Goal: Task Accomplishment & Management: Complete application form

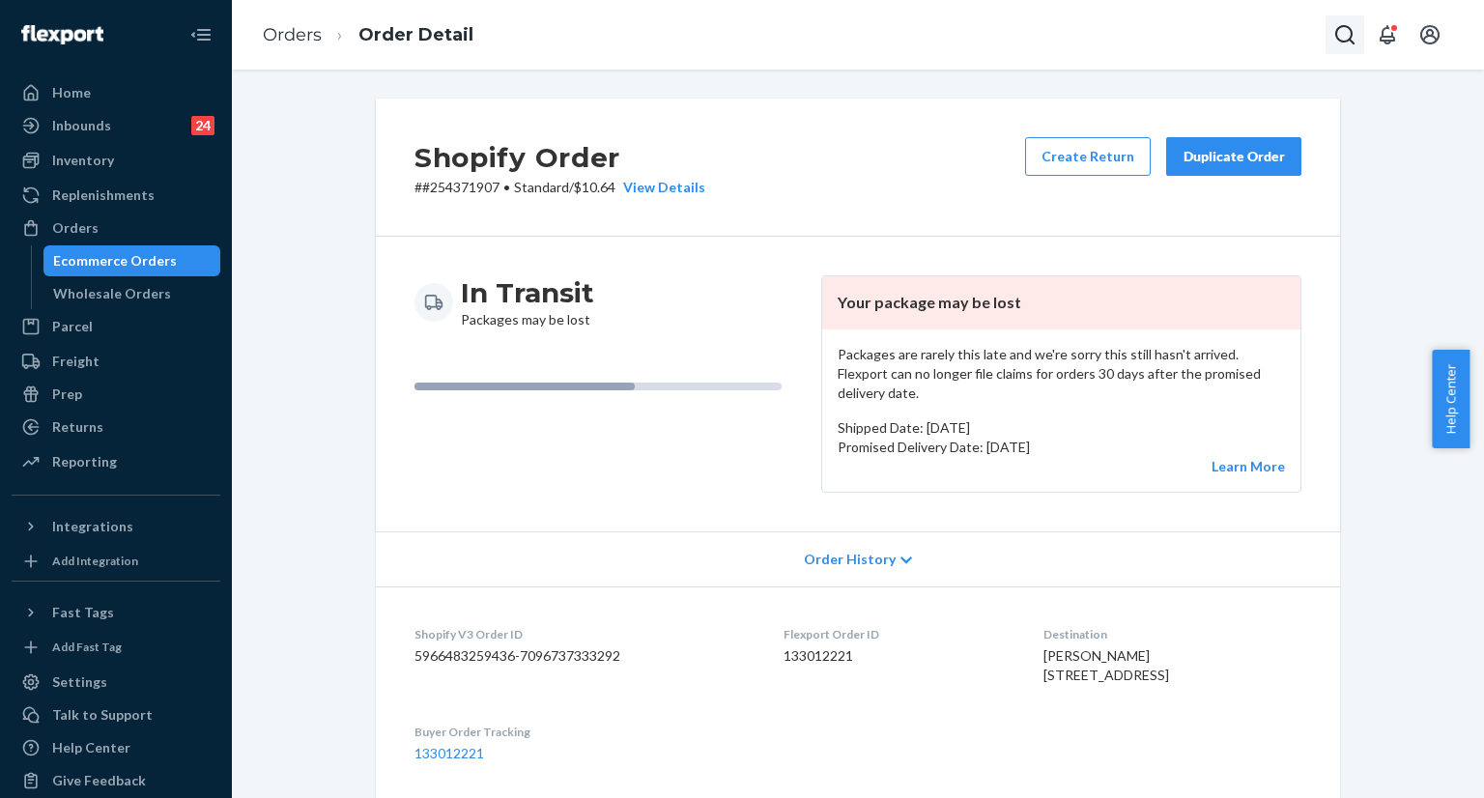
click at [1348, 37] on icon "Open Search Box" at bounding box center [1345, 34] width 23 height 23
click at [1182, 39] on input "Search Input" at bounding box center [1202, 34] width 238 height 19
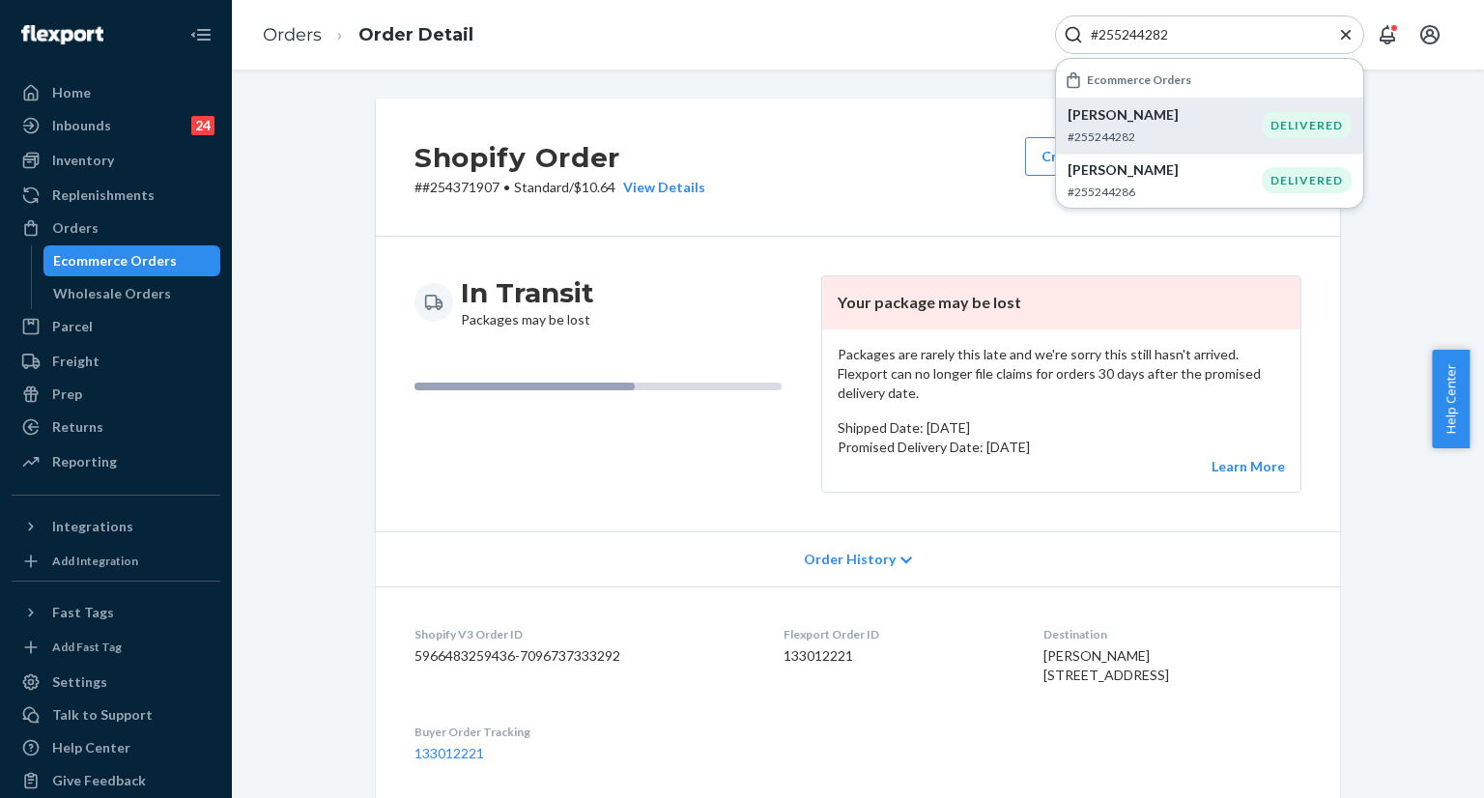
click at [1130, 129] on p "#255244282" at bounding box center [1165, 137] width 194 height 16
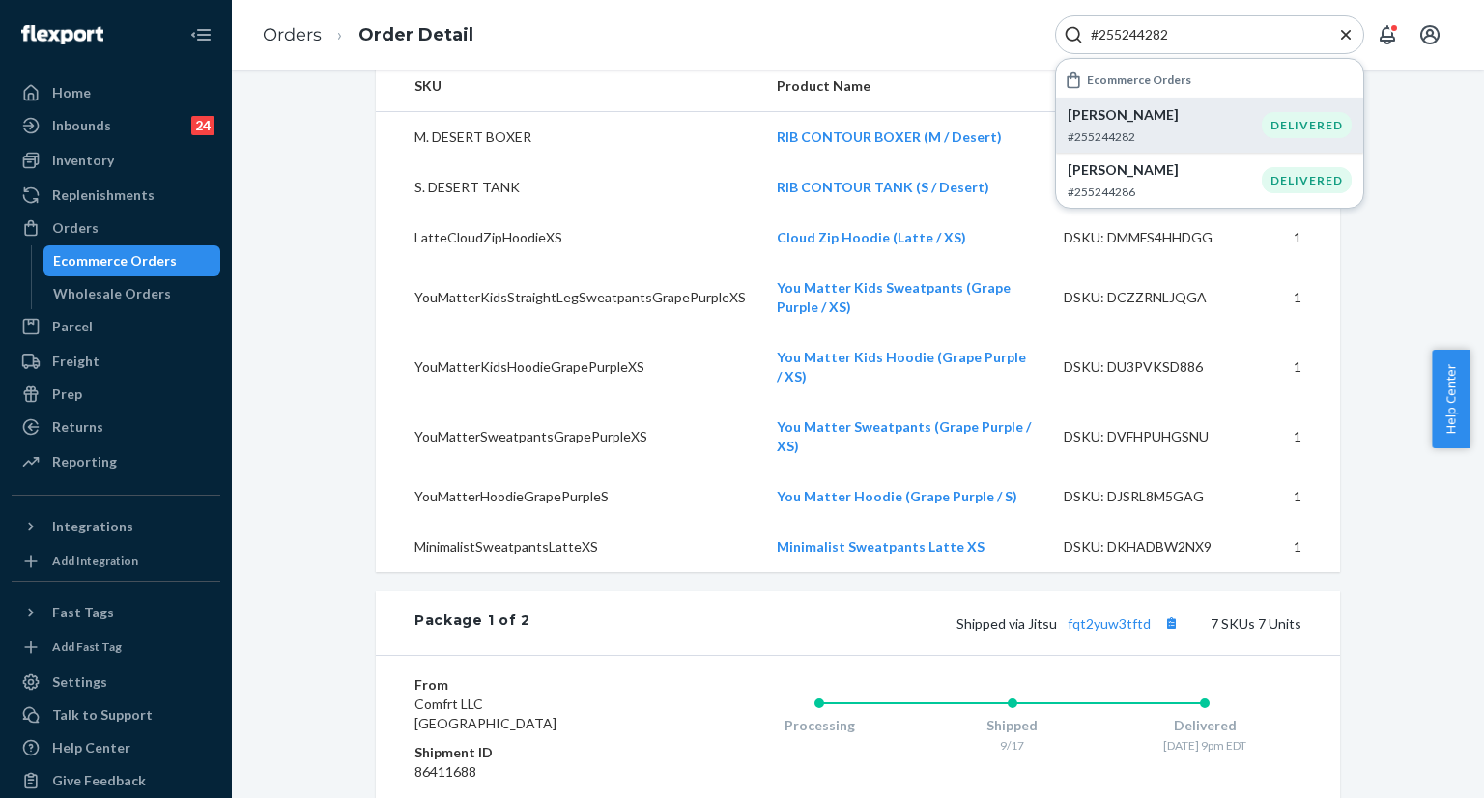
scroll to position [387, 0]
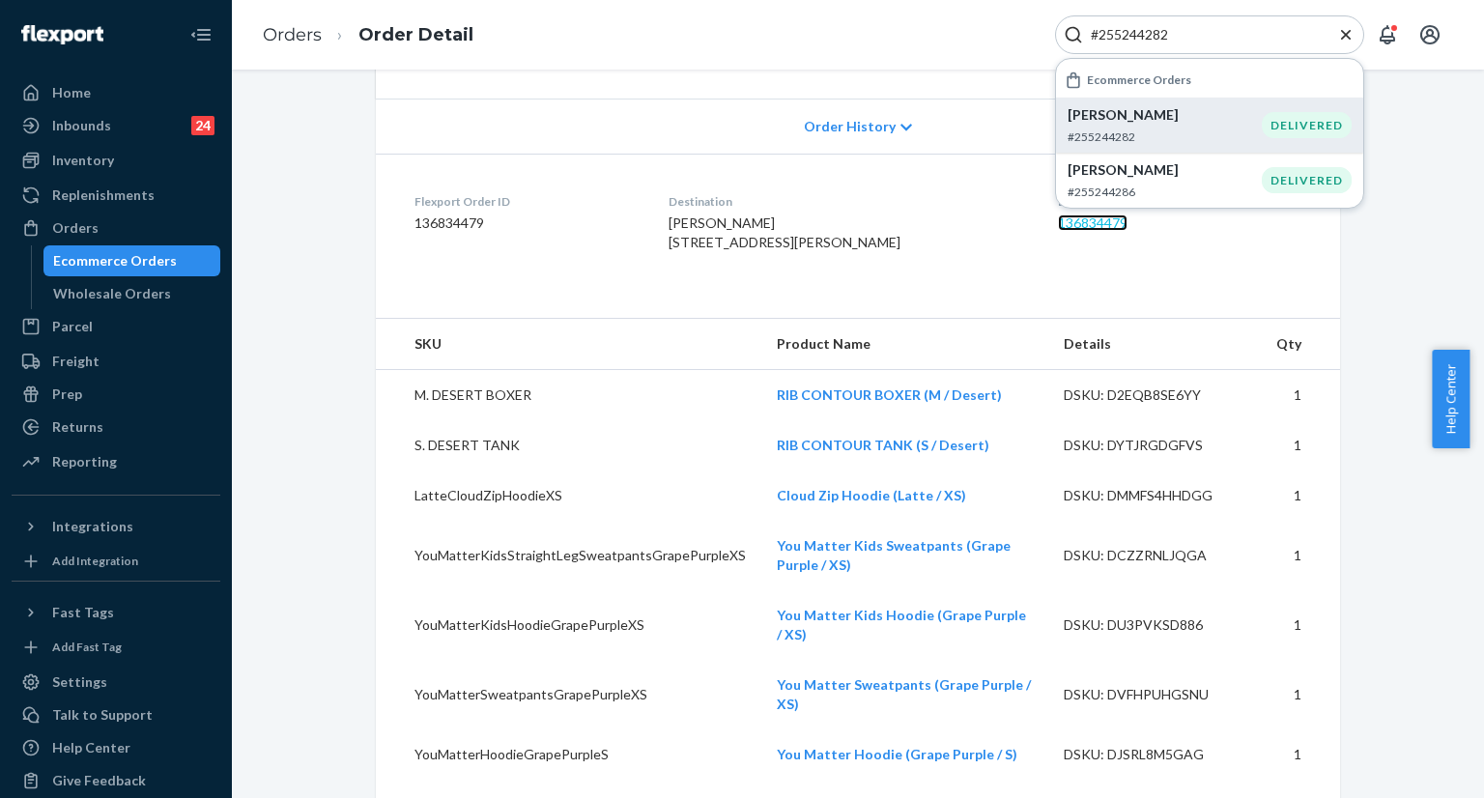
click at [1058, 220] on link "136834479" at bounding box center [1093, 223] width 70 height 16
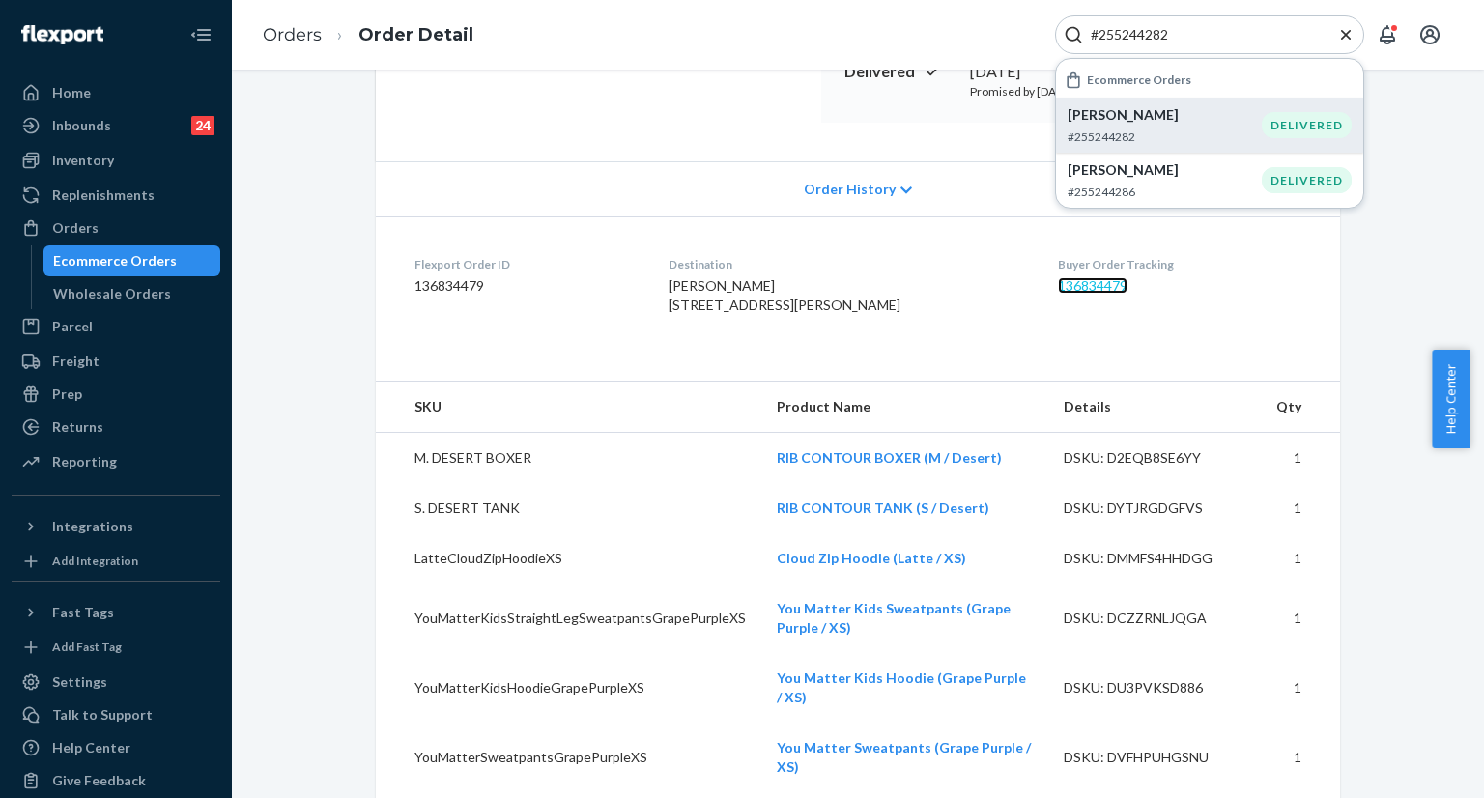
scroll to position [290, 0]
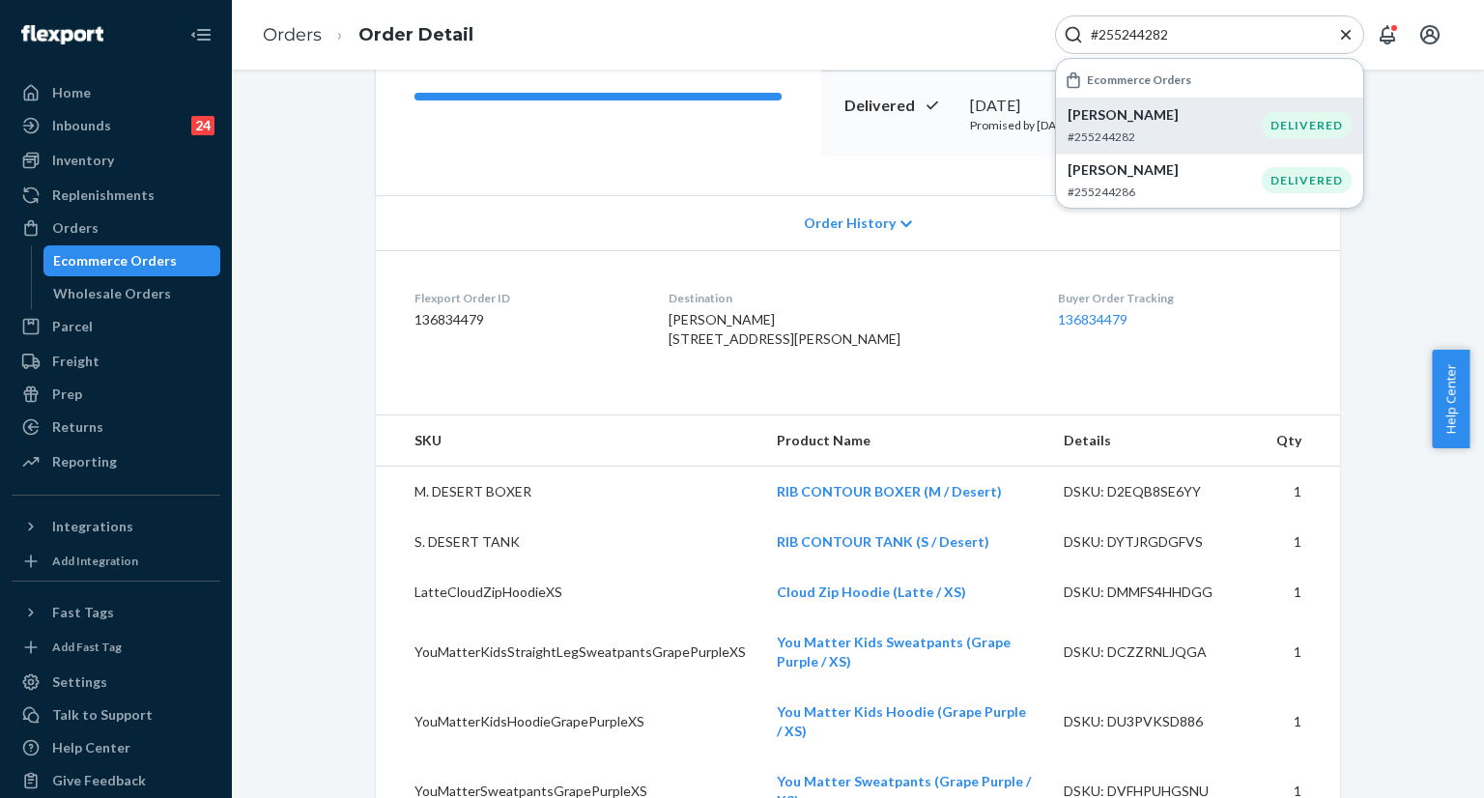
click at [1204, 35] on input "#255244282" at bounding box center [1202, 34] width 238 height 19
paste input "149676"
click at [1167, 121] on p "Lorraine Barefoot" at bounding box center [1165, 114] width 235 height 19
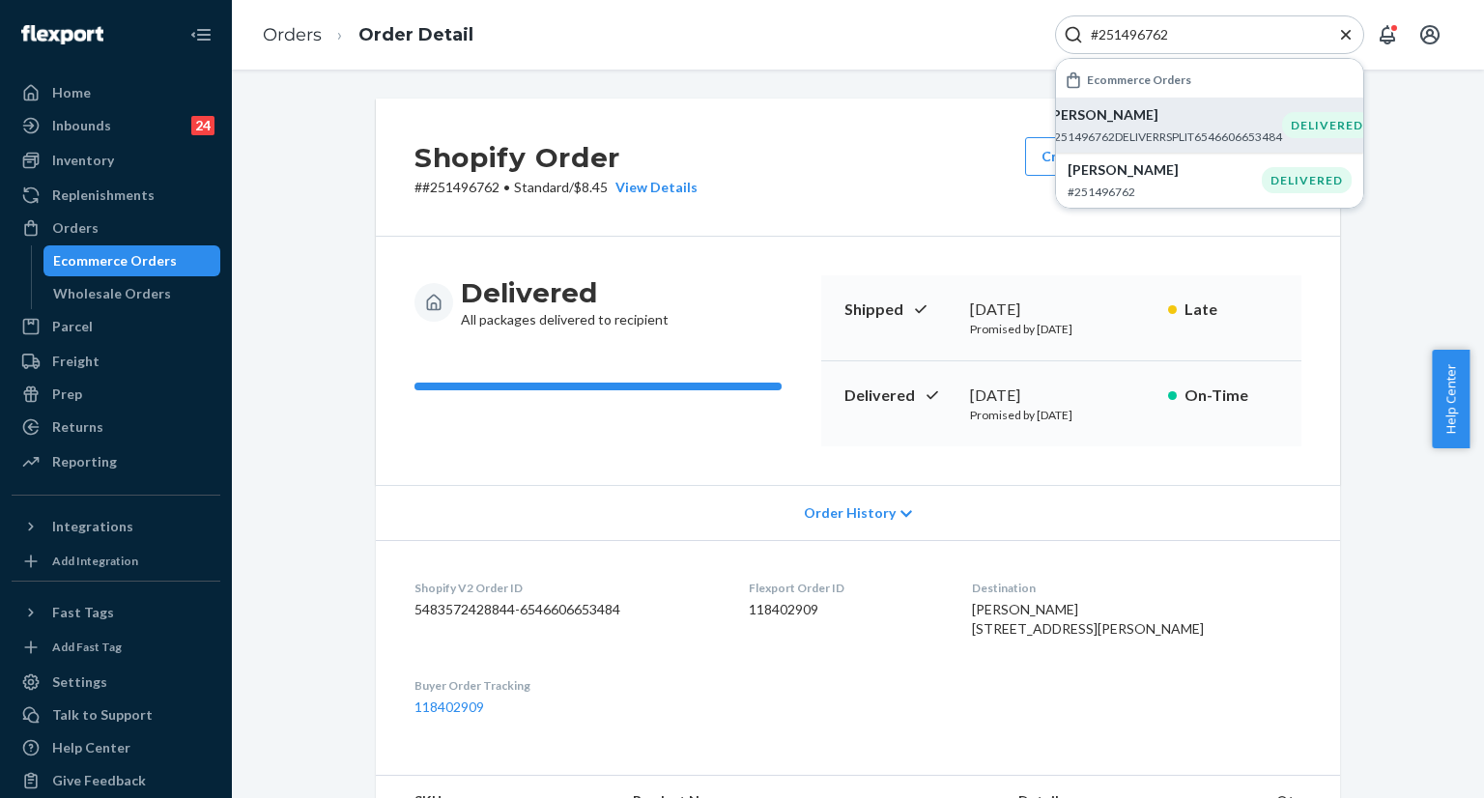
click at [1355, 434] on div "Shopify Order # #251496762 • Standard / $8.45 View Details Create Return Duplic…" at bounding box center [858, 679] width 1224 height 1160
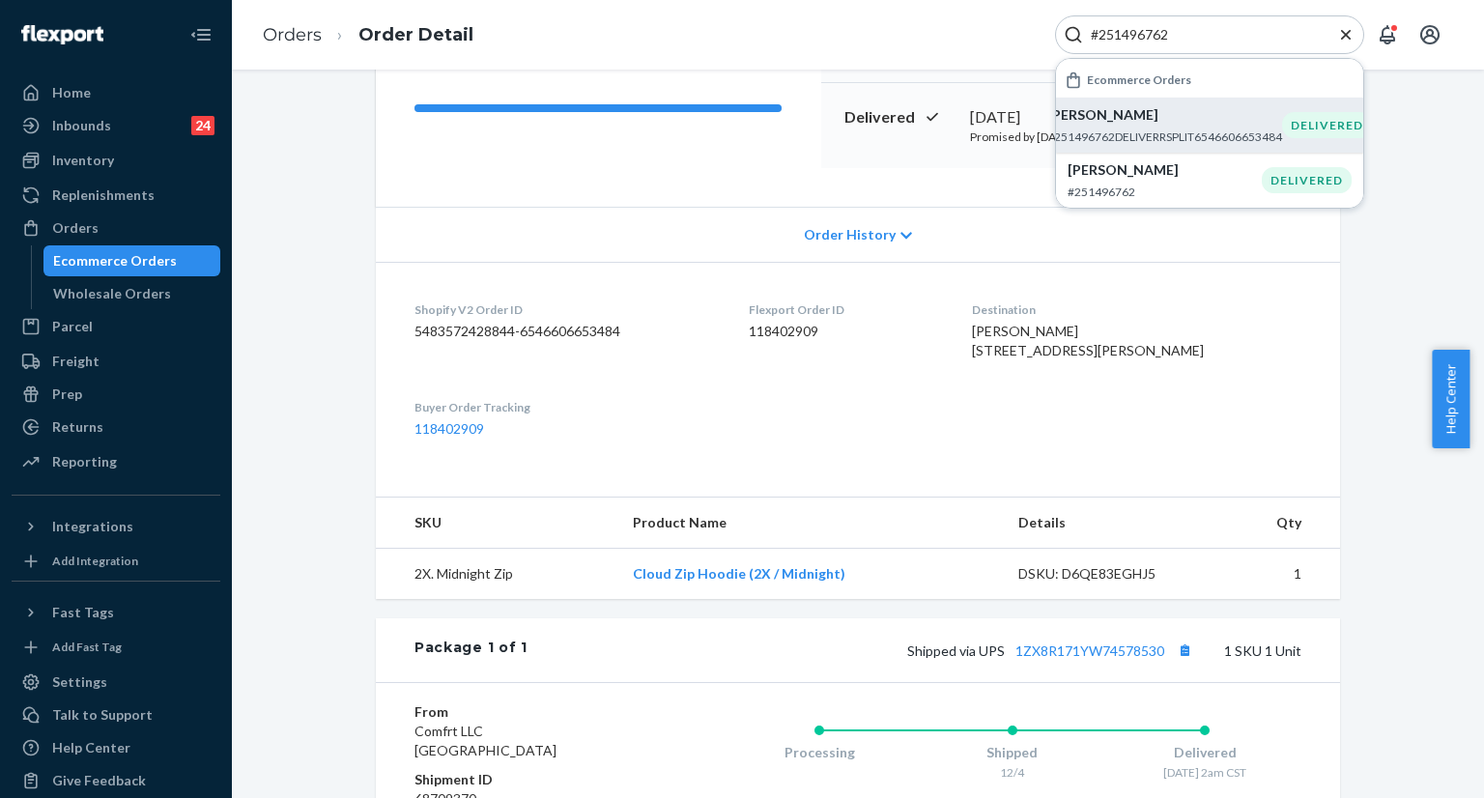
scroll to position [290, 0]
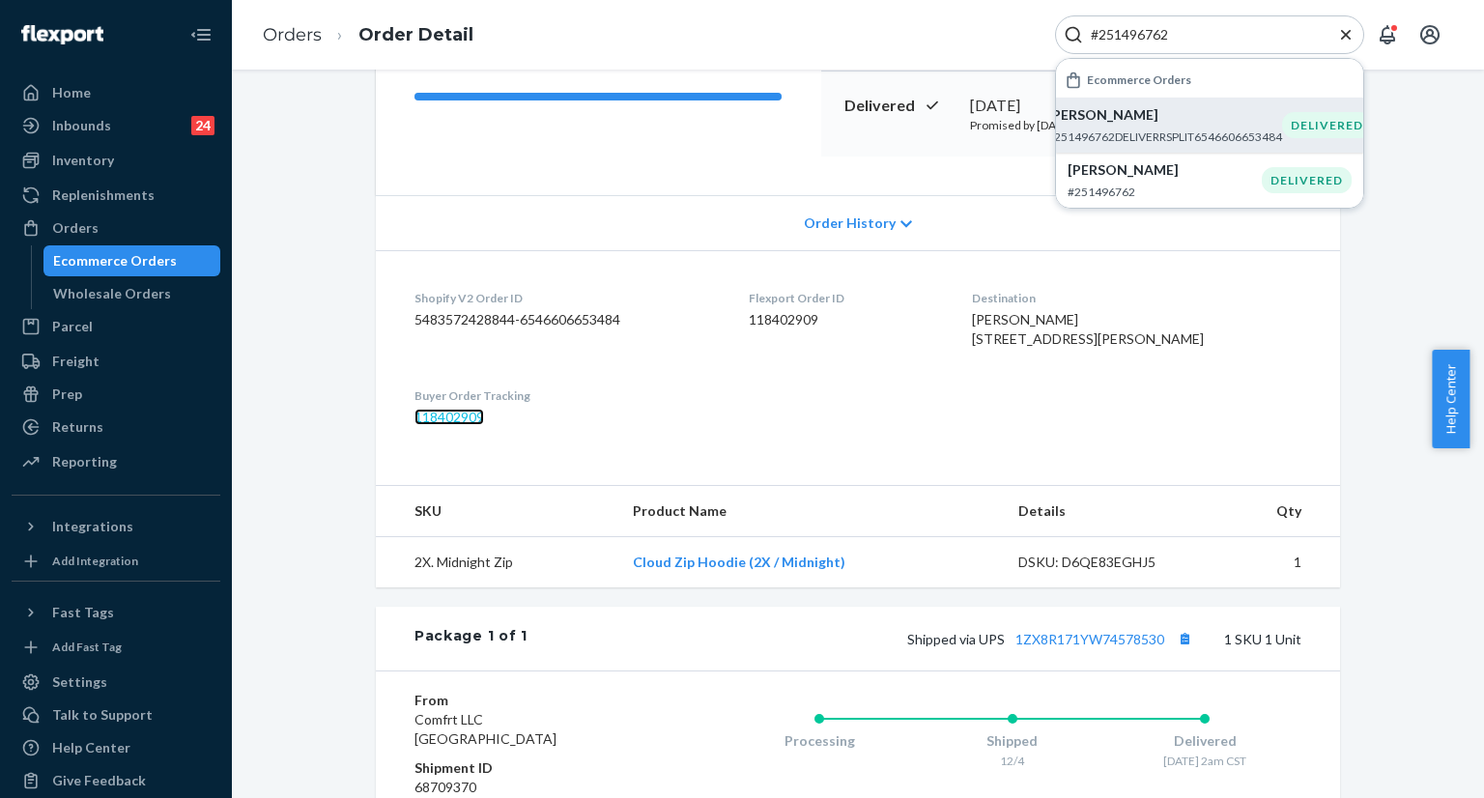
click at [461, 425] on link "118402909" at bounding box center [450, 417] width 70 height 16
click at [1199, 37] on input "#251496762" at bounding box center [1202, 34] width 238 height 19
paste input "255266180"
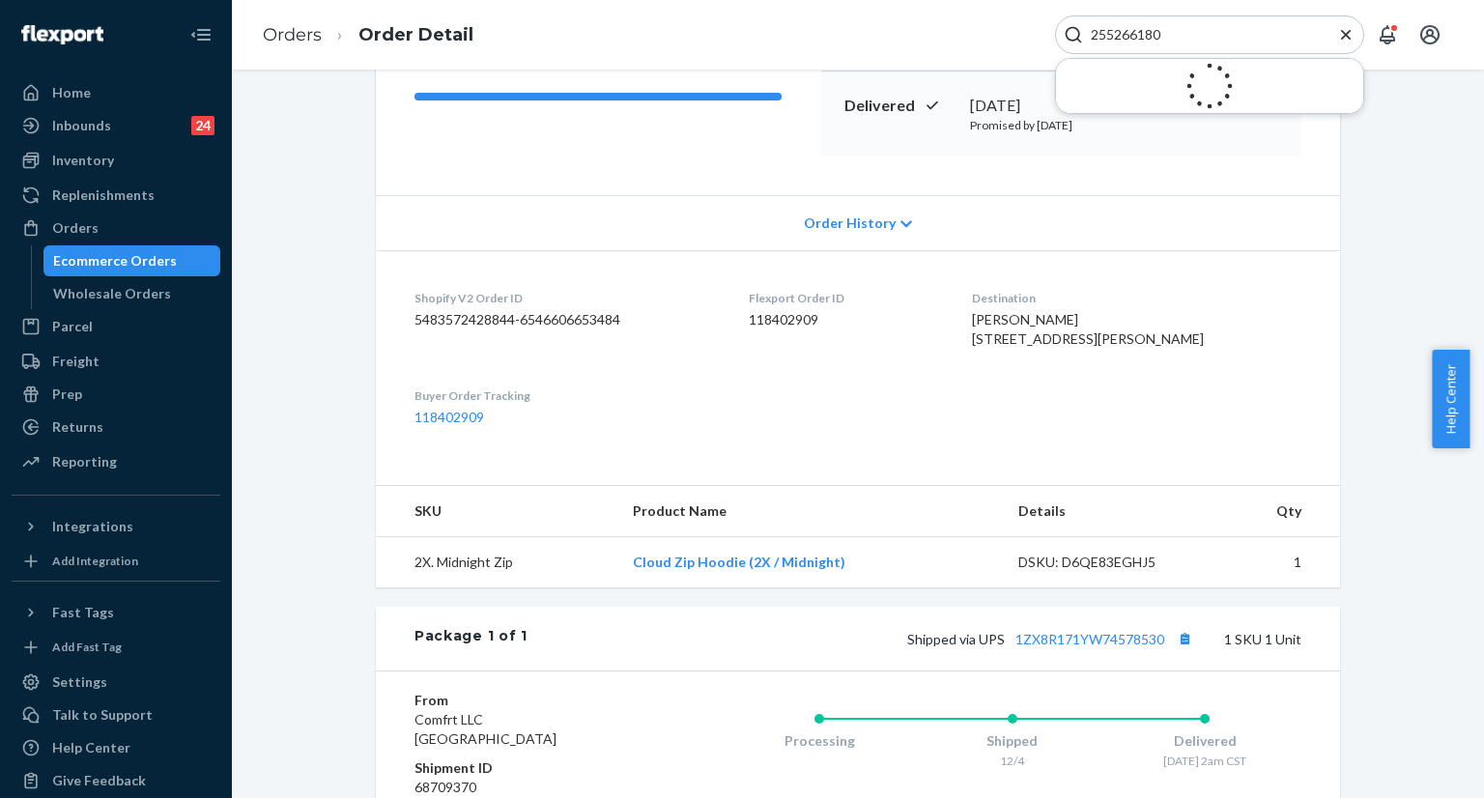
type input "255266180"
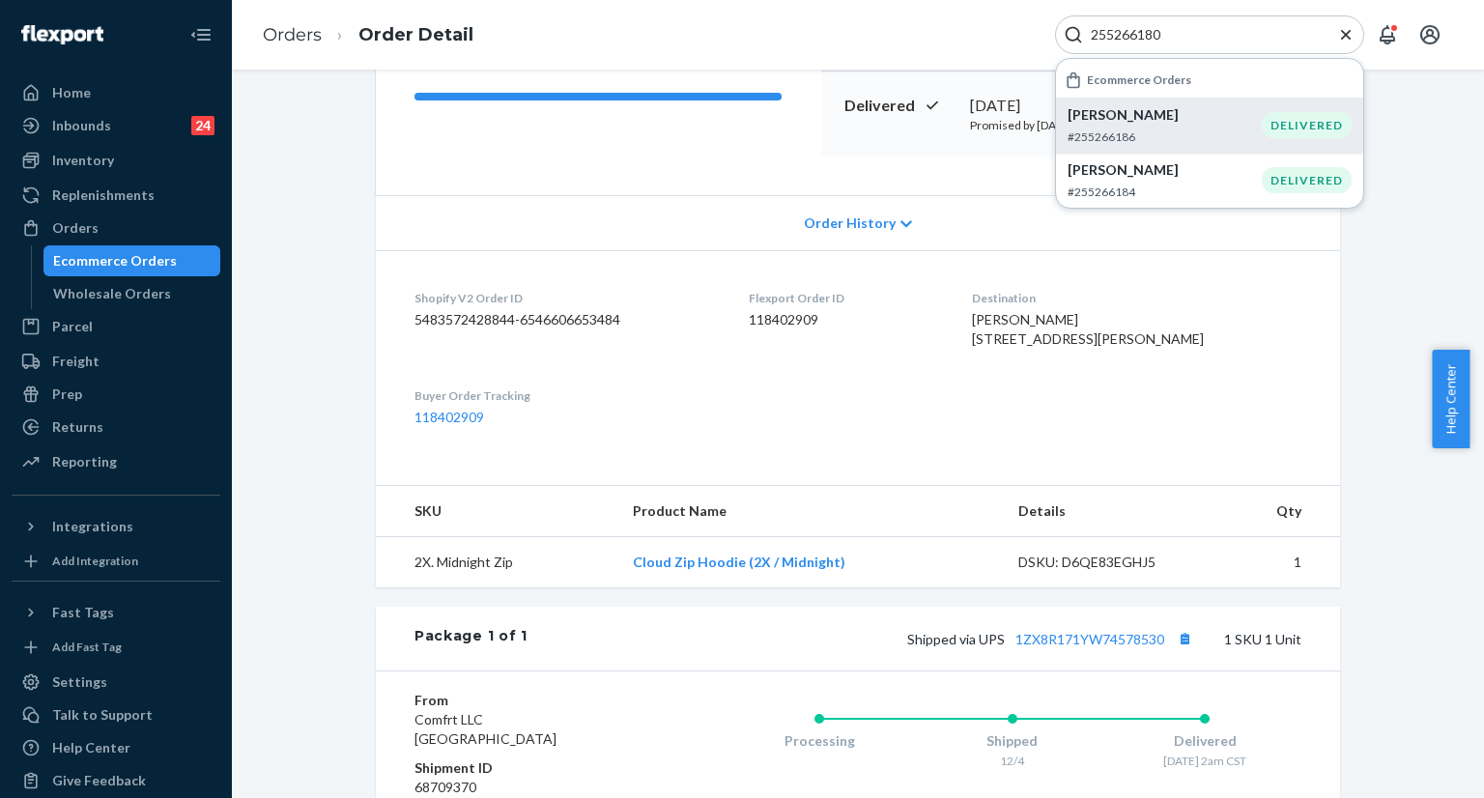
click at [1144, 125] on div "Danielle Meyer #255266186" at bounding box center [1165, 125] width 194 height 40
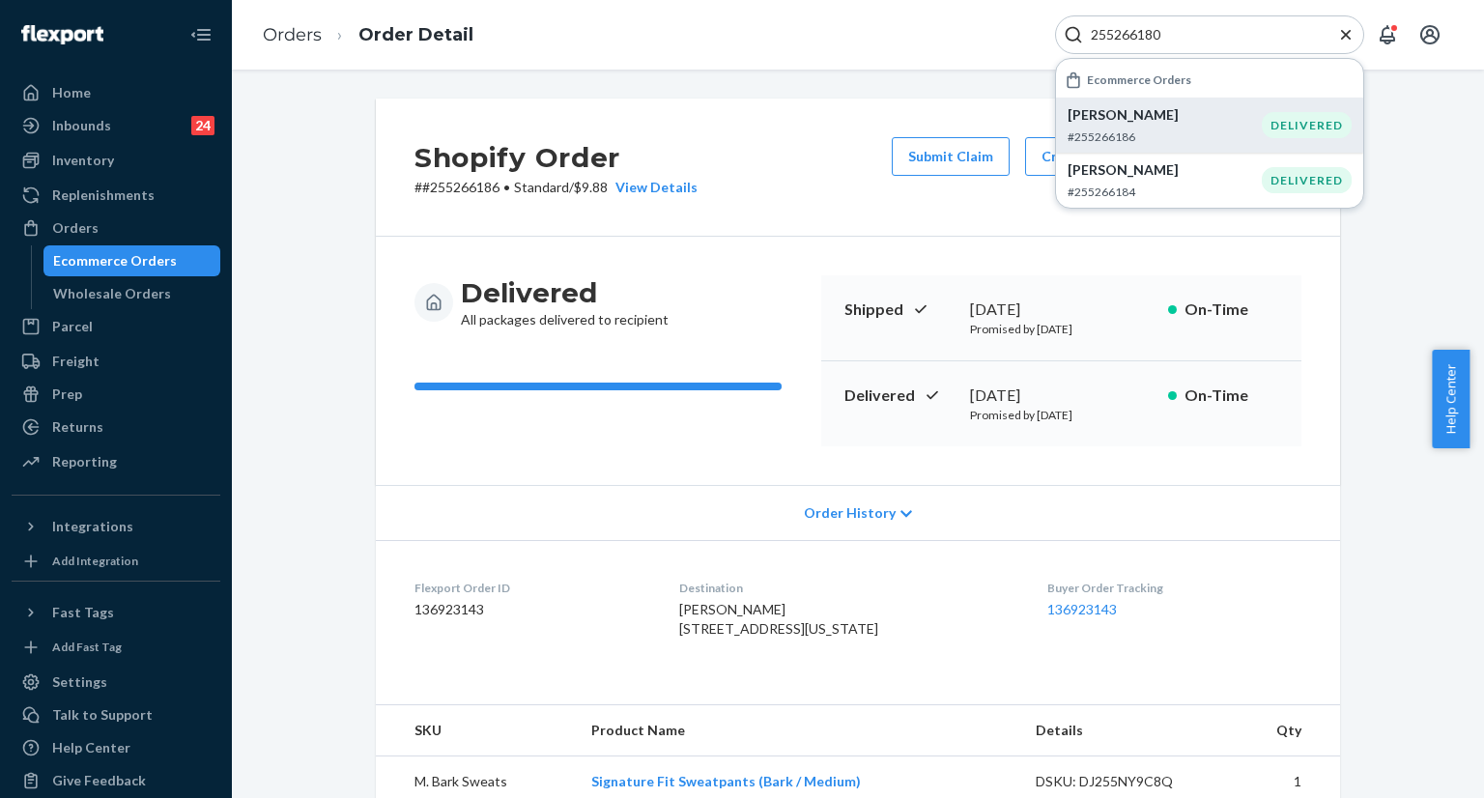
click at [1207, 30] on input "255266180" at bounding box center [1202, 34] width 238 height 19
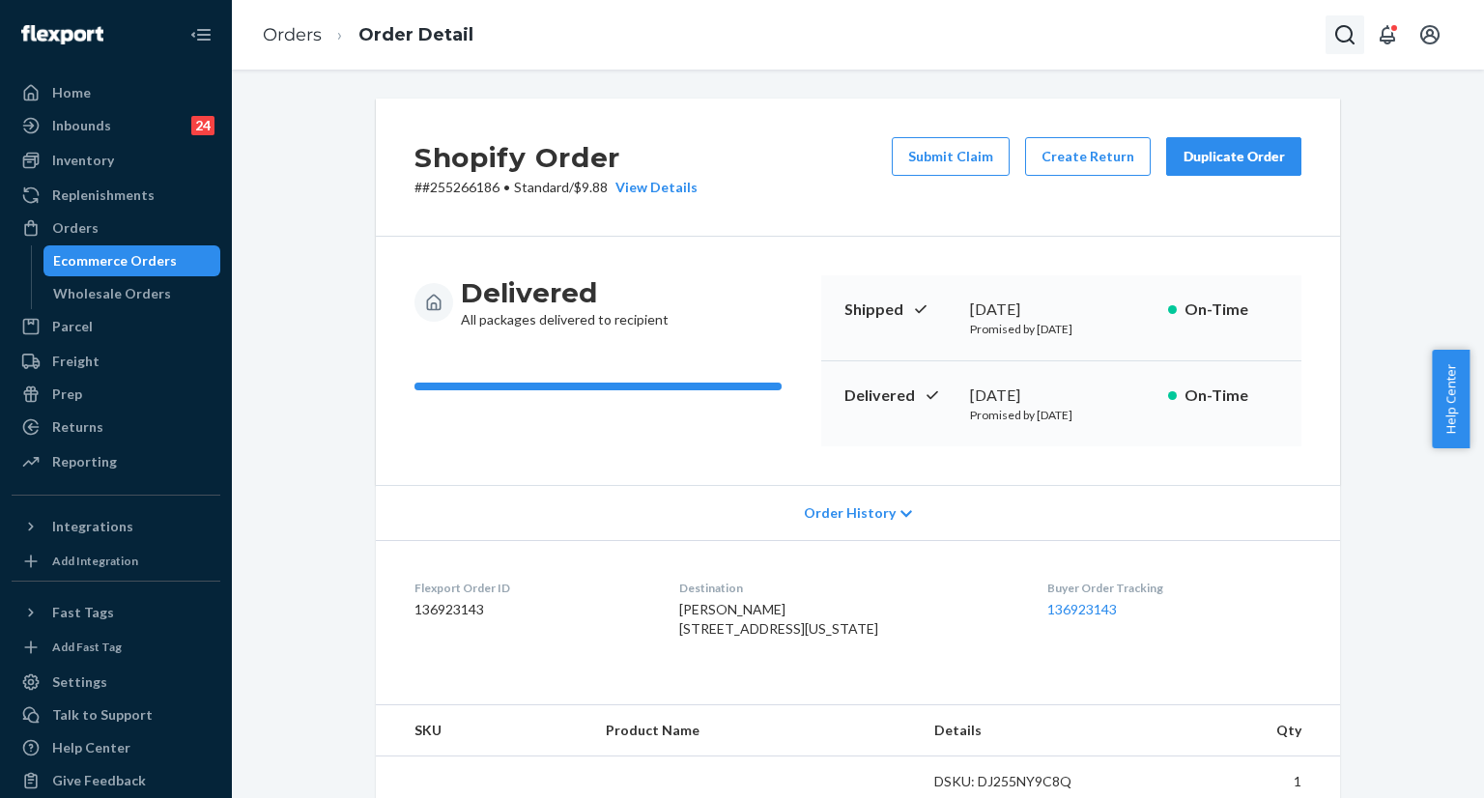
click at [1340, 36] on icon "Open Search Box" at bounding box center [1345, 34] width 23 height 23
click at [1340, 36] on icon "Close Search" at bounding box center [1346, 34] width 19 height 19
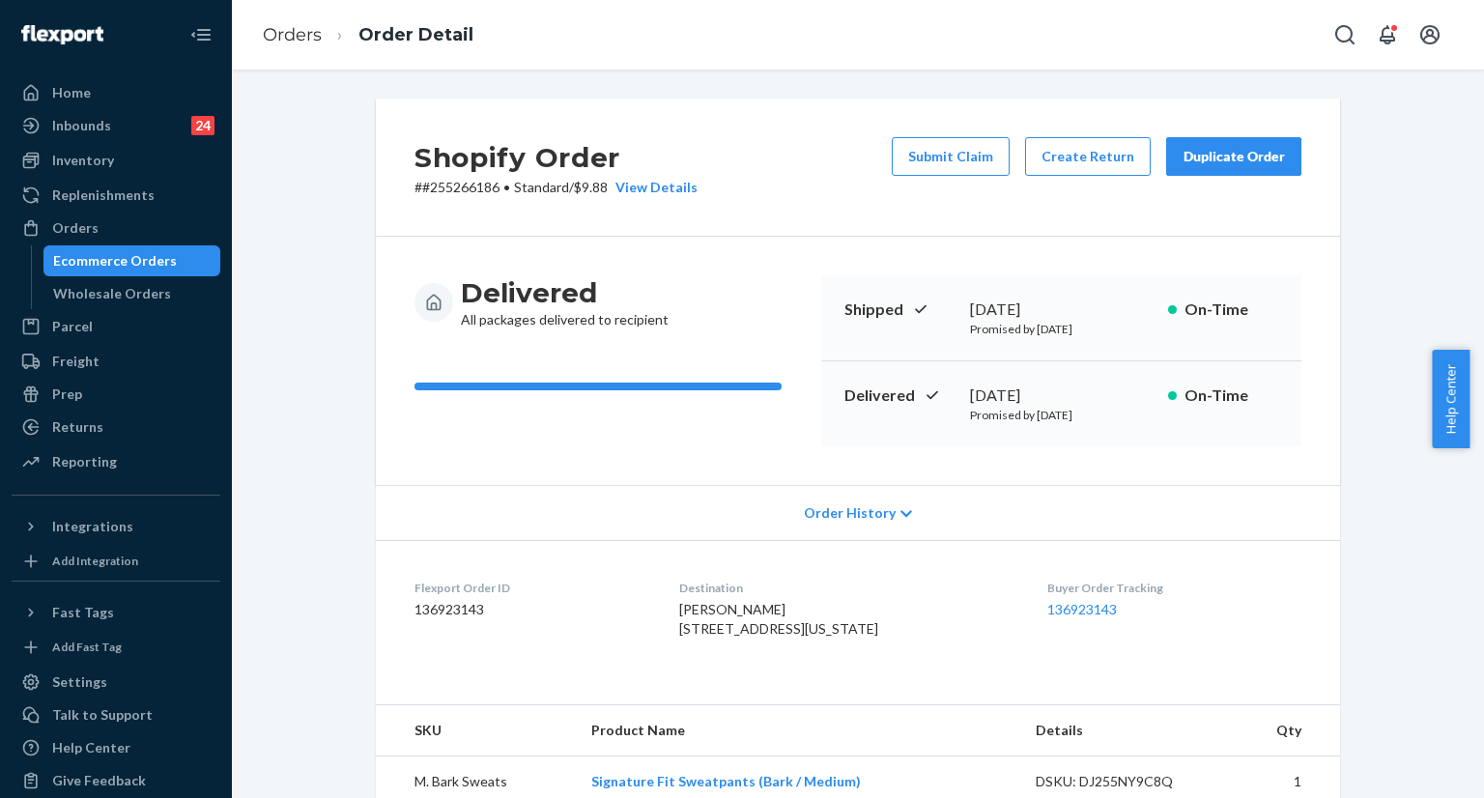
click at [1325, 31] on div "Orders Order Detail" at bounding box center [858, 35] width 1253 height 70
click at [1339, 32] on icon "Open Search Box" at bounding box center [1345, 34] width 23 height 23
click at [1225, 40] on input "Search Input" at bounding box center [1202, 34] width 238 height 19
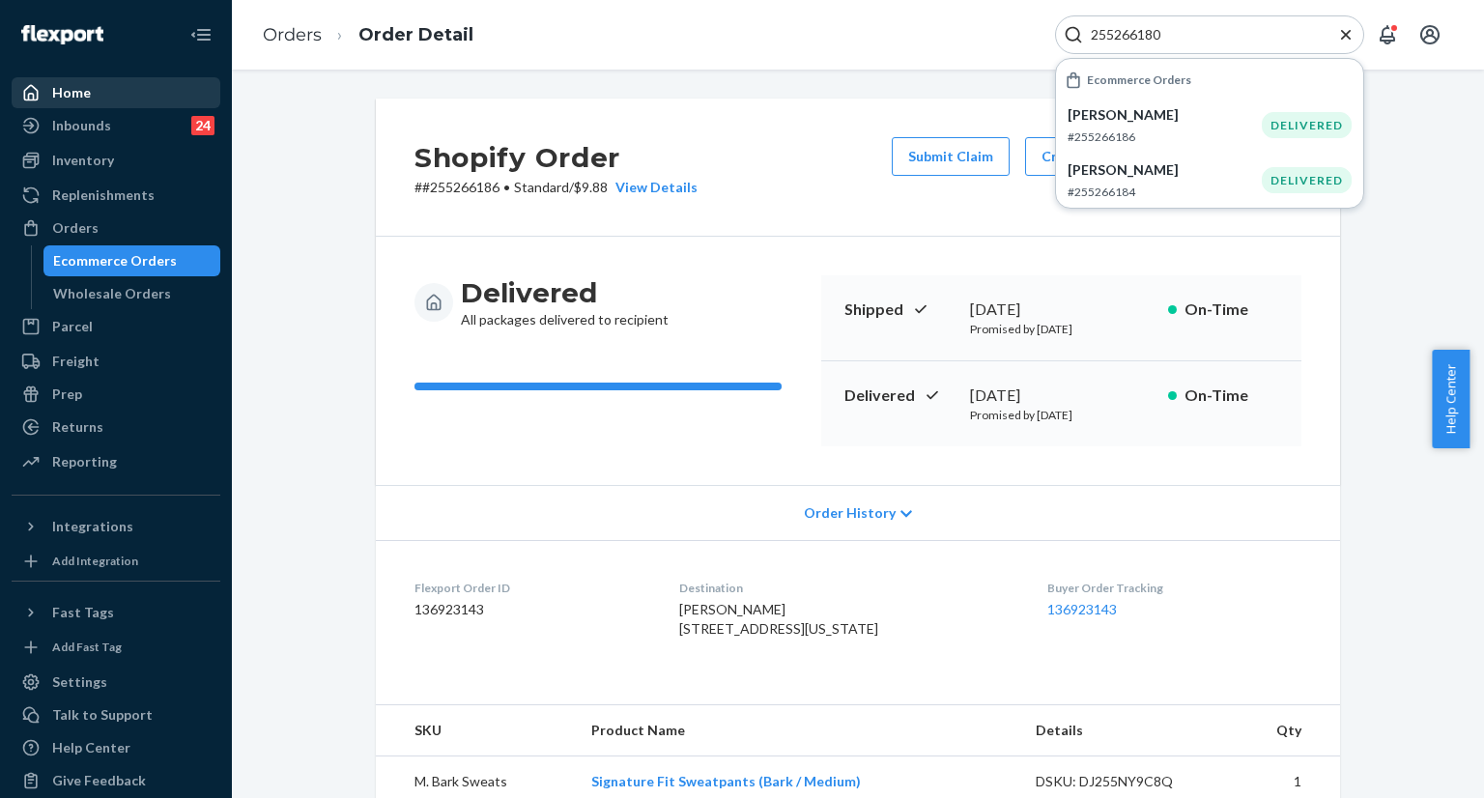
type input "255266180"
click at [145, 95] on div "Home" at bounding box center [116, 92] width 205 height 27
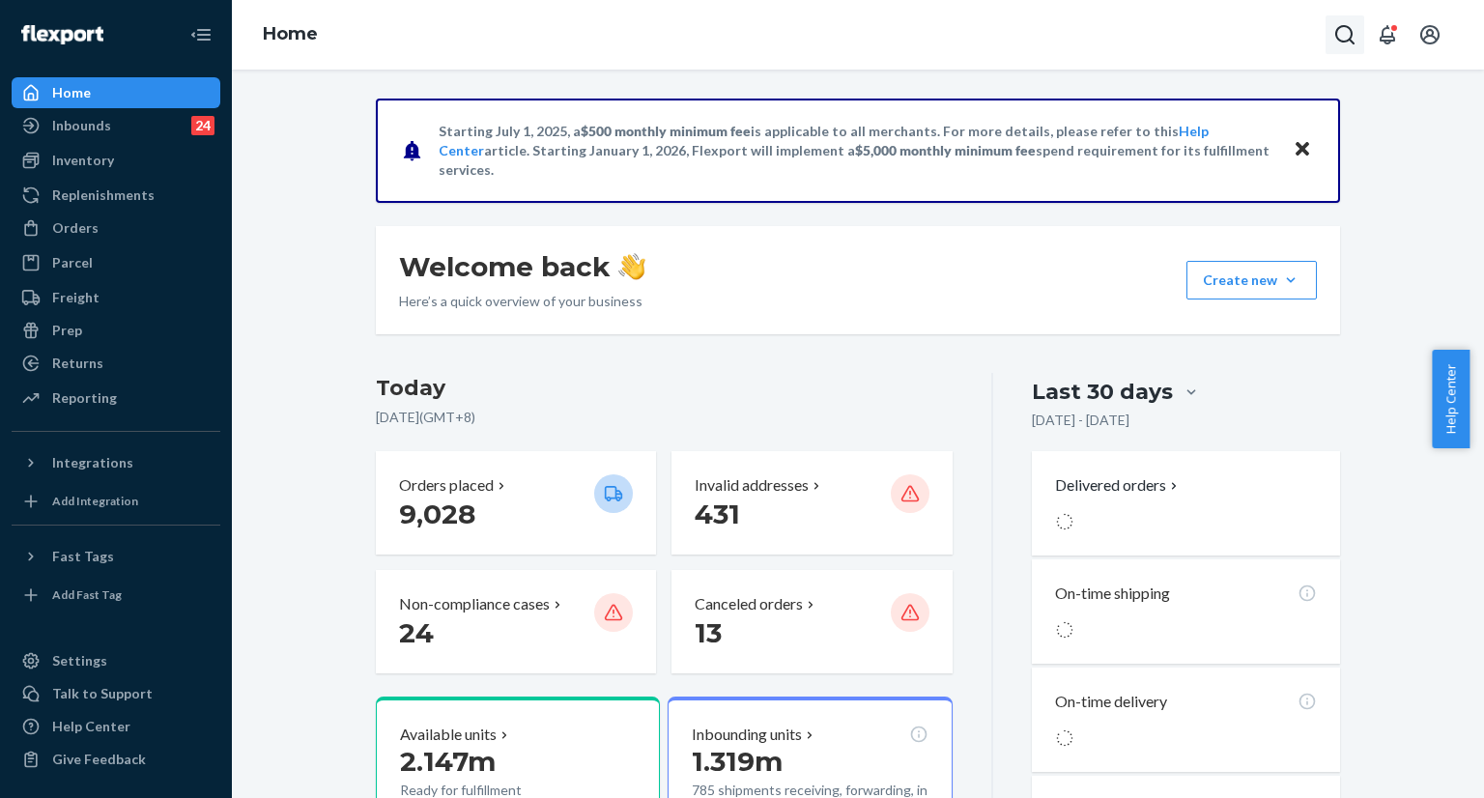
click at [1342, 32] on icon "Open Search Box" at bounding box center [1345, 34] width 23 height 23
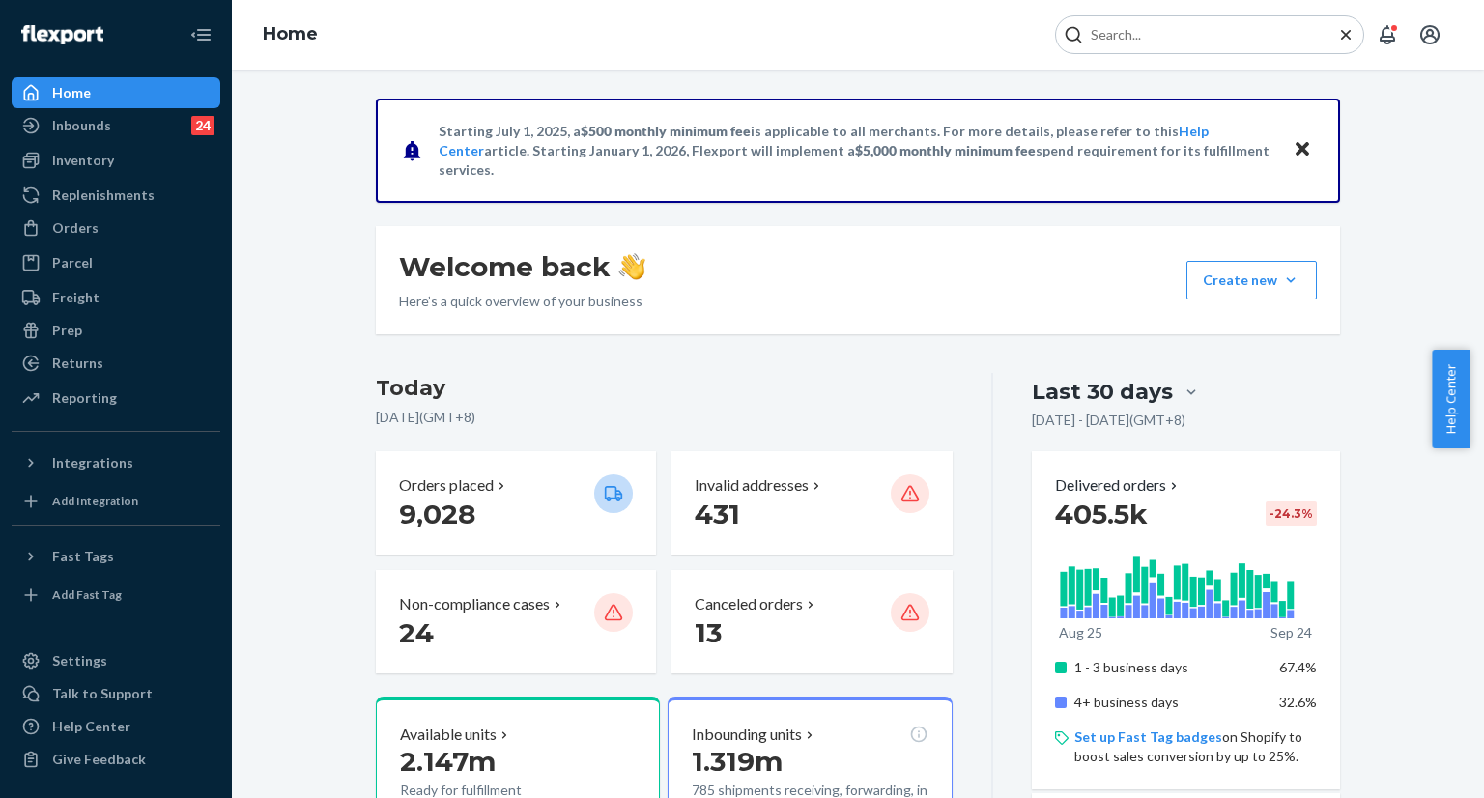
click at [1210, 38] on input "Search Input" at bounding box center [1202, 34] width 238 height 19
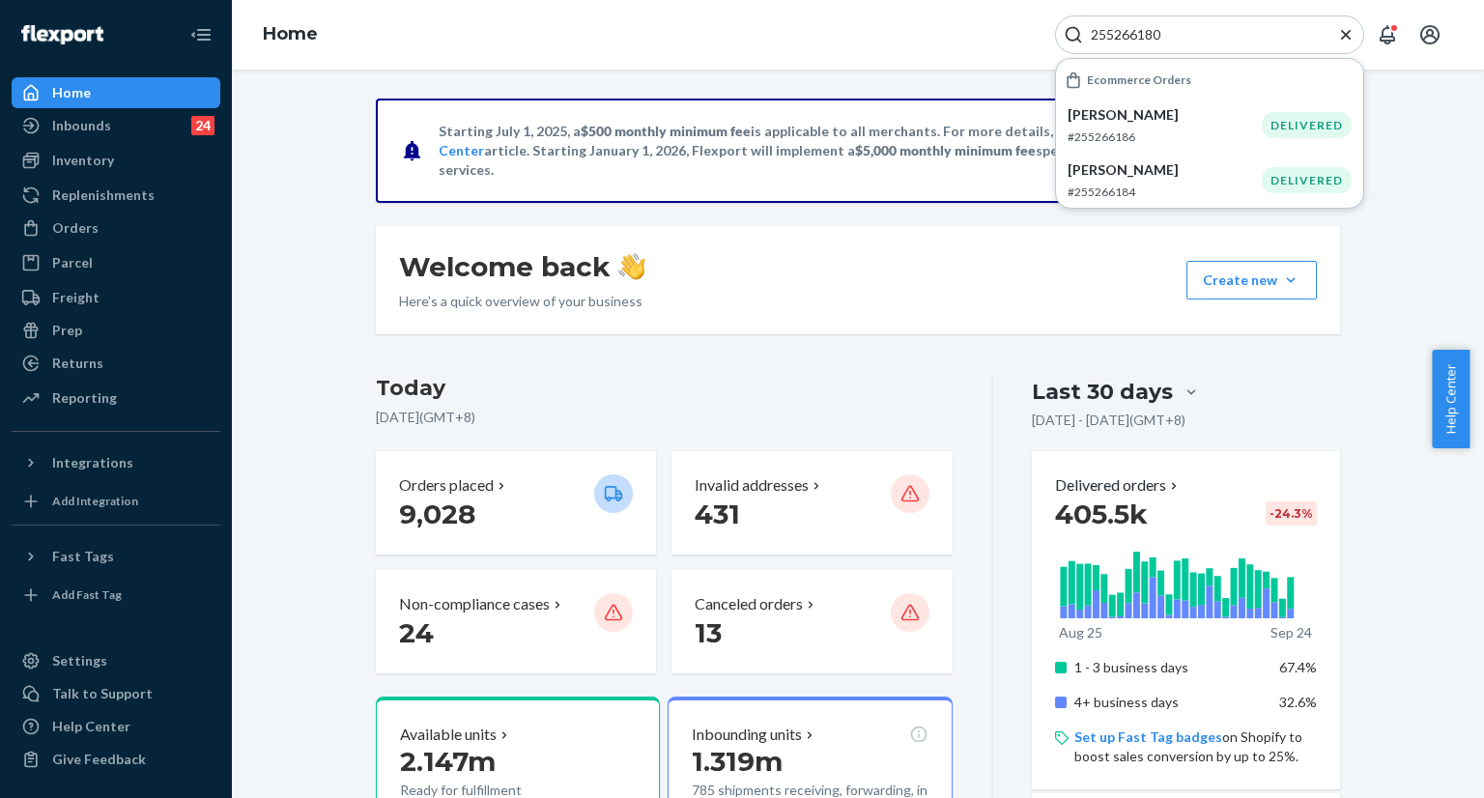
click at [1174, 31] on input "255266180" at bounding box center [1202, 34] width 238 height 19
paste input "083048"
type input "255083048"
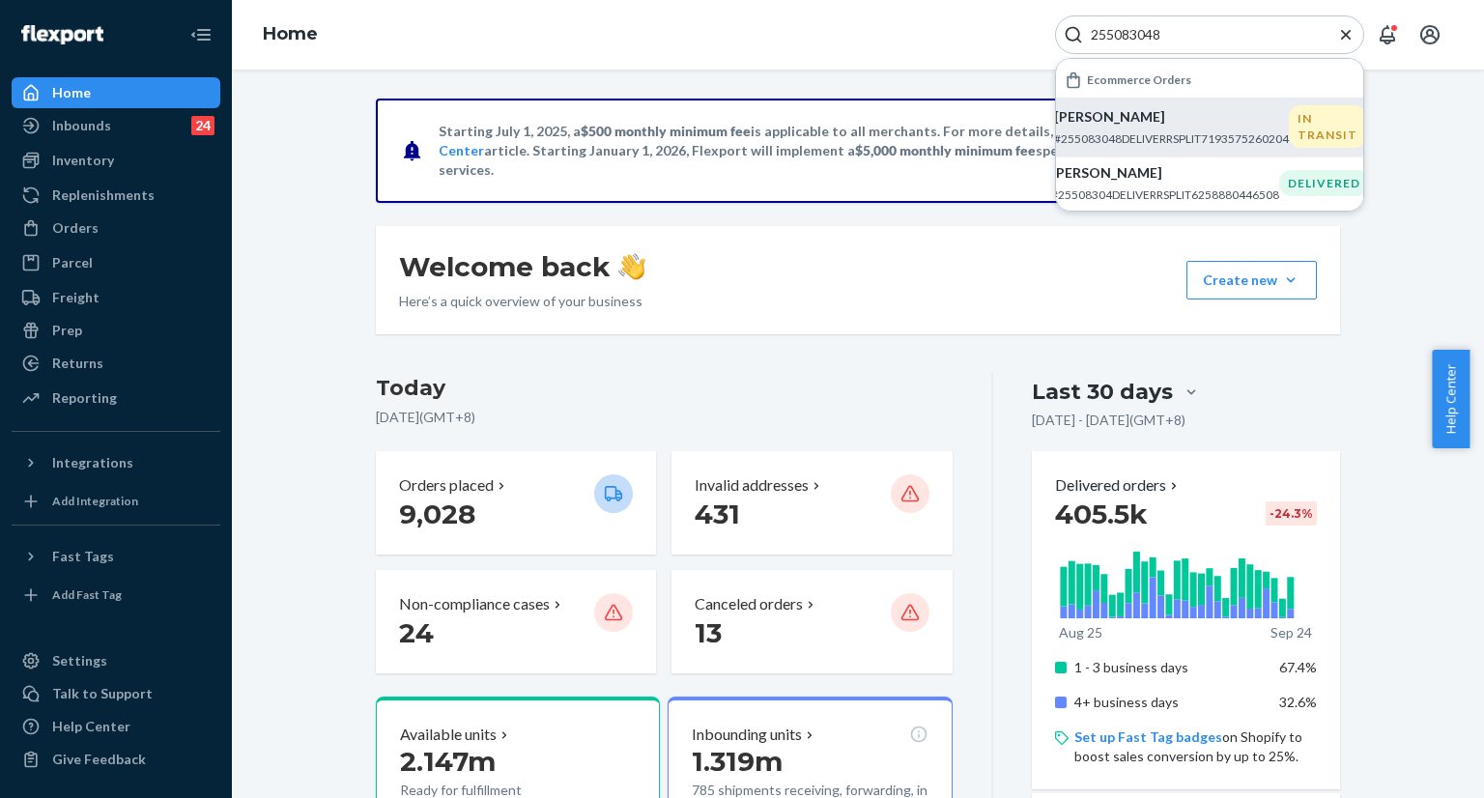
click at [1132, 114] on p "Allen White" at bounding box center [1171, 116] width 235 height 19
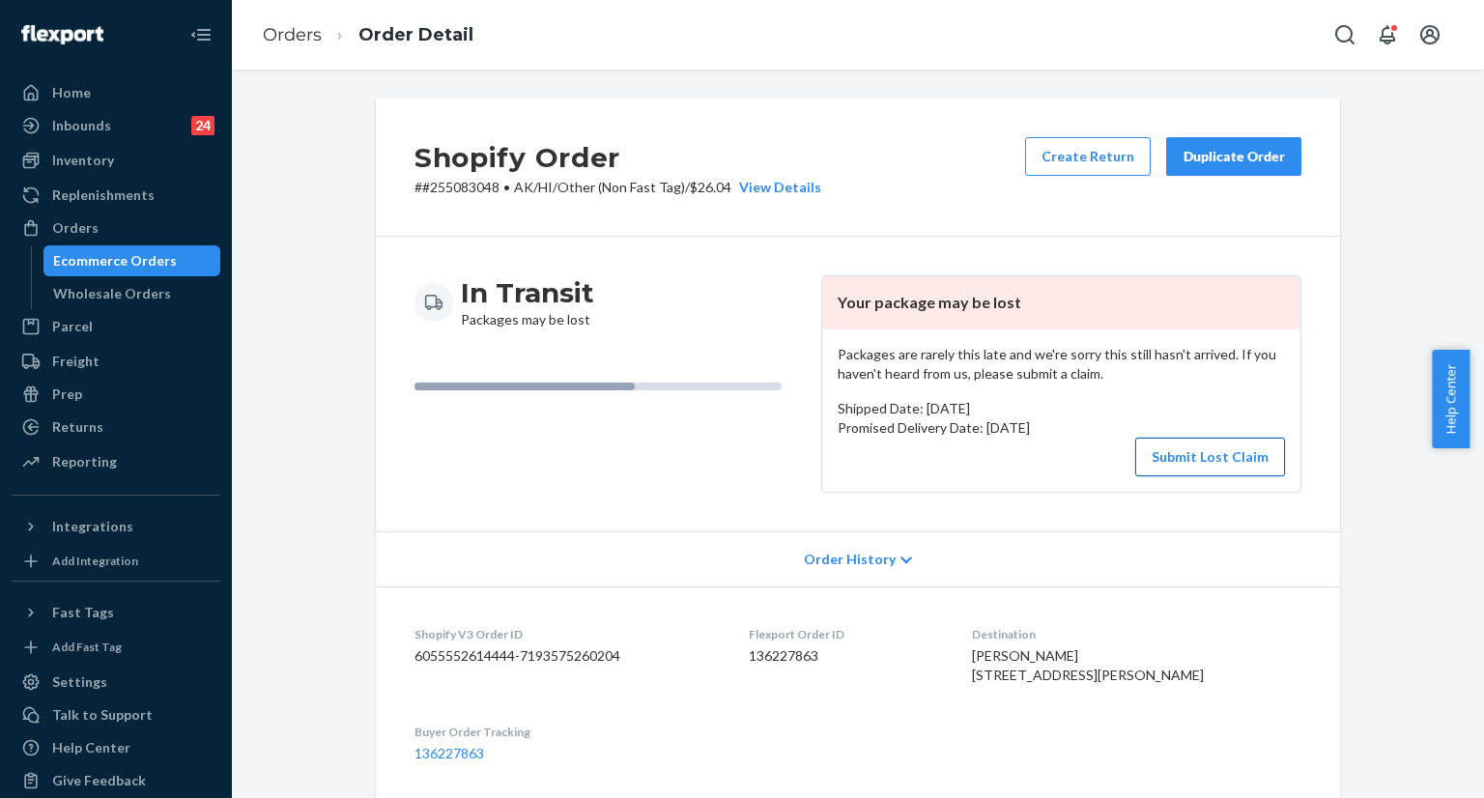
click at [1195, 461] on button "Submit Lost Claim" at bounding box center [1211, 457] width 150 height 39
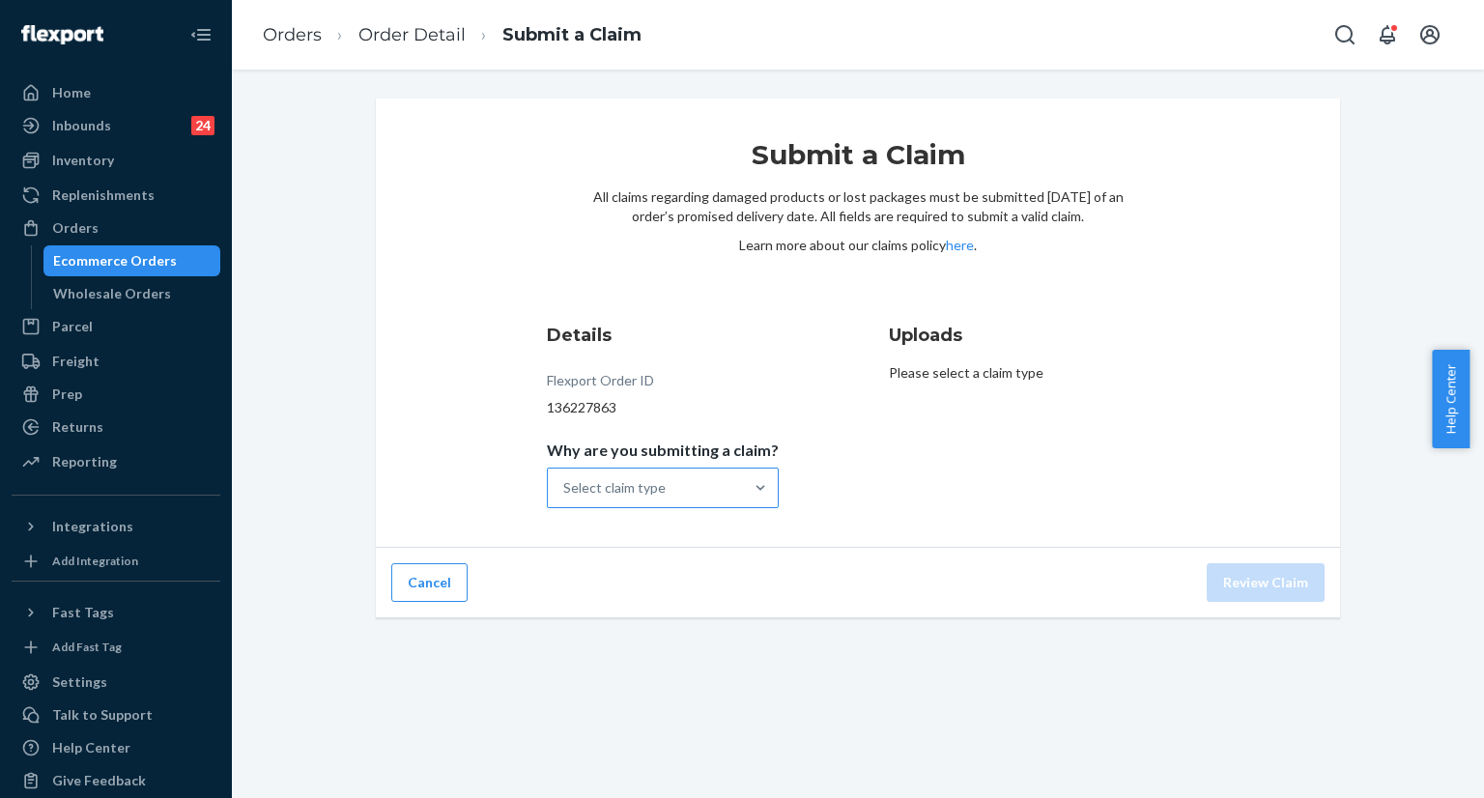
click at [716, 480] on div "Select claim type" at bounding box center [645, 488] width 195 height 39
click at [565, 480] on input "Why are you submitting a claim? Select claim type" at bounding box center [564, 487] width 2 height 19
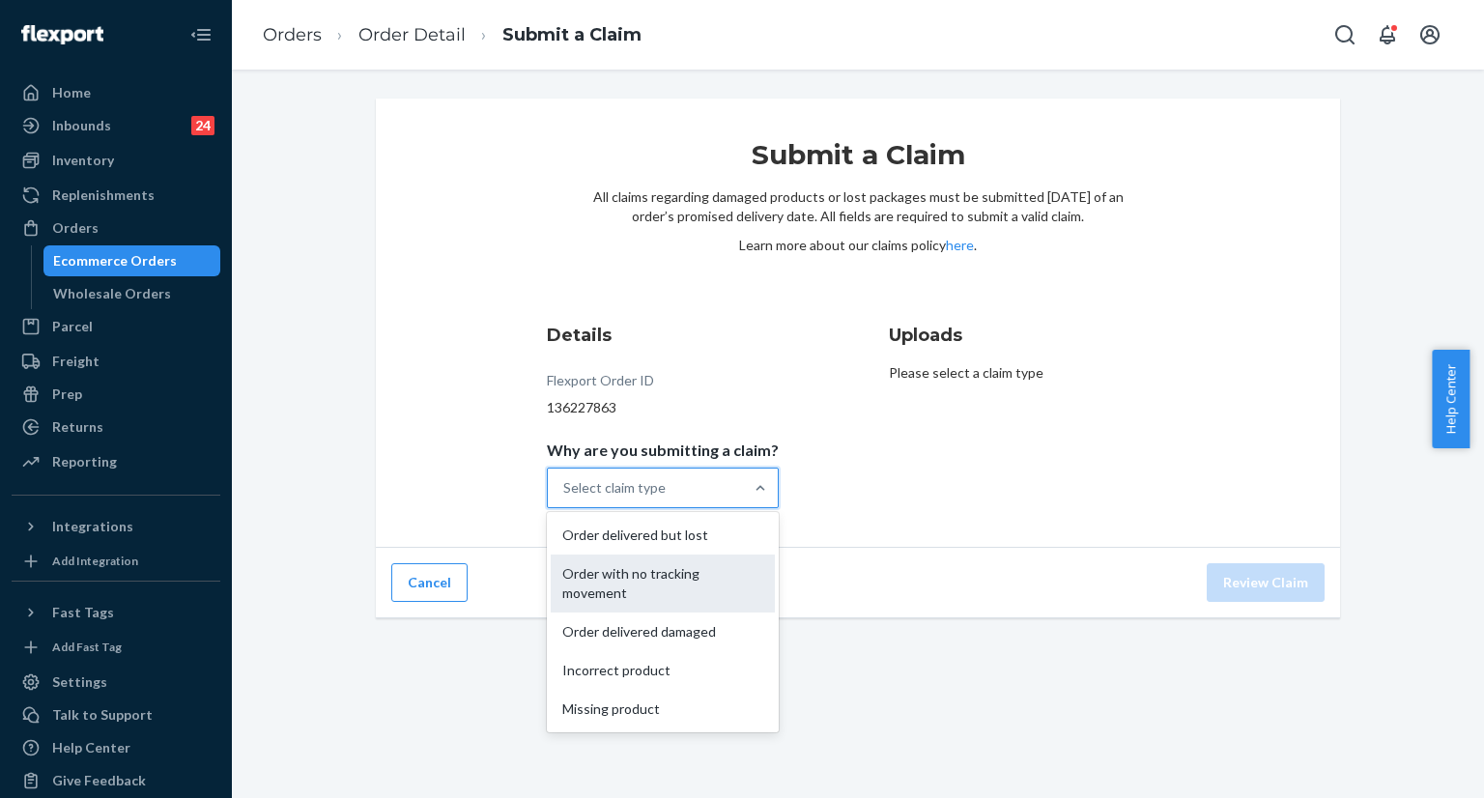
click at [673, 585] on div "Order with no tracking movement" at bounding box center [663, 584] width 224 height 58
click at [565, 498] on input "Why are you submitting a claim? option Order with no tracking movement focused,…" at bounding box center [564, 487] width 2 height 19
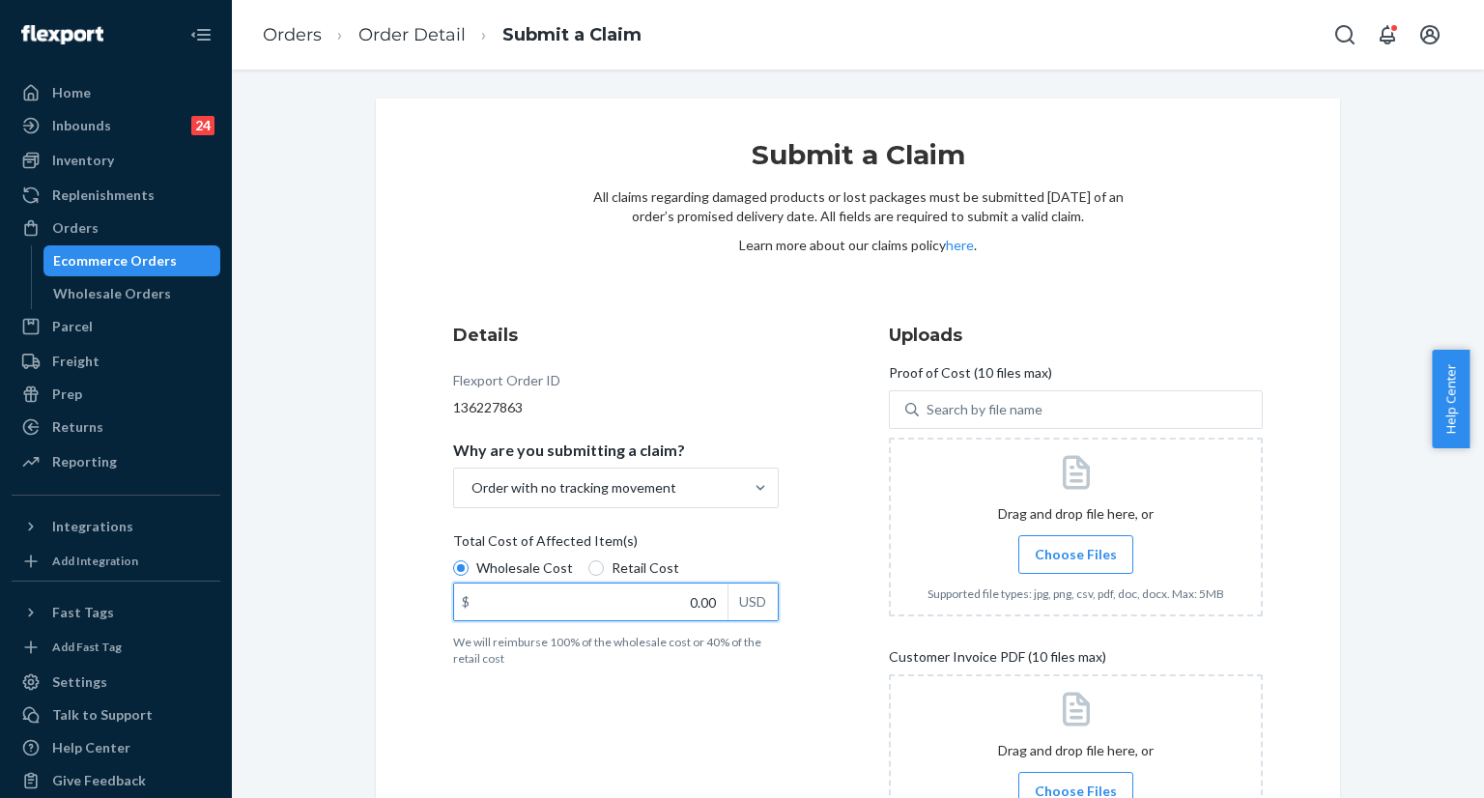
click at [662, 598] on input "0.00" at bounding box center [591, 602] width 274 height 37
paste input "88"
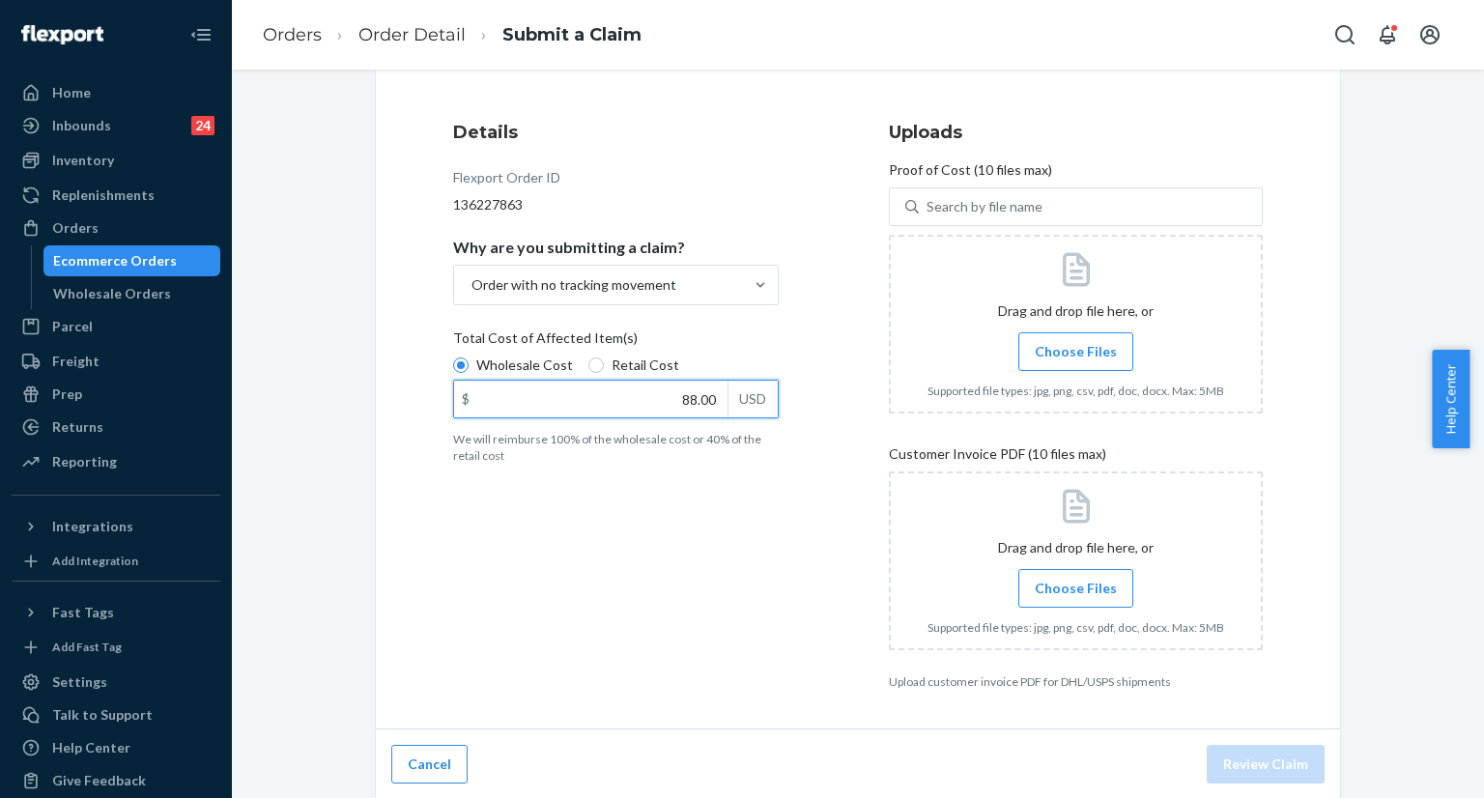
scroll to position [205, 0]
type input "88.00"
click at [1057, 349] on span "Choose Files" at bounding box center [1076, 349] width 82 height 19
click at [1076, 349] on input "Choose Files" at bounding box center [1076, 349] width 1 height 21
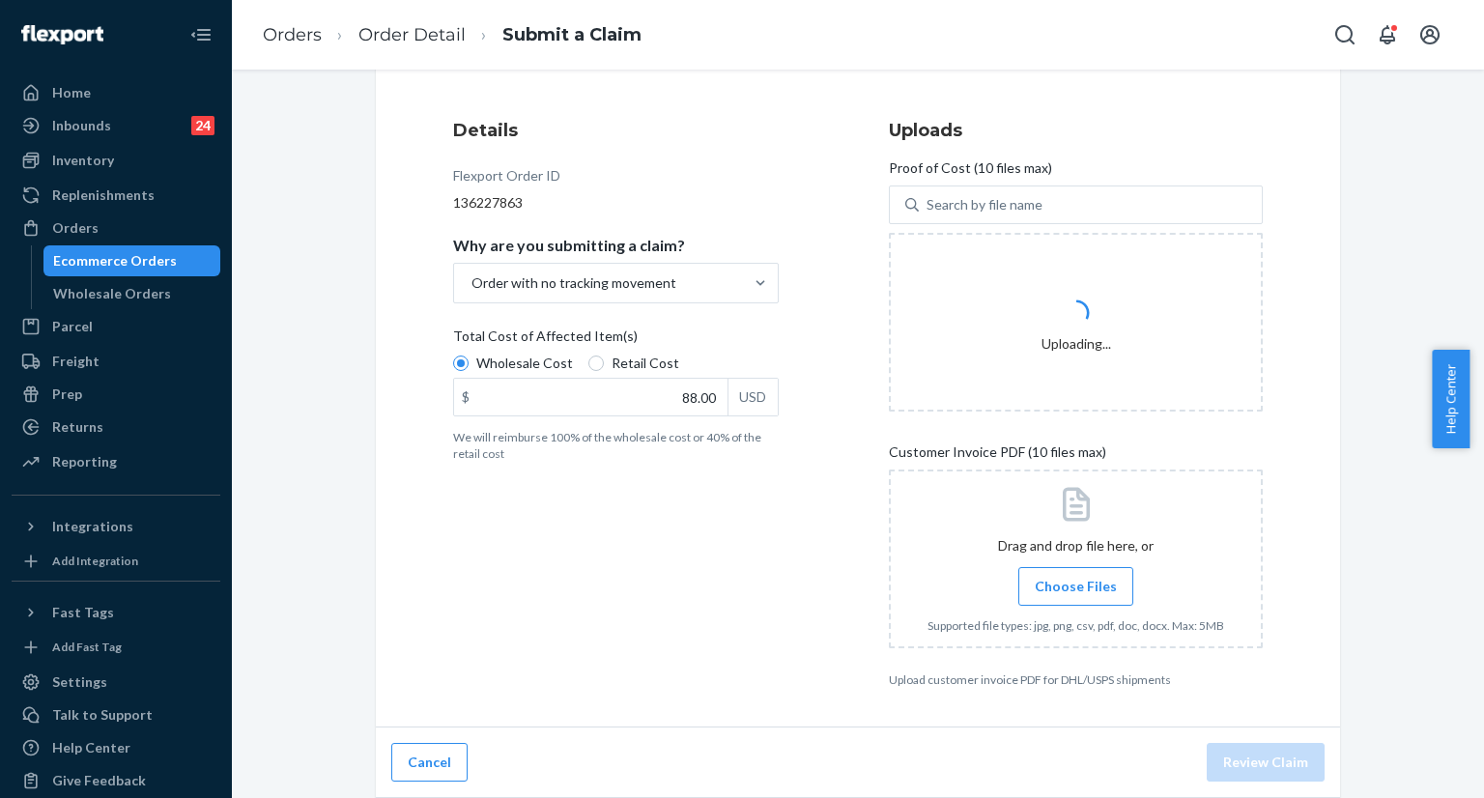
click at [1079, 585] on span "Choose Files" at bounding box center [1076, 586] width 82 height 19
click at [1077, 585] on input "Choose Files" at bounding box center [1076, 586] width 1 height 21
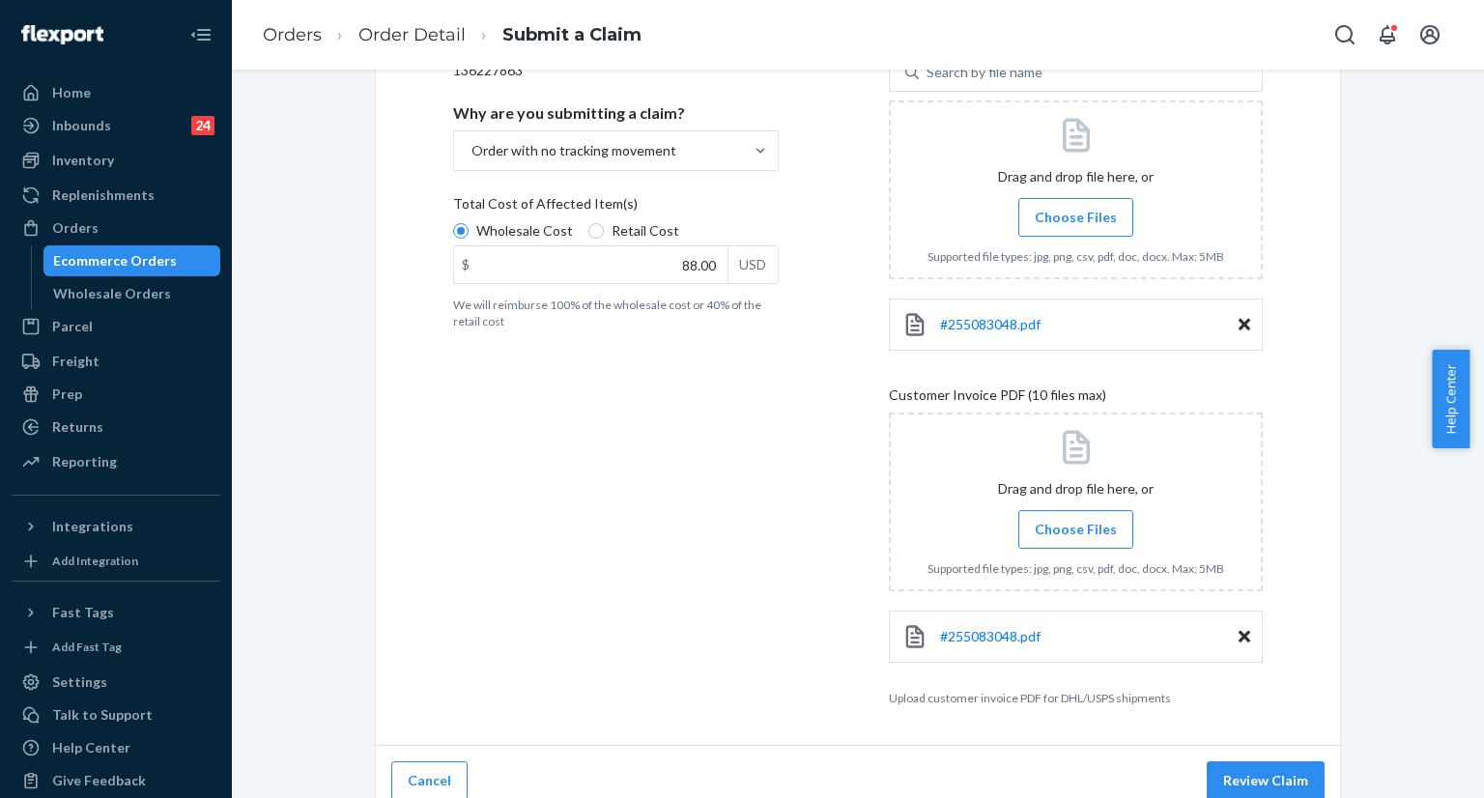
scroll to position [355, 0]
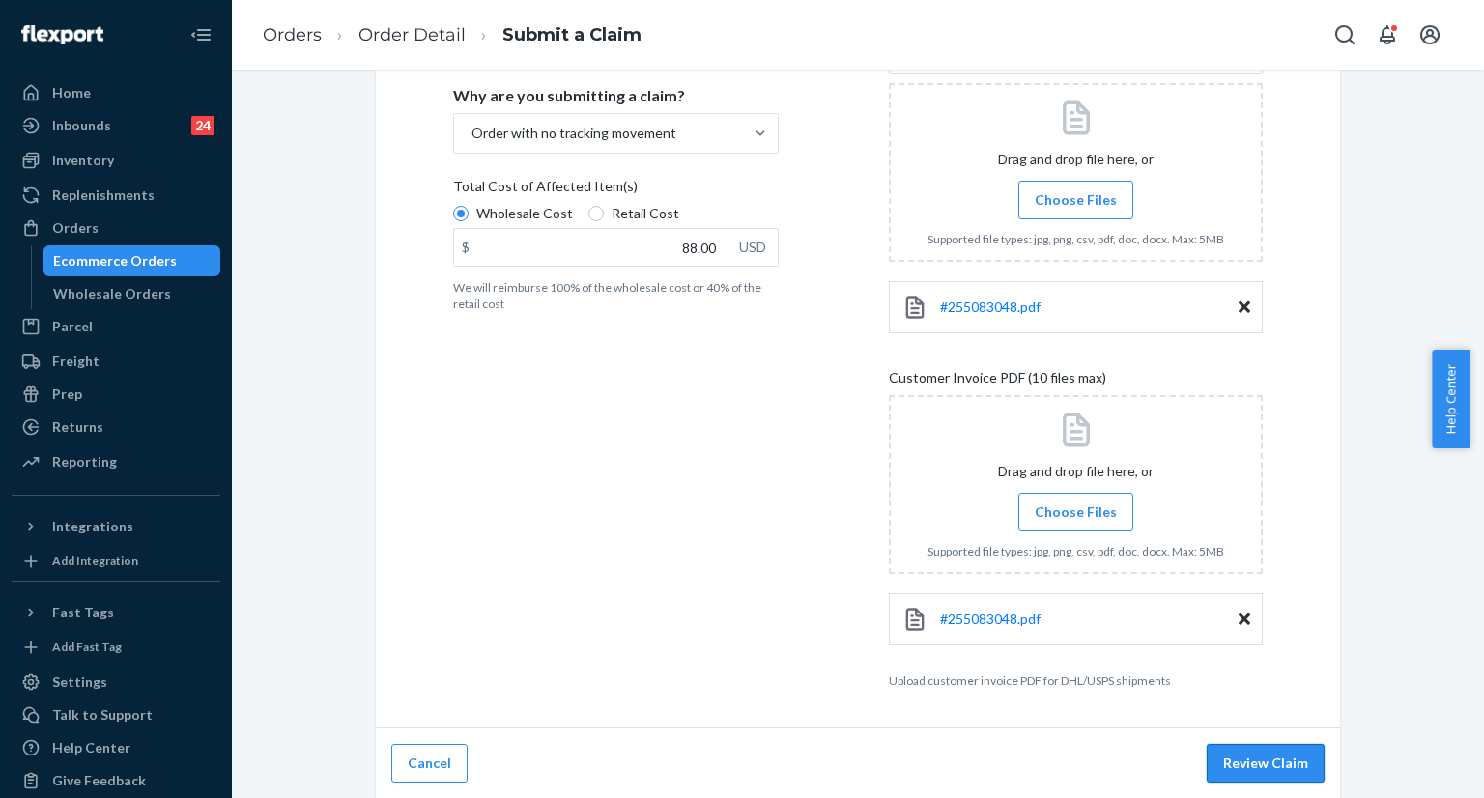
click at [1260, 759] on button "Review Claim" at bounding box center [1266, 763] width 118 height 39
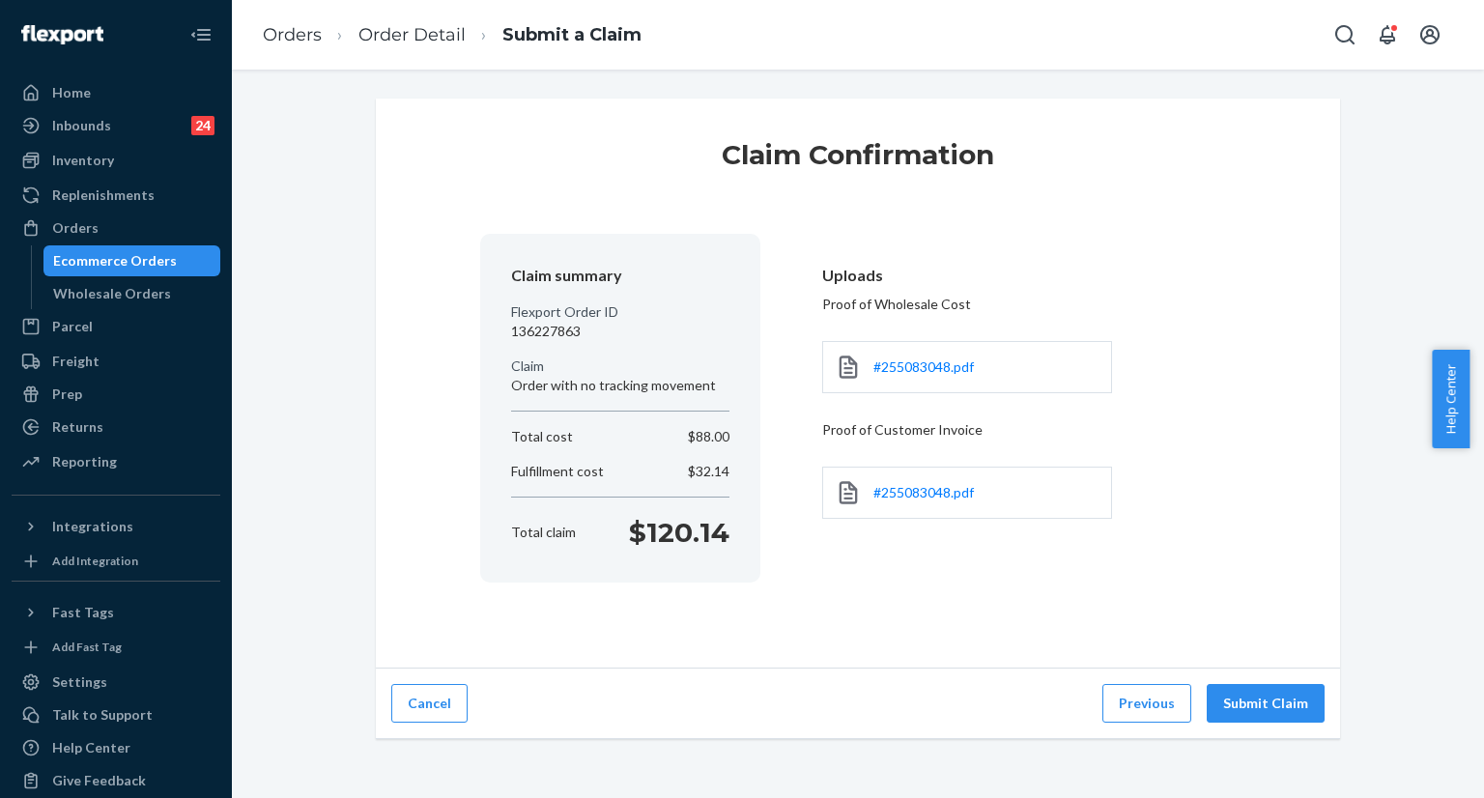
scroll to position [0, 0]
click at [1264, 709] on button "Submit Claim" at bounding box center [1266, 703] width 118 height 39
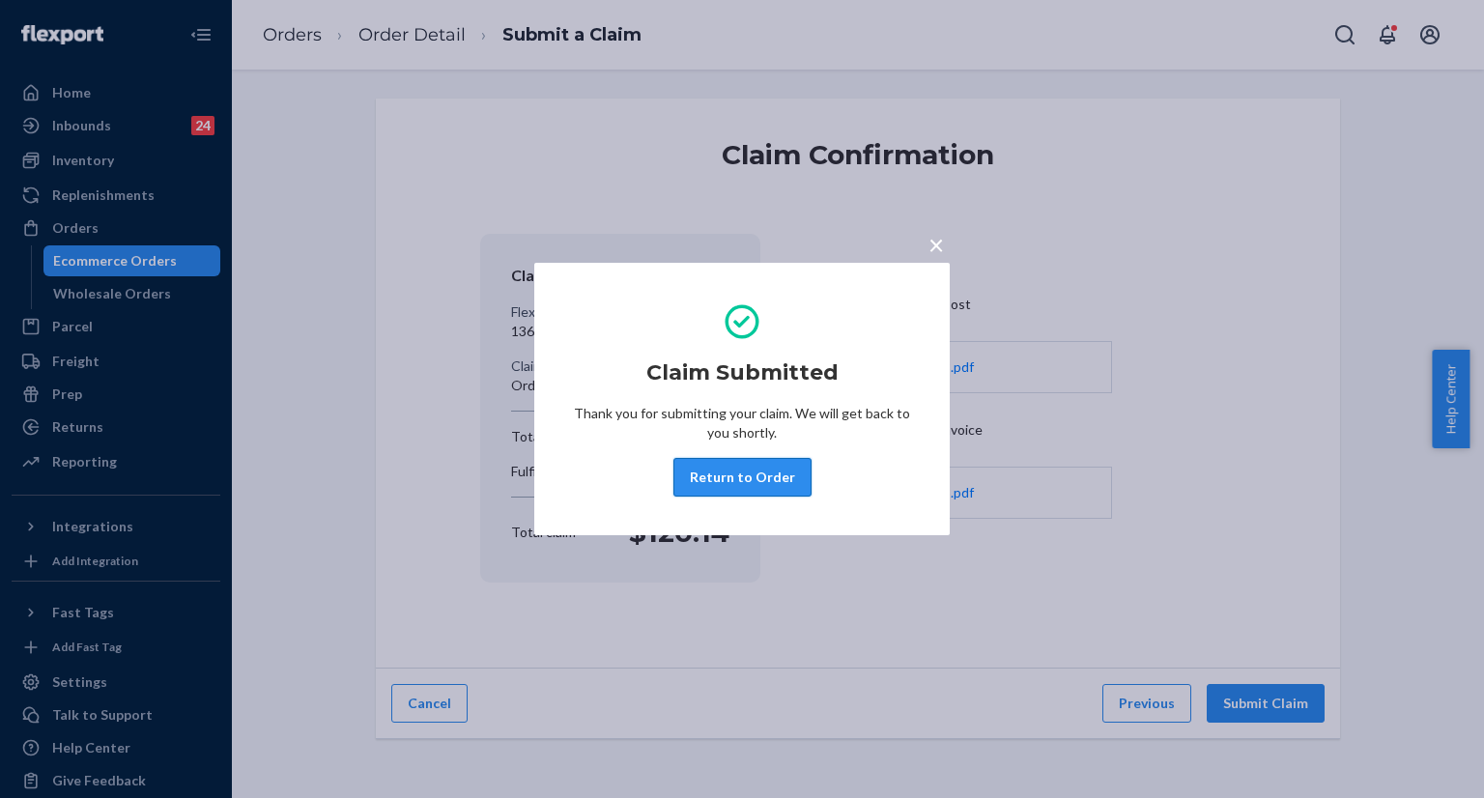
click at [708, 481] on button "Return to Order" at bounding box center [743, 477] width 138 height 39
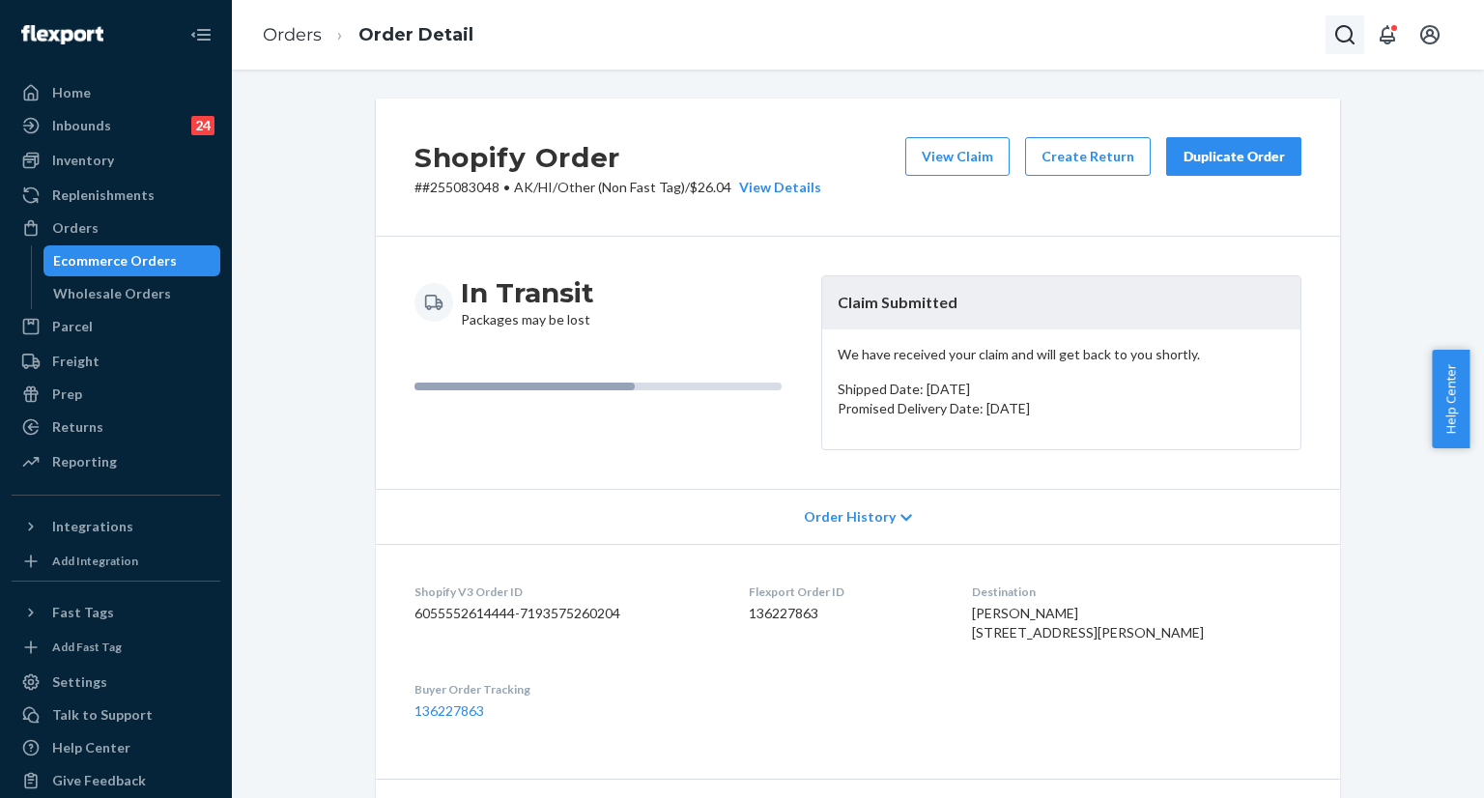
click at [1336, 36] on icon "Open Search Box" at bounding box center [1345, 34] width 23 height 23
click at [1166, 29] on input "Search Input" at bounding box center [1202, 34] width 238 height 19
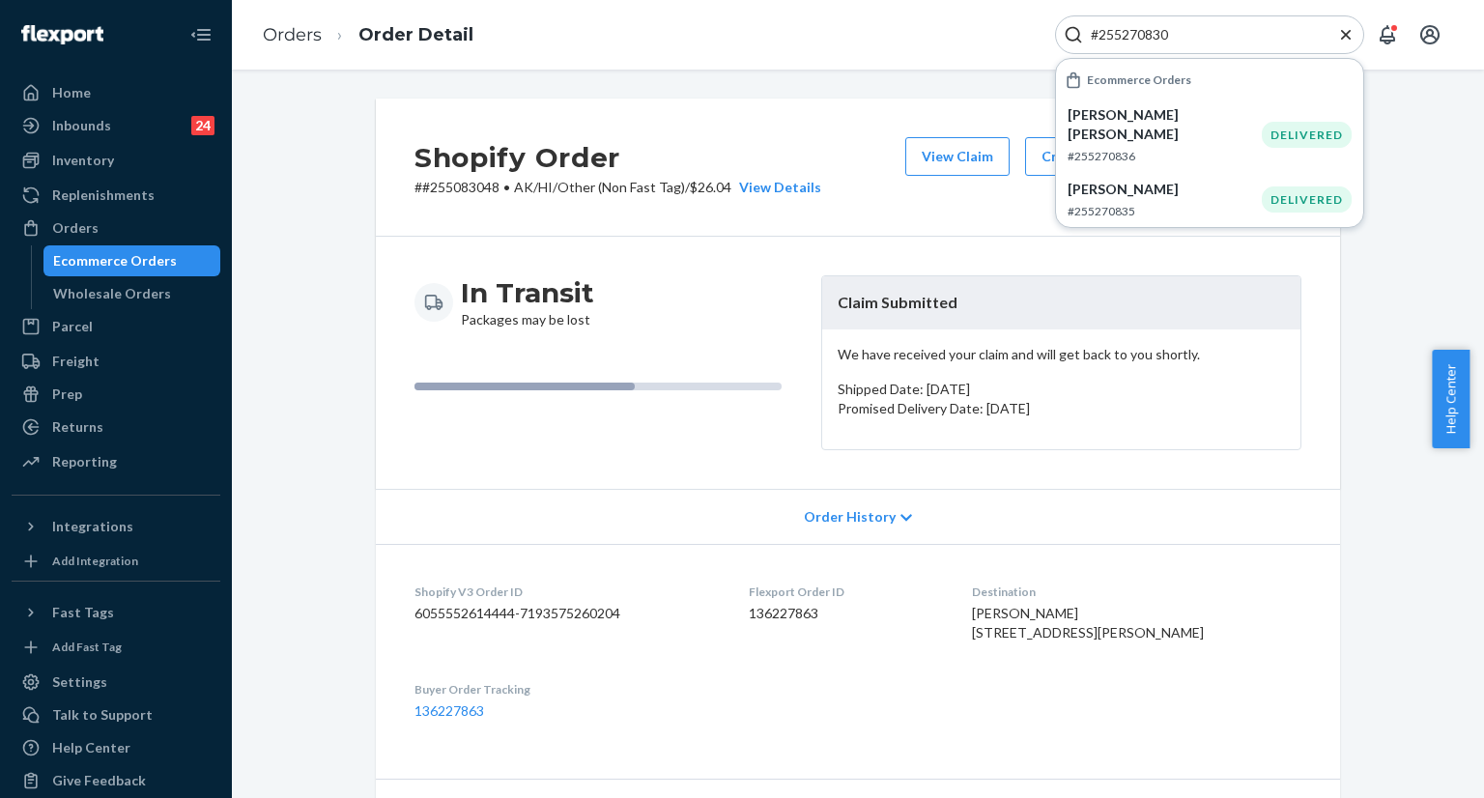
type input "#255270830"
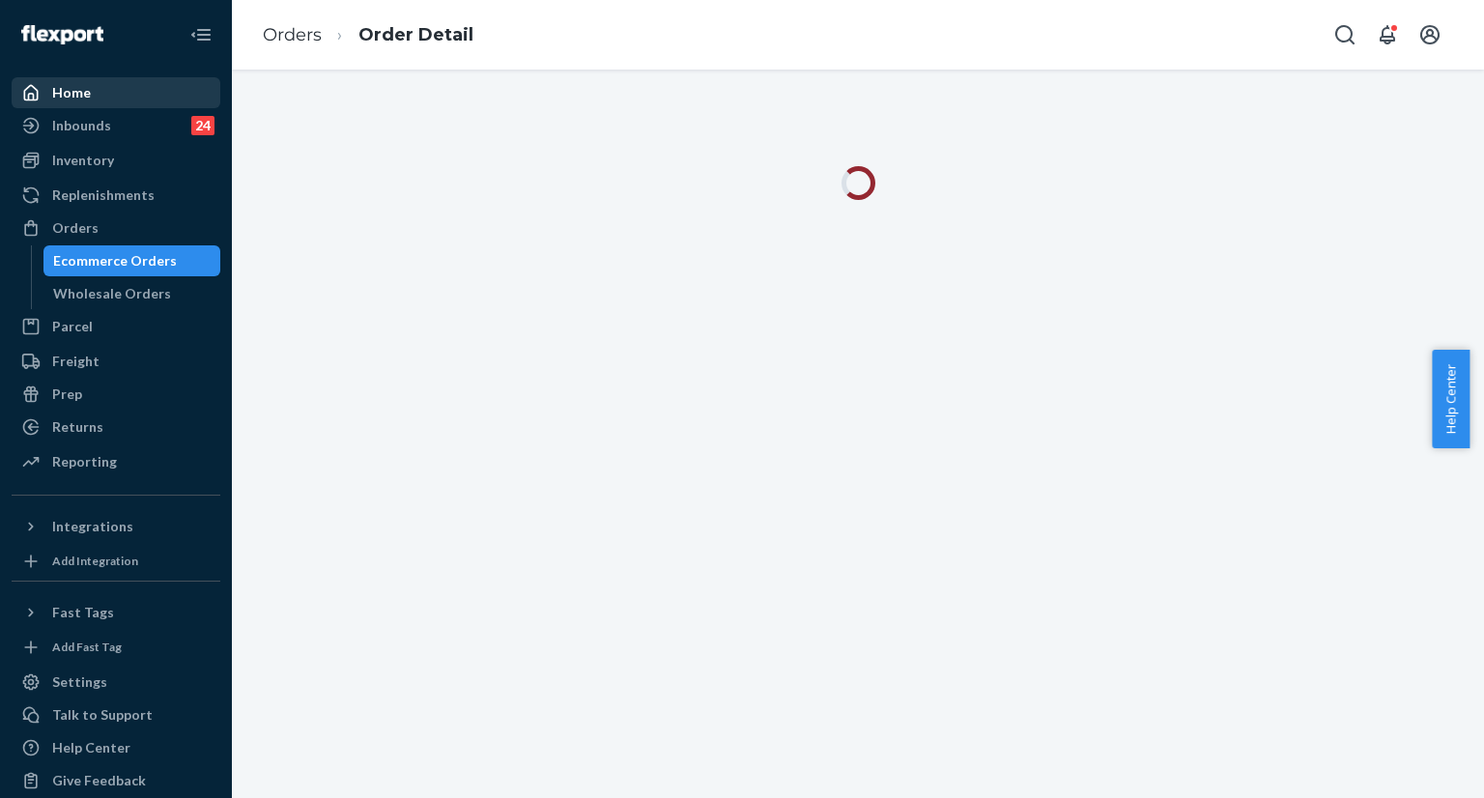
click at [104, 94] on div "Home" at bounding box center [116, 92] width 205 height 27
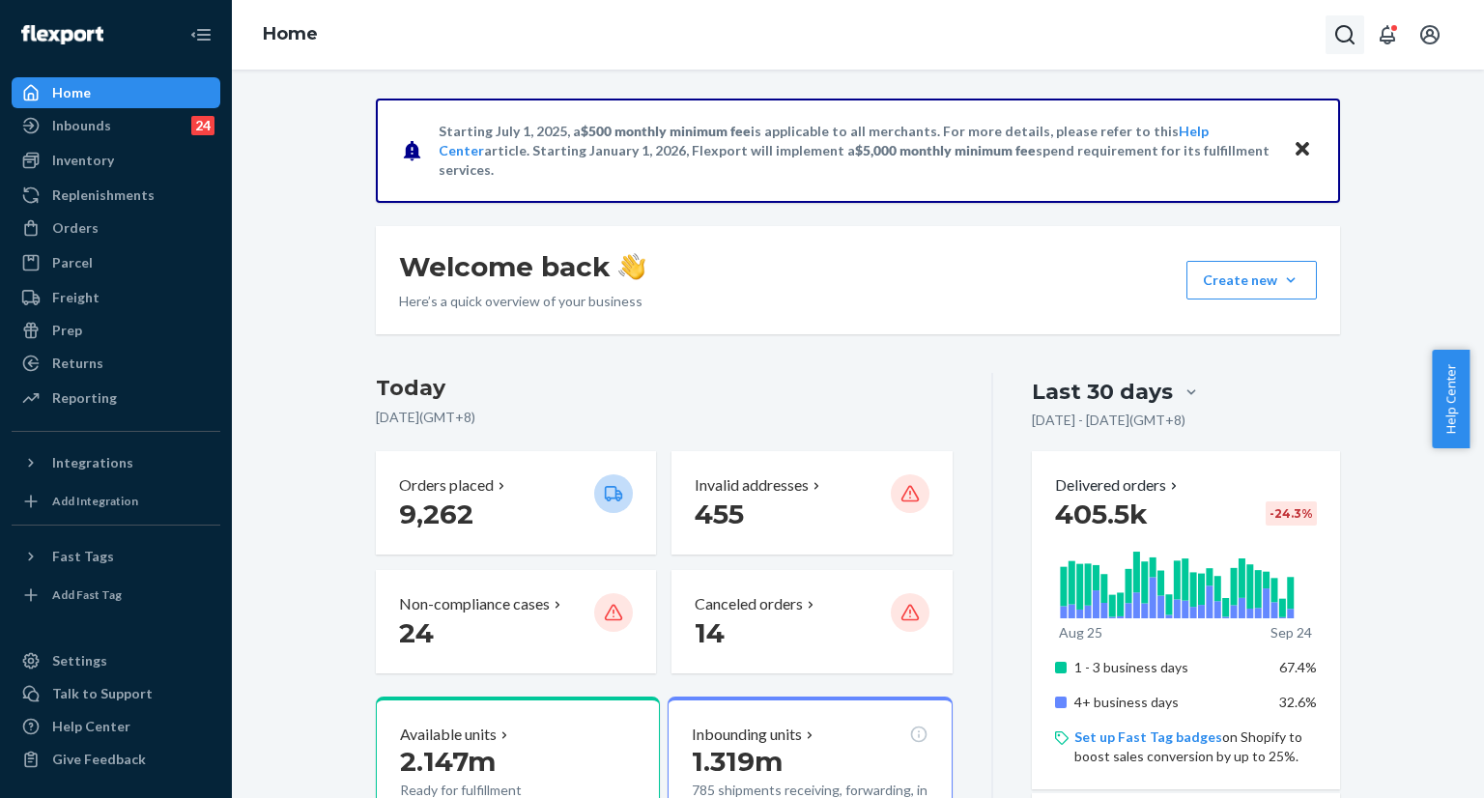
click at [1345, 37] on icon "Open Search Box" at bounding box center [1345, 34] width 23 height 23
click at [1245, 36] on input "Search Input" at bounding box center [1202, 34] width 238 height 19
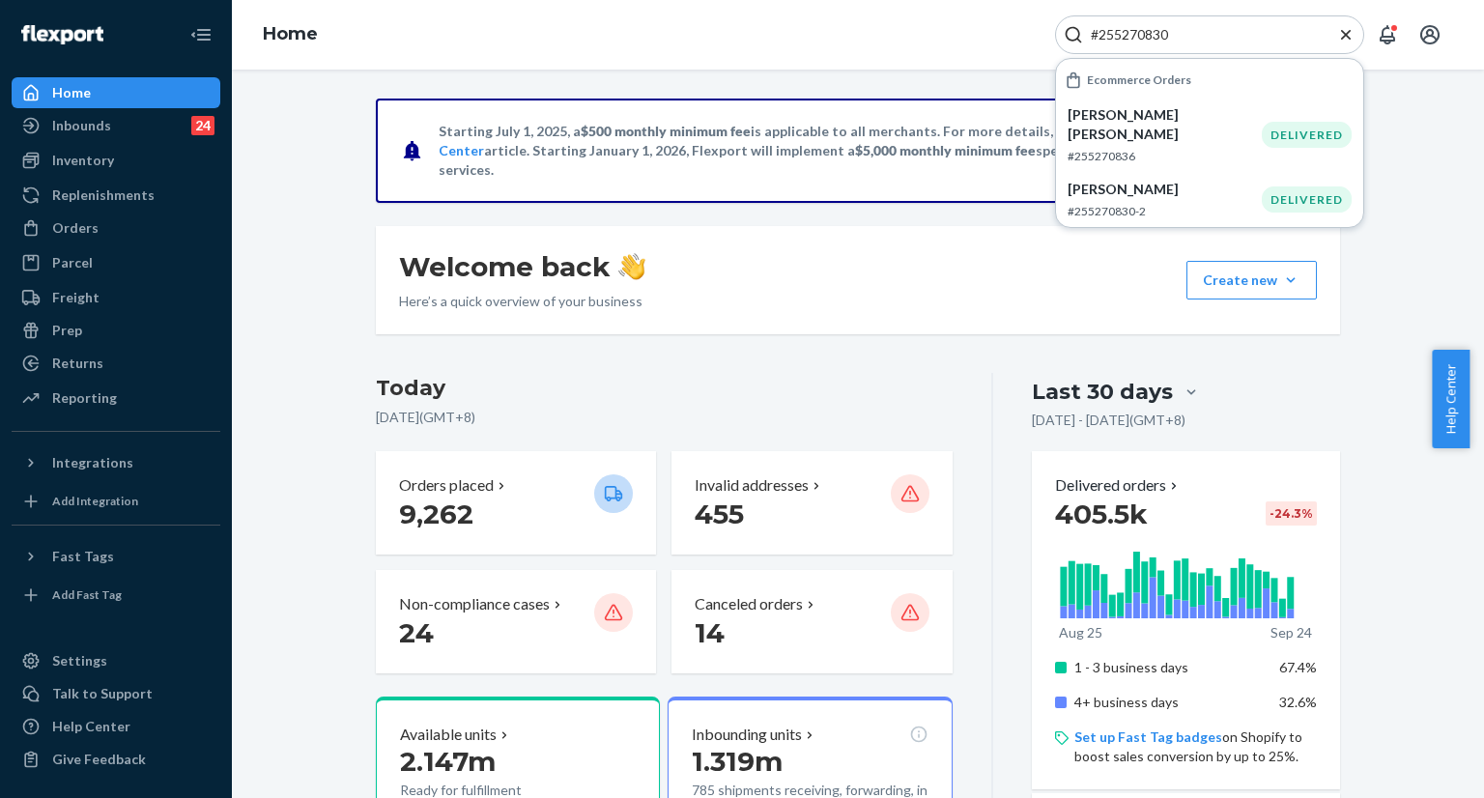
type input "#255270830"
click at [1131, 180] on p "[PERSON_NAME]" at bounding box center [1165, 189] width 194 height 19
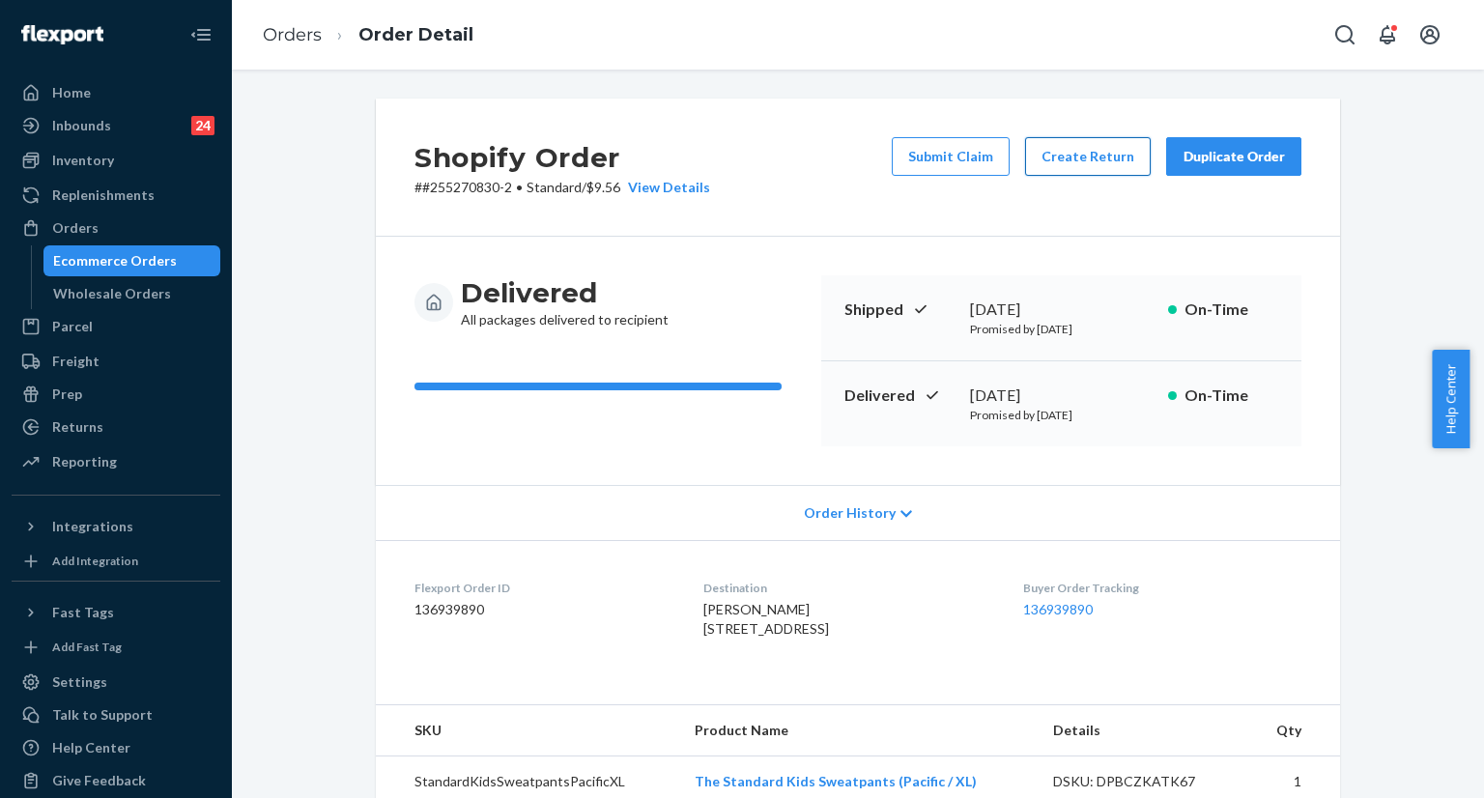
click at [1090, 161] on button "Create Return" at bounding box center [1088, 156] width 126 height 39
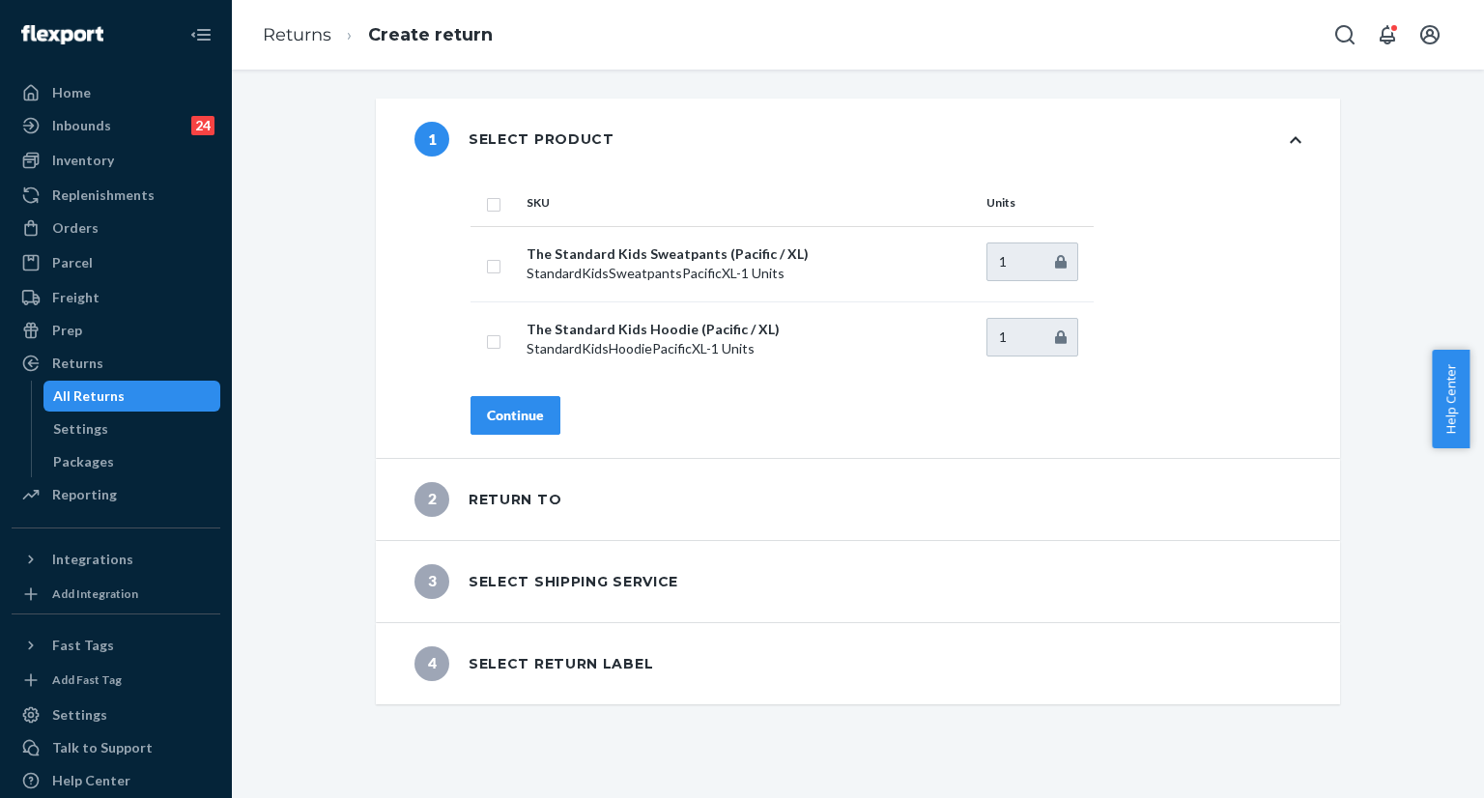
click at [488, 205] on input "checkbox" at bounding box center [493, 202] width 15 height 20
checkbox input "true"
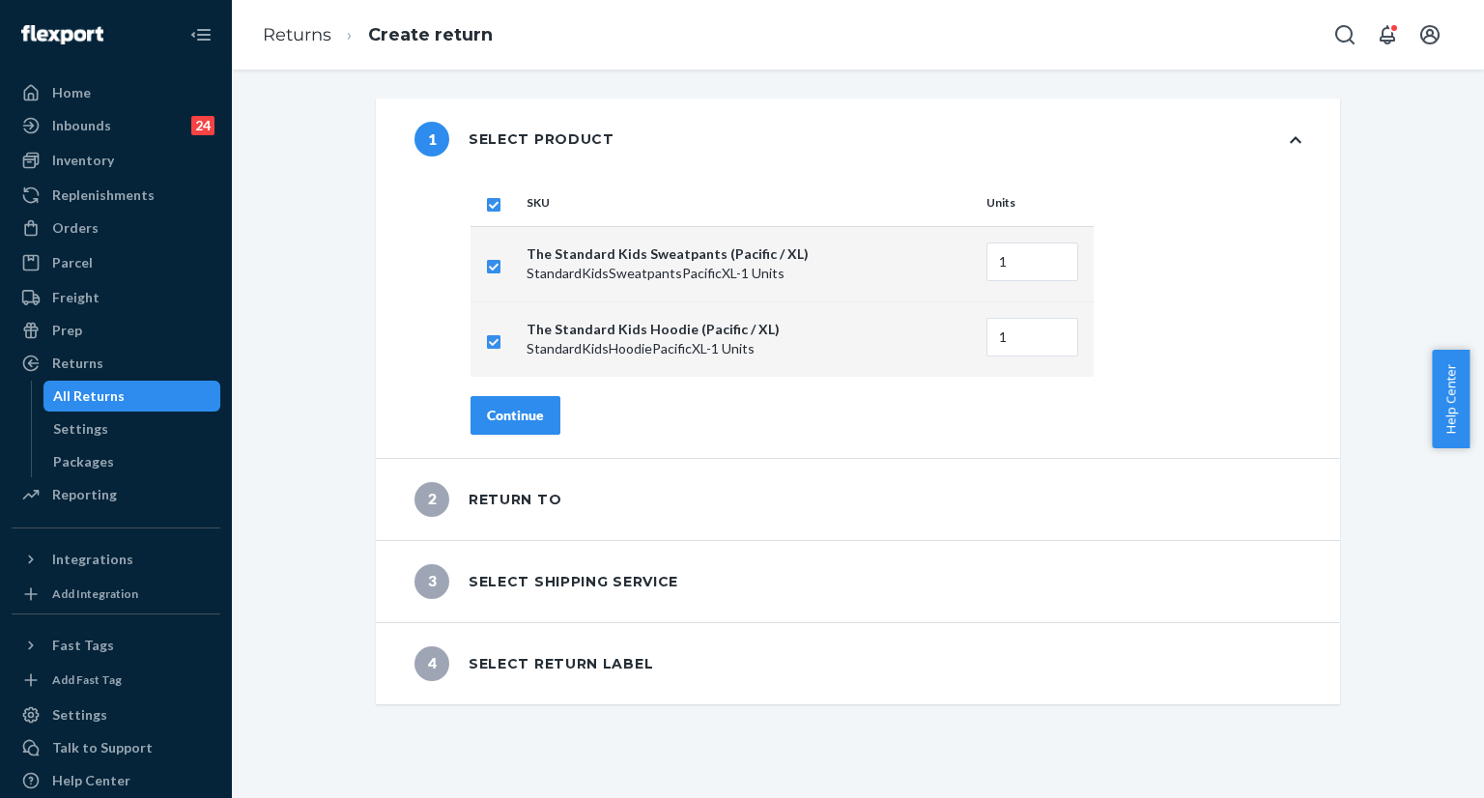
click at [505, 411] on div "Continue" at bounding box center [515, 415] width 57 height 19
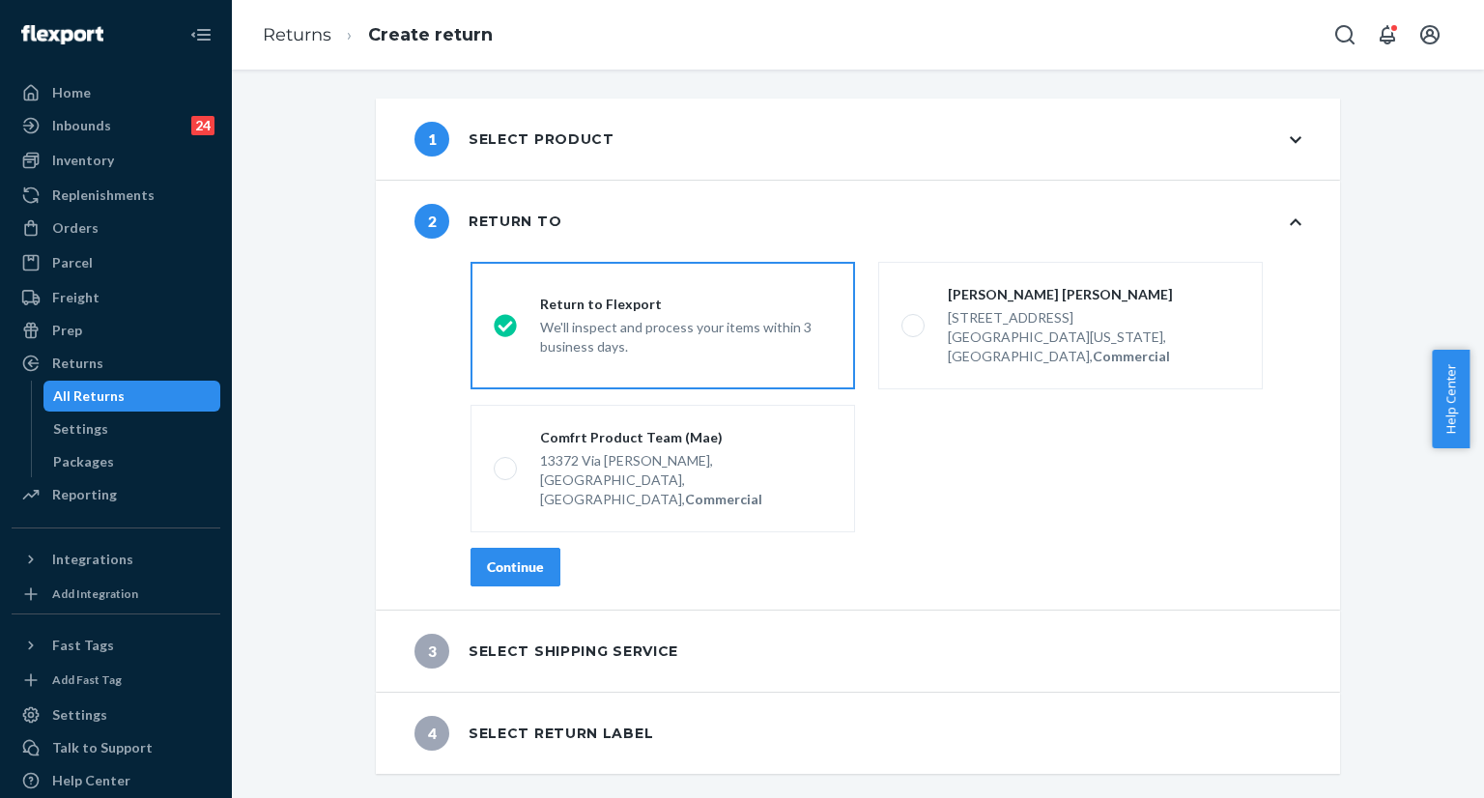
click at [498, 558] on div "Continue" at bounding box center [515, 567] width 57 height 19
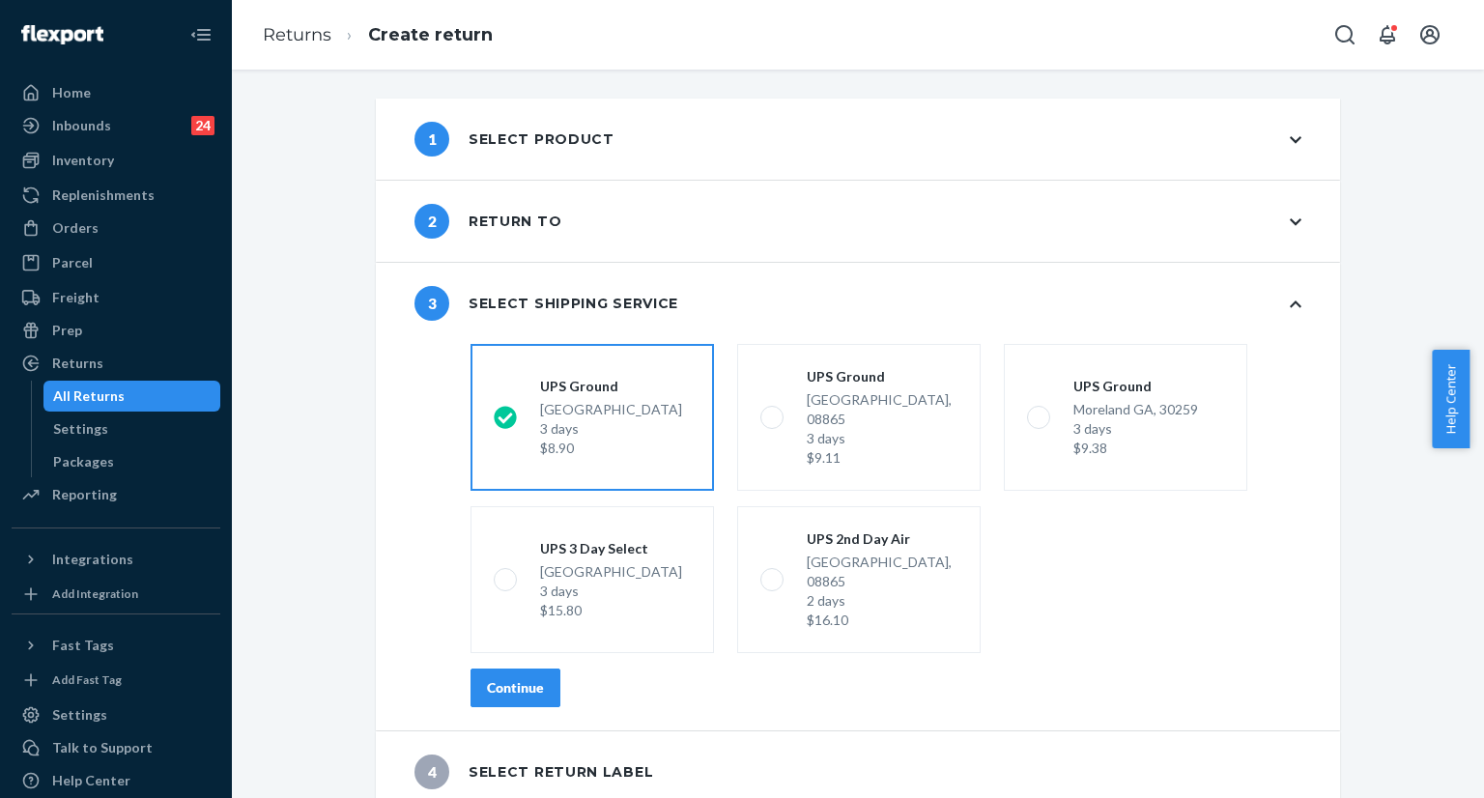
click at [502, 678] on div "Continue" at bounding box center [515, 687] width 57 height 19
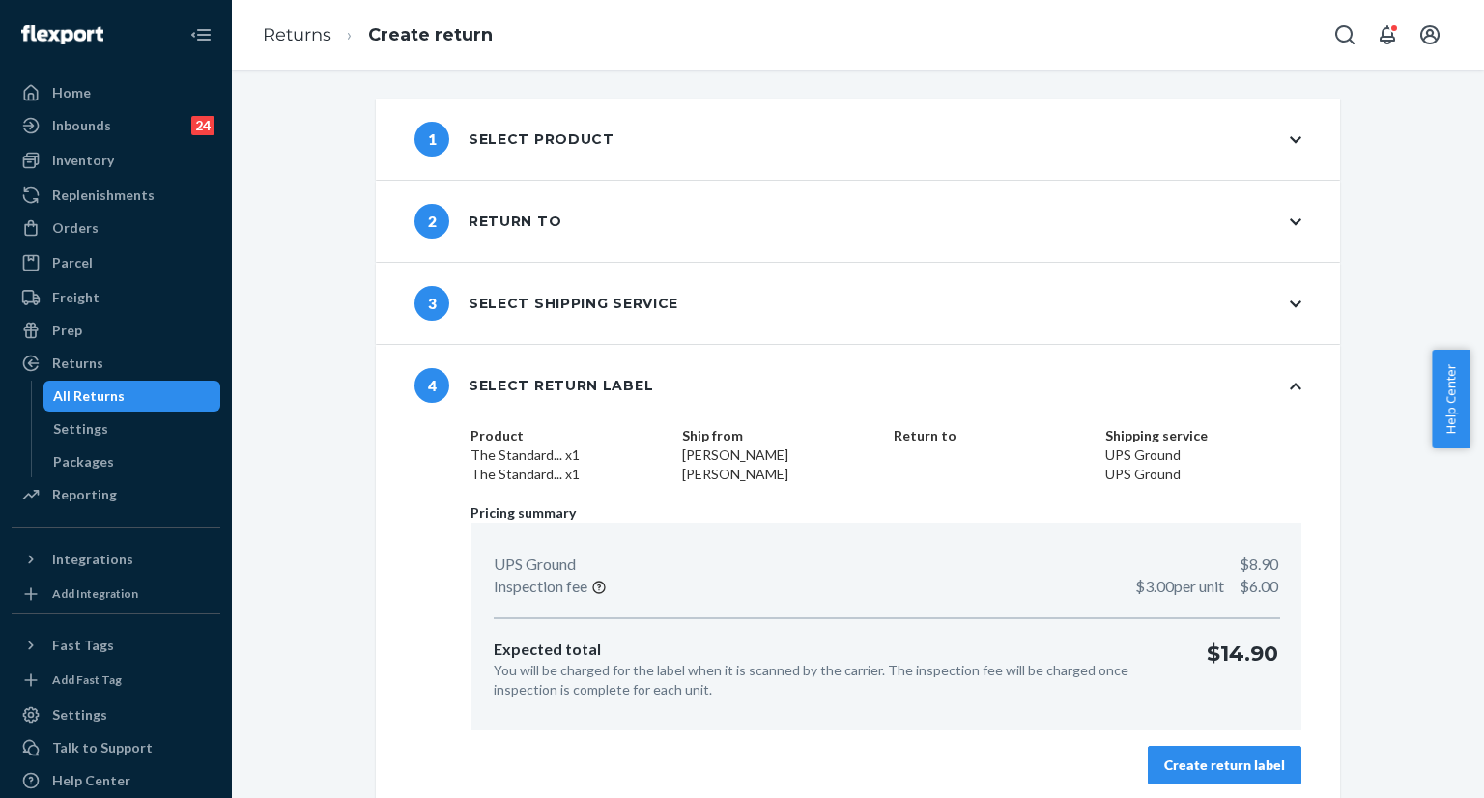
click at [1227, 757] on div "Create return label" at bounding box center [1225, 765] width 121 height 19
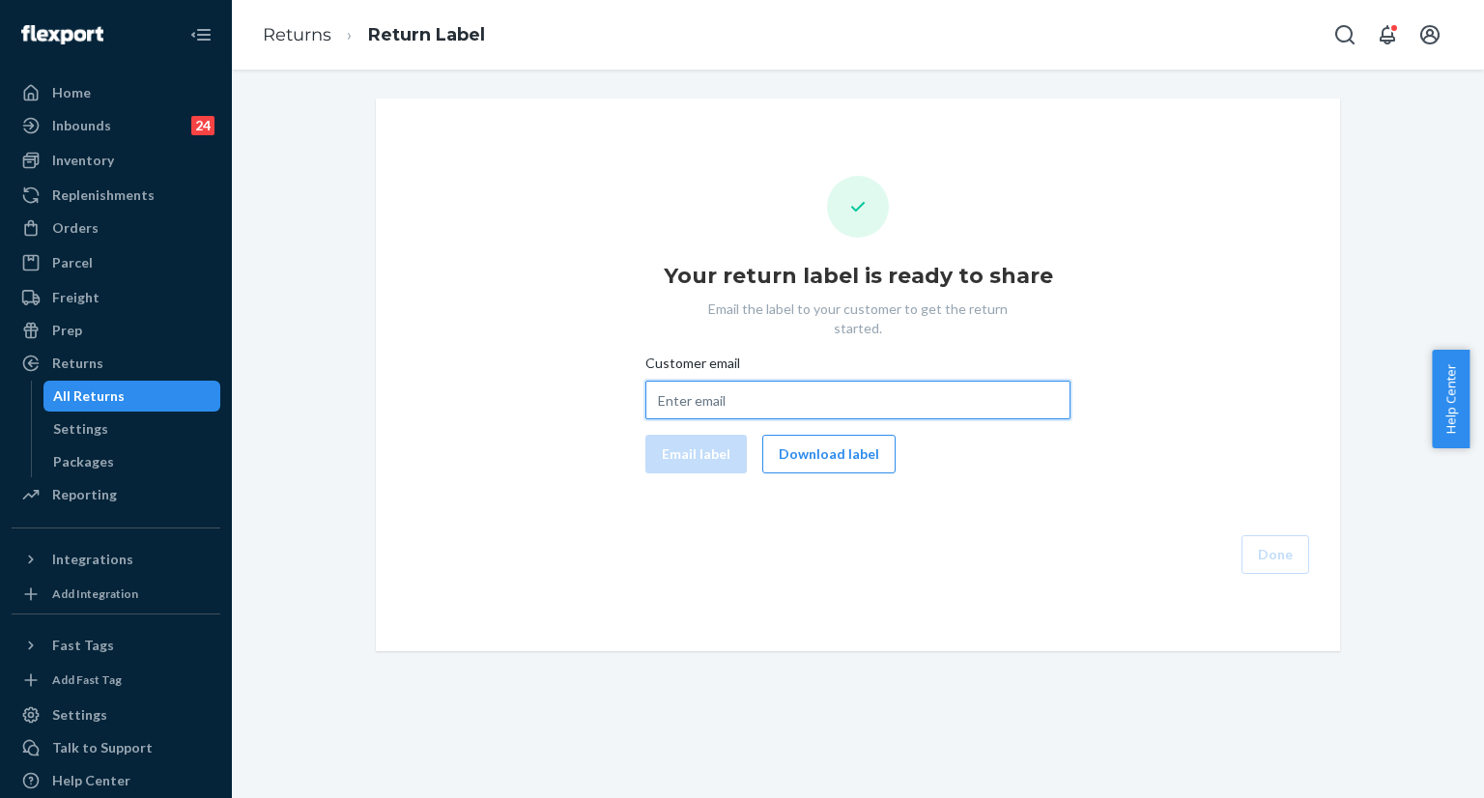
click at [814, 381] on input "Customer email" at bounding box center [858, 400] width 425 height 39
paste input "allie.n.davidson@icloud.com"
type input "allie.n.davidson@icloud.com"
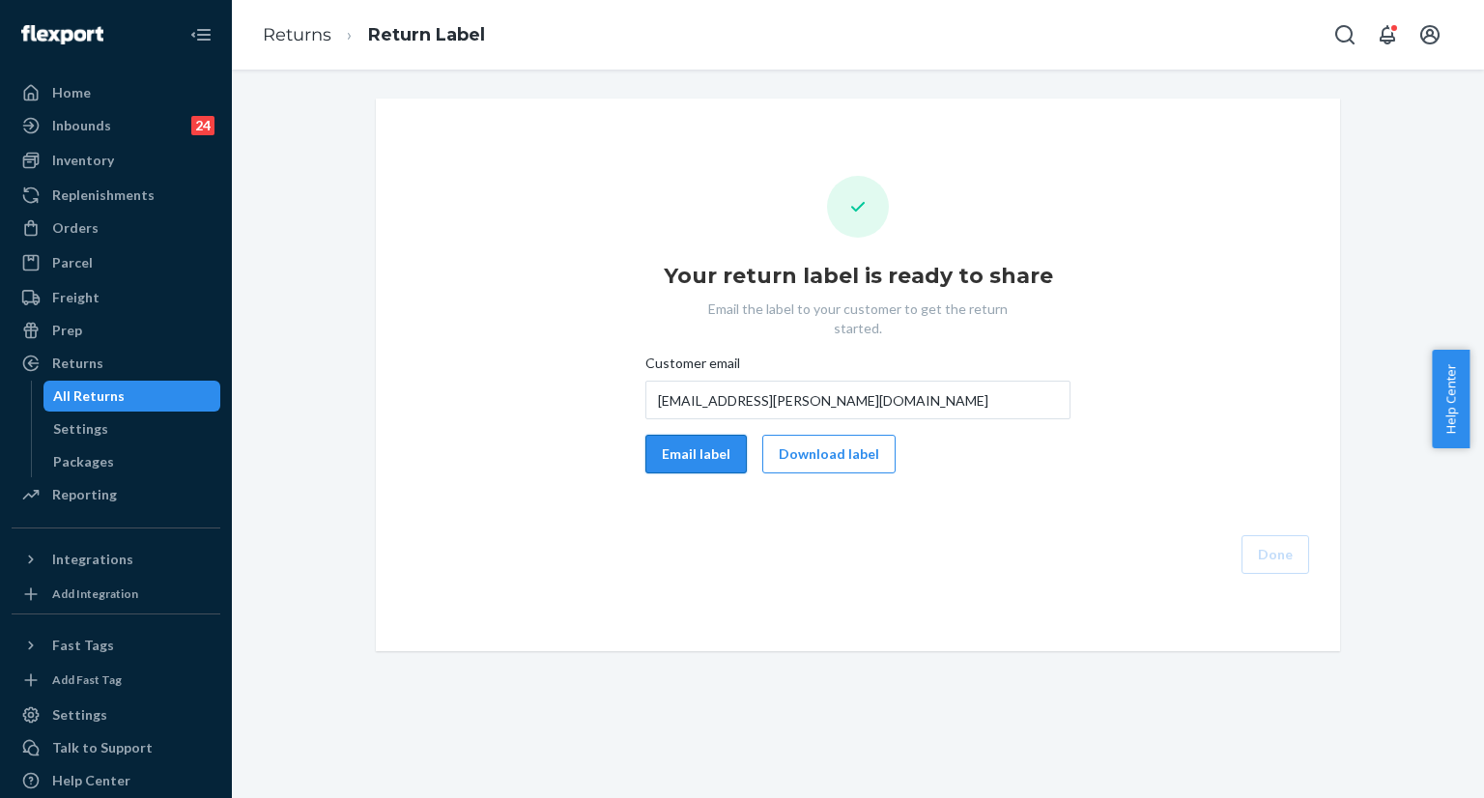
click at [707, 435] on button "Email label" at bounding box center [696, 454] width 101 height 39
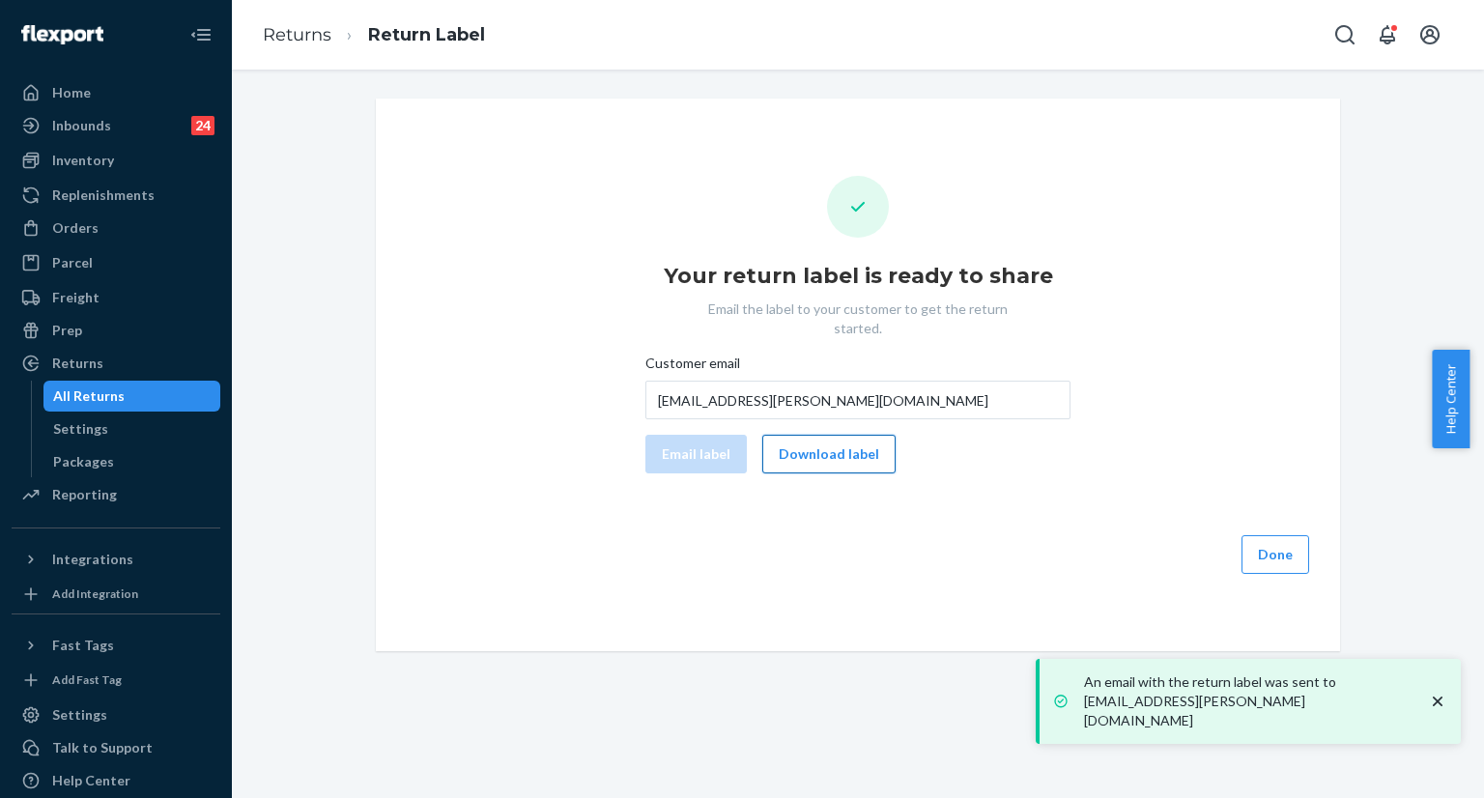
click at [816, 437] on button "Download label" at bounding box center [829, 454] width 133 height 39
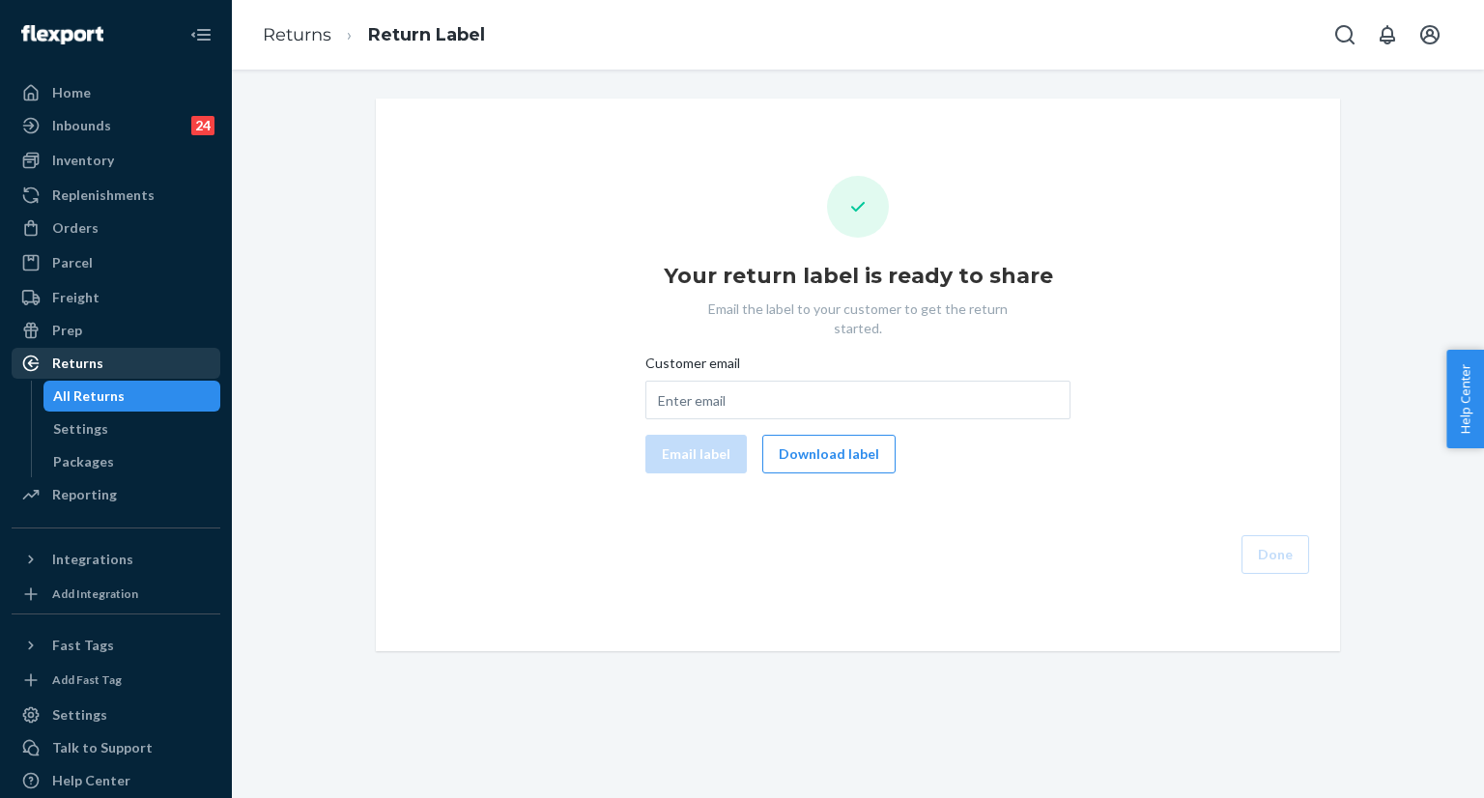
click at [95, 369] on div "Returns" at bounding box center [77, 363] width 51 height 19
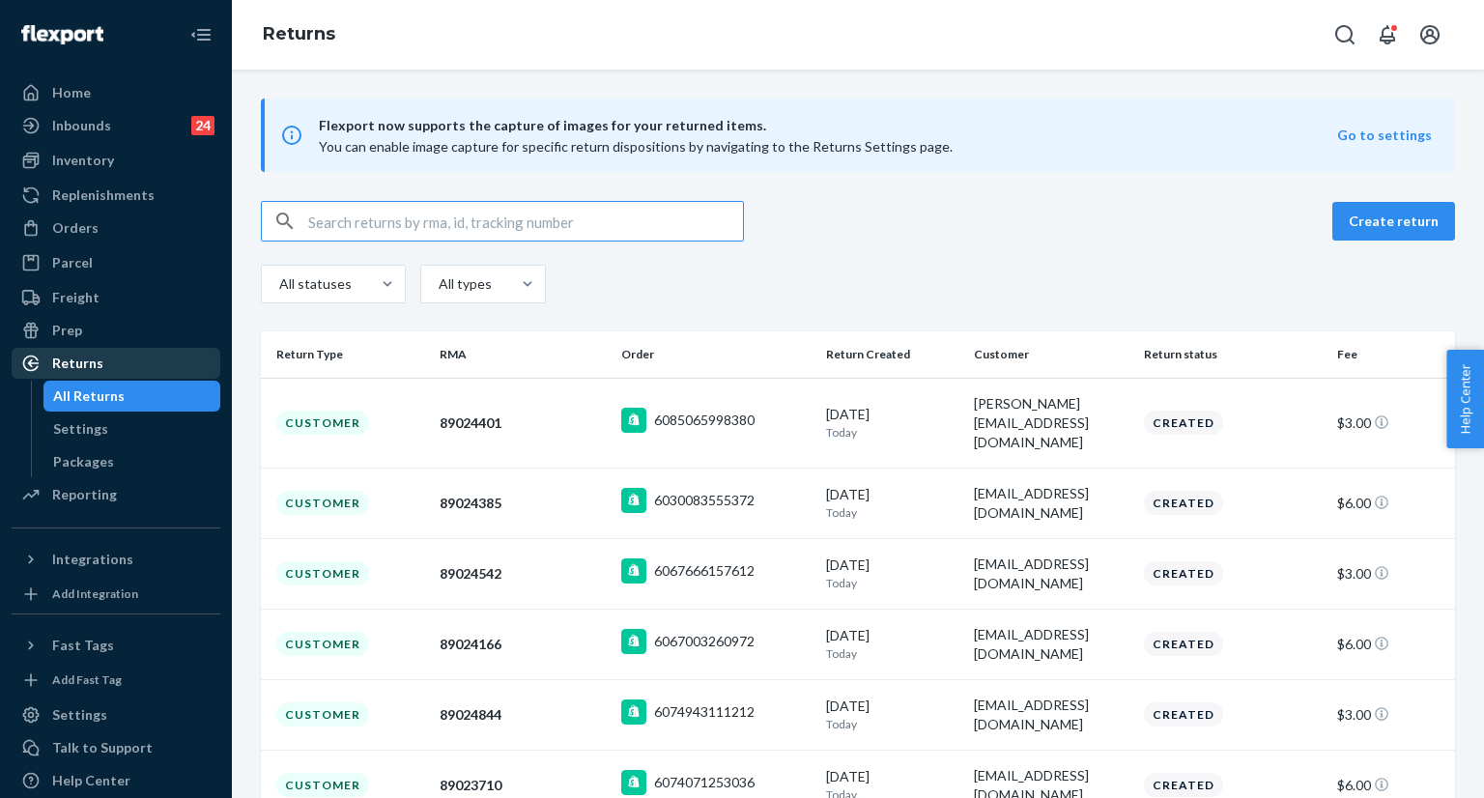
click at [148, 368] on div "Returns" at bounding box center [116, 363] width 205 height 27
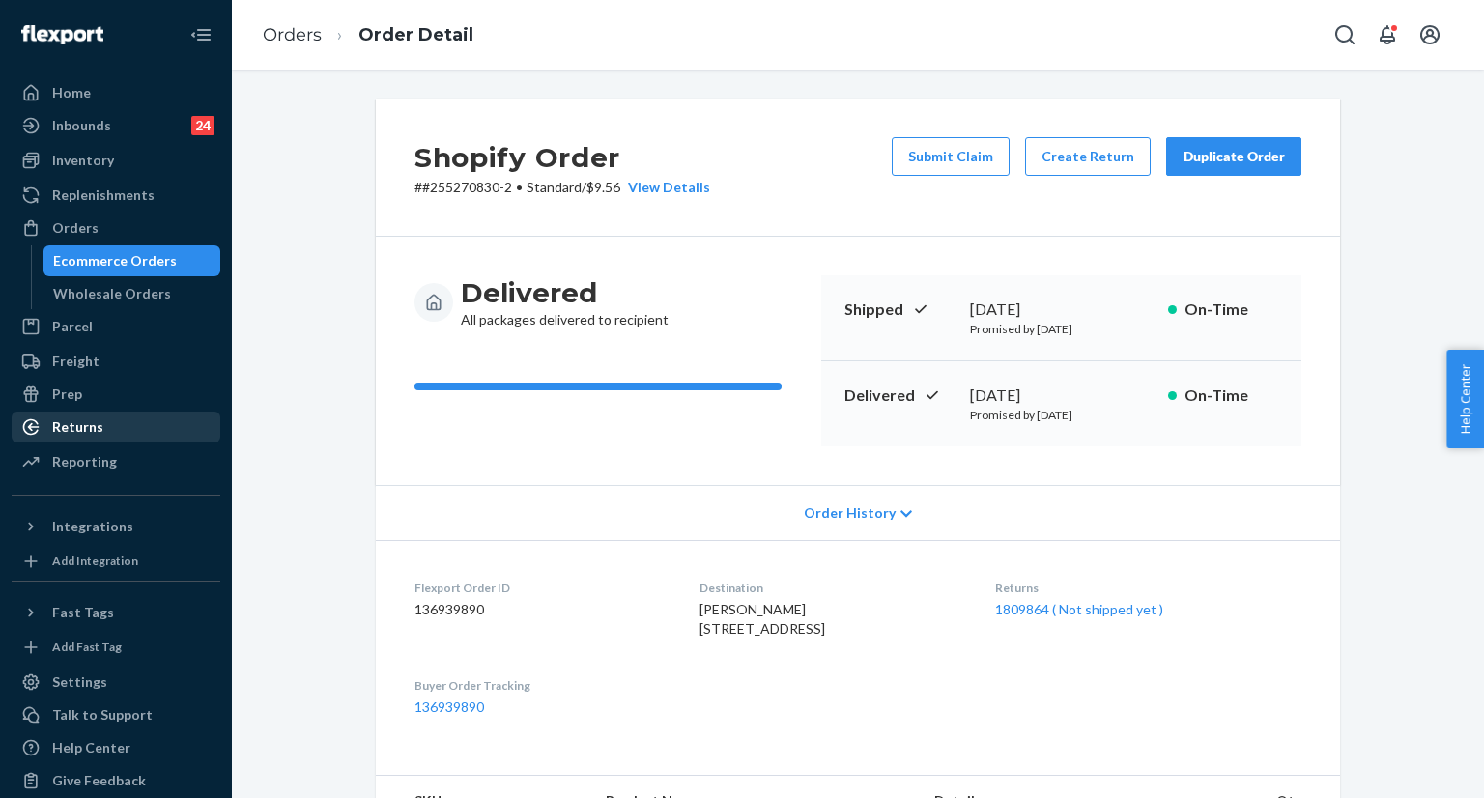
click at [87, 430] on div "Returns" at bounding box center [77, 427] width 51 height 19
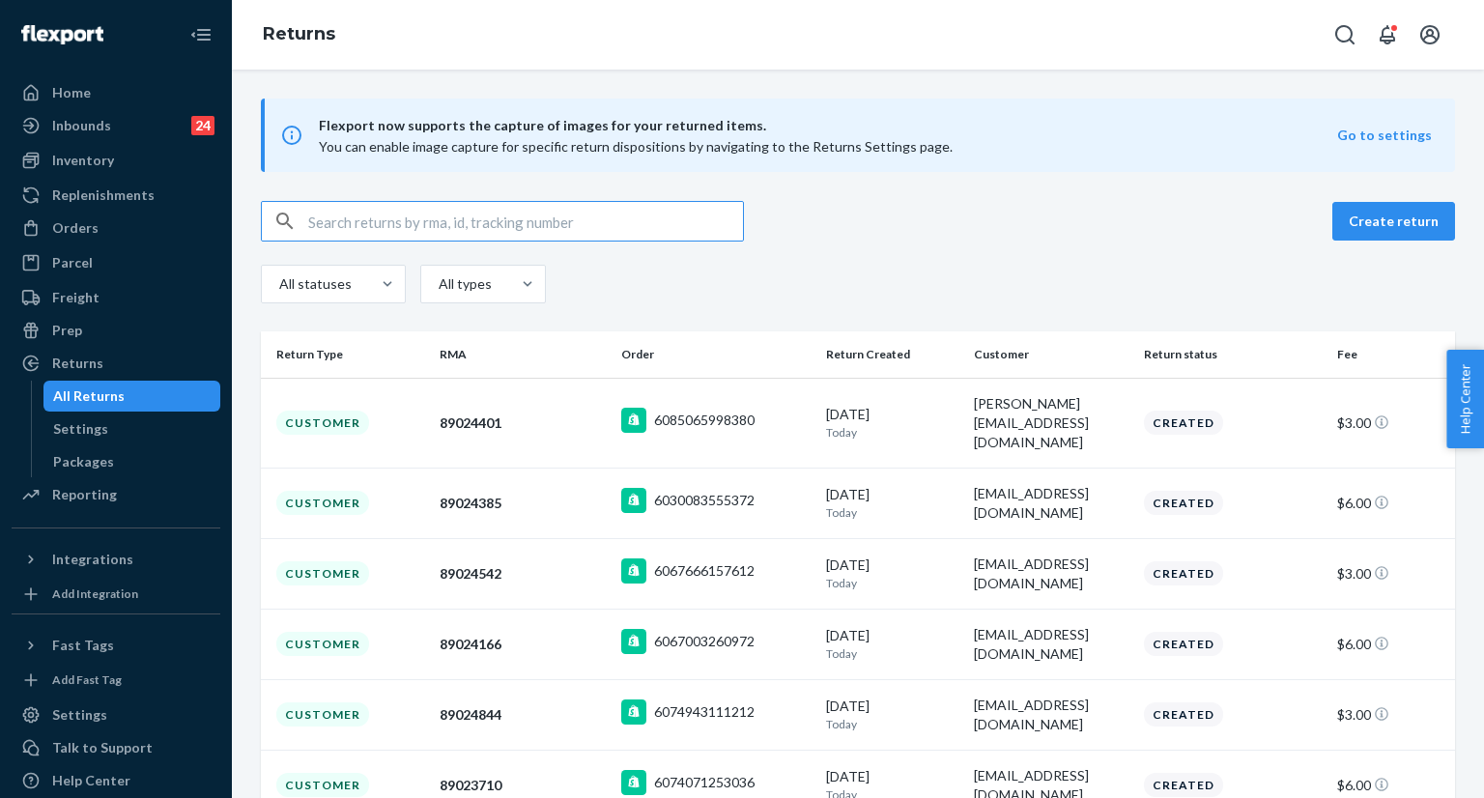
click at [514, 229] on input "text" at bounding box center [525, 221] width 435 height 39
paste input "[EMAIL_ADDRESS][PERSON_NAME][DOMAIN_NAME]"
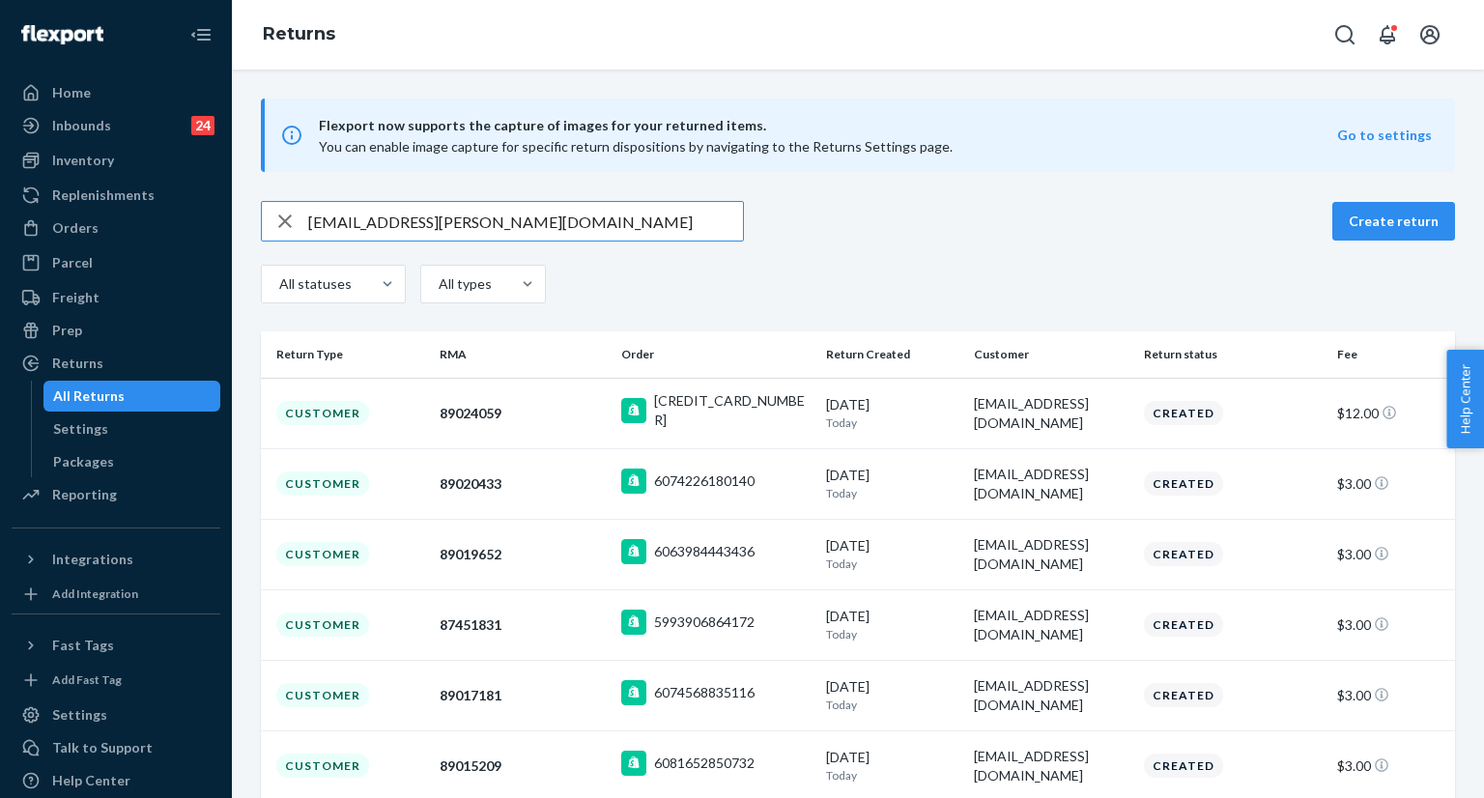
click at [544, 228] on input "[EMAIL_ADDRESS][PERSON_NAME][DOMAIN_NAME]" at bounding box center [525, 221] width 435 height 39
paste input "98279a1f-9332-4903-9038-e8b783ba143"
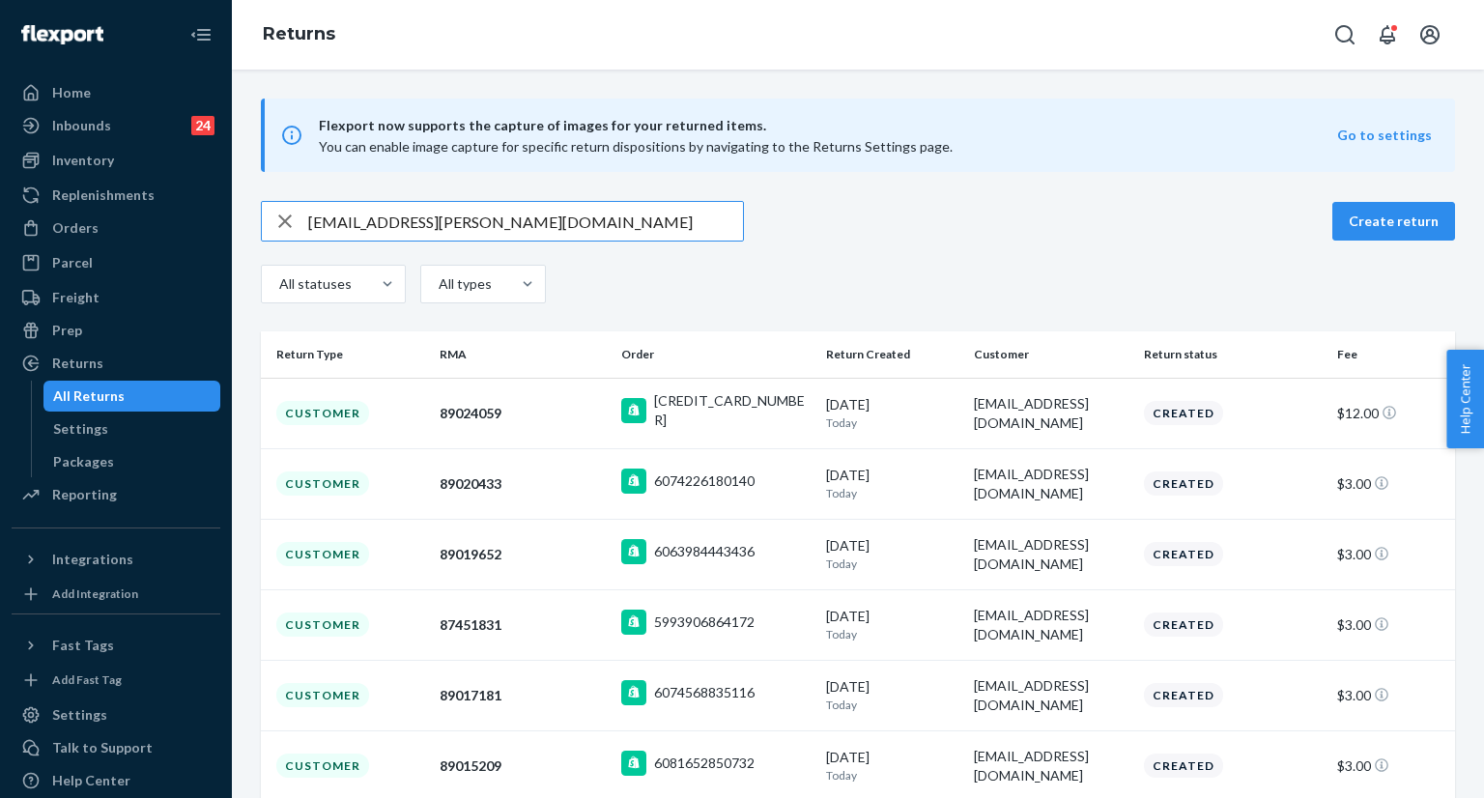
type input "98279a1f-9332-4903-9038-e8b783ba143"
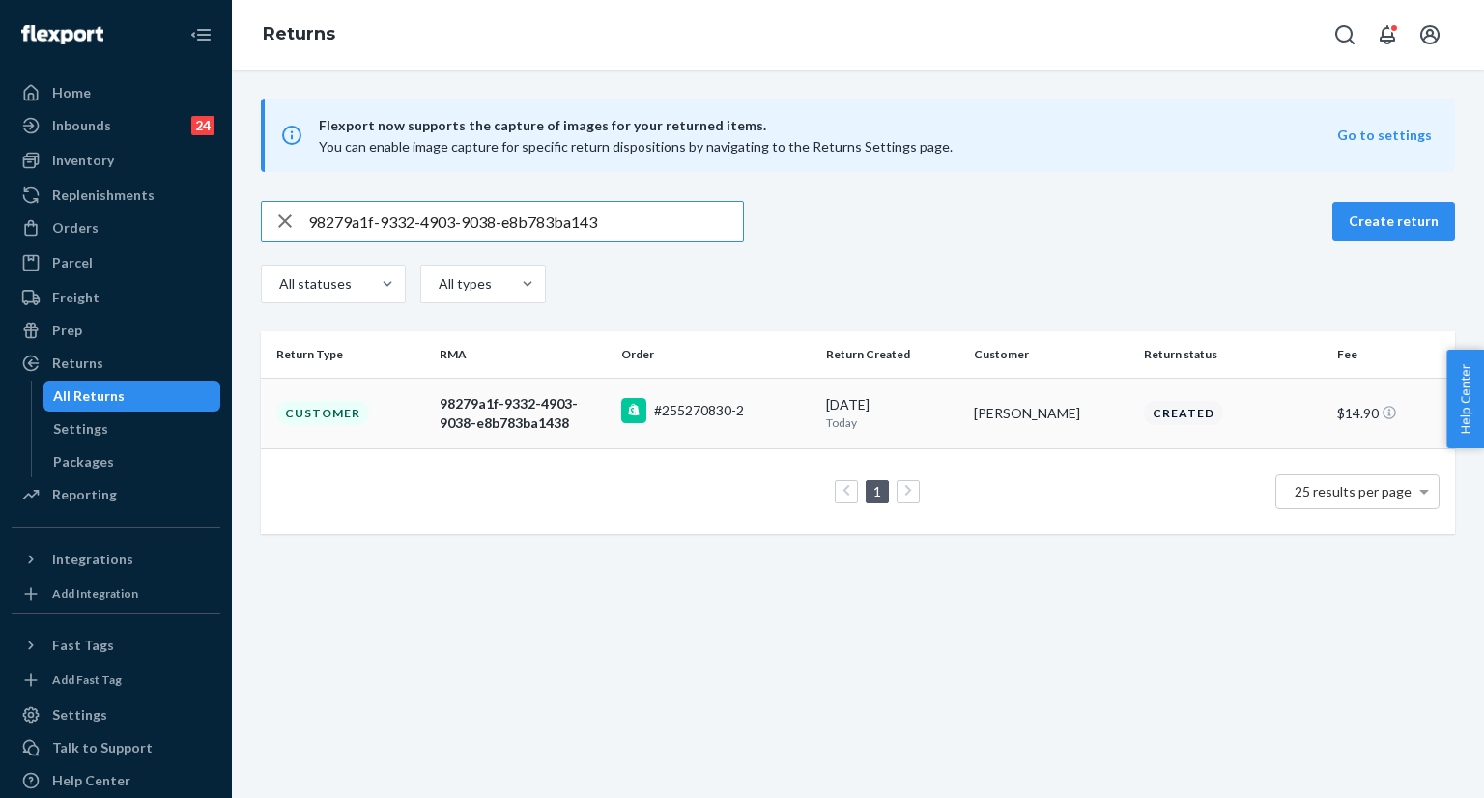
click at [390, 408] on td "Customer" at bounding box center [346, 413] width 171 height 71
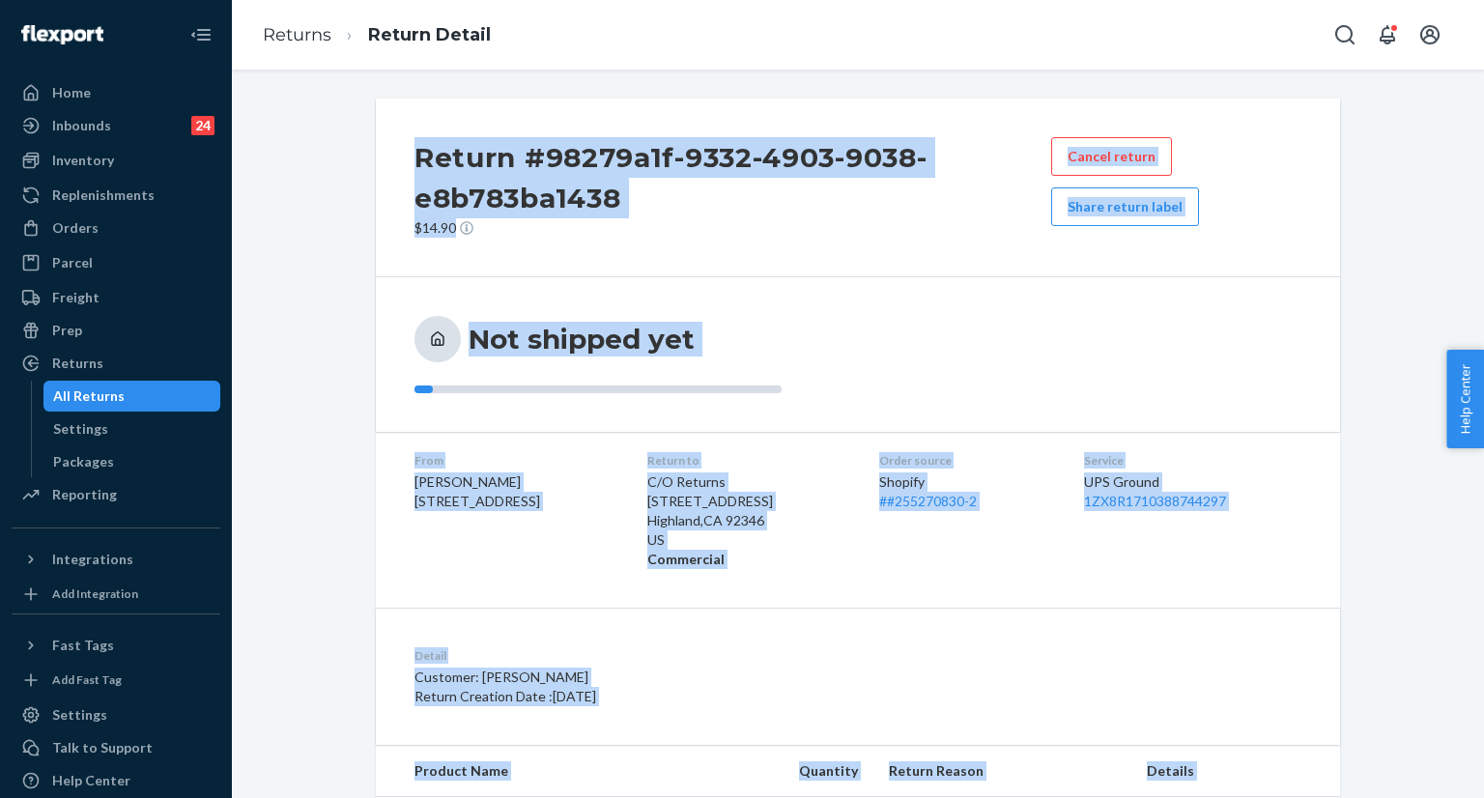
click at [274, 291] on div "Return #98279a1f-9332-4903-9038-e8b783ba1438 $14.90 Cancel return Share return …" at bounding box center [858, 498] width 1224 height 799
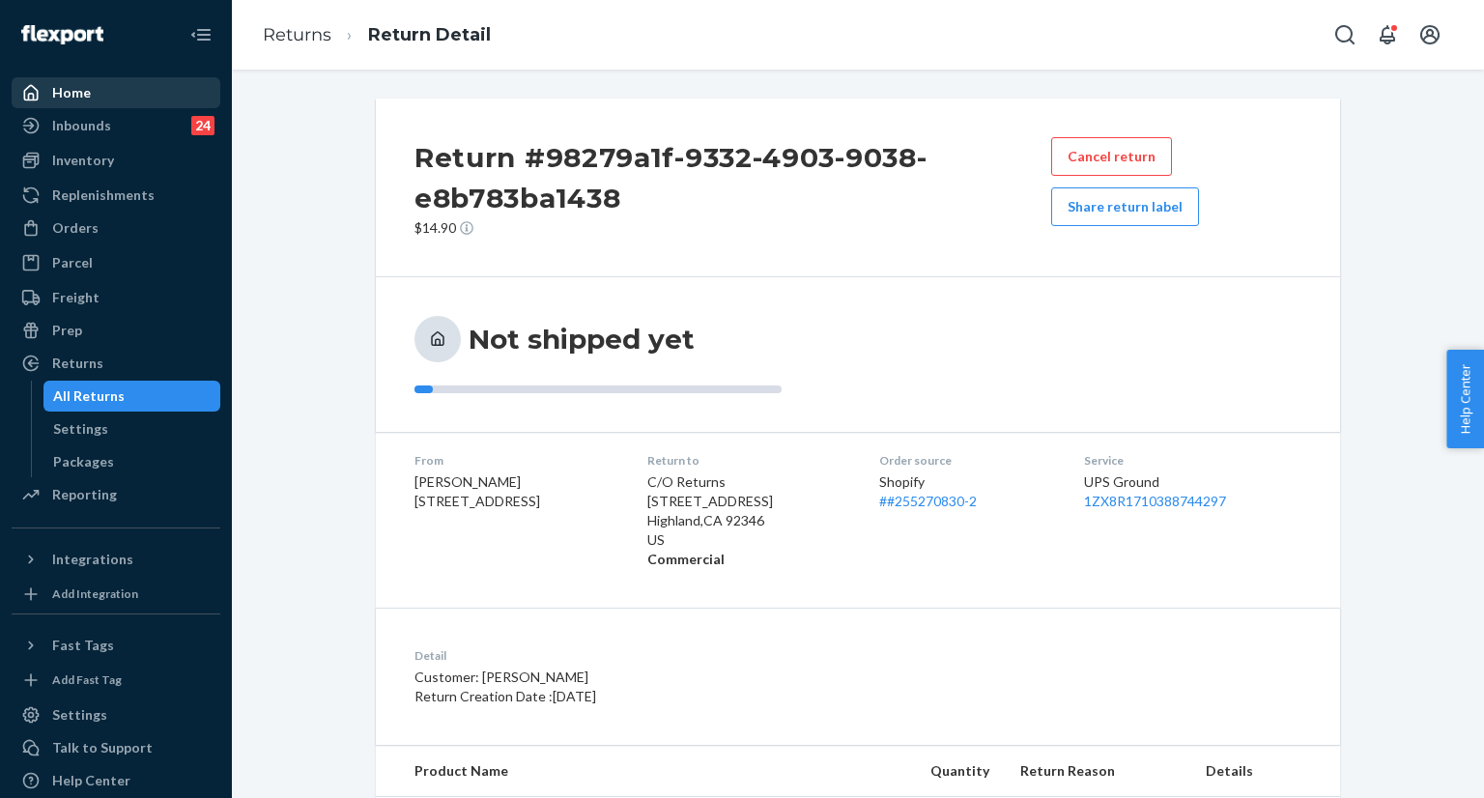
click at [144, 100] on div "Home" at bounding box center [116, 92] width 205 height 27
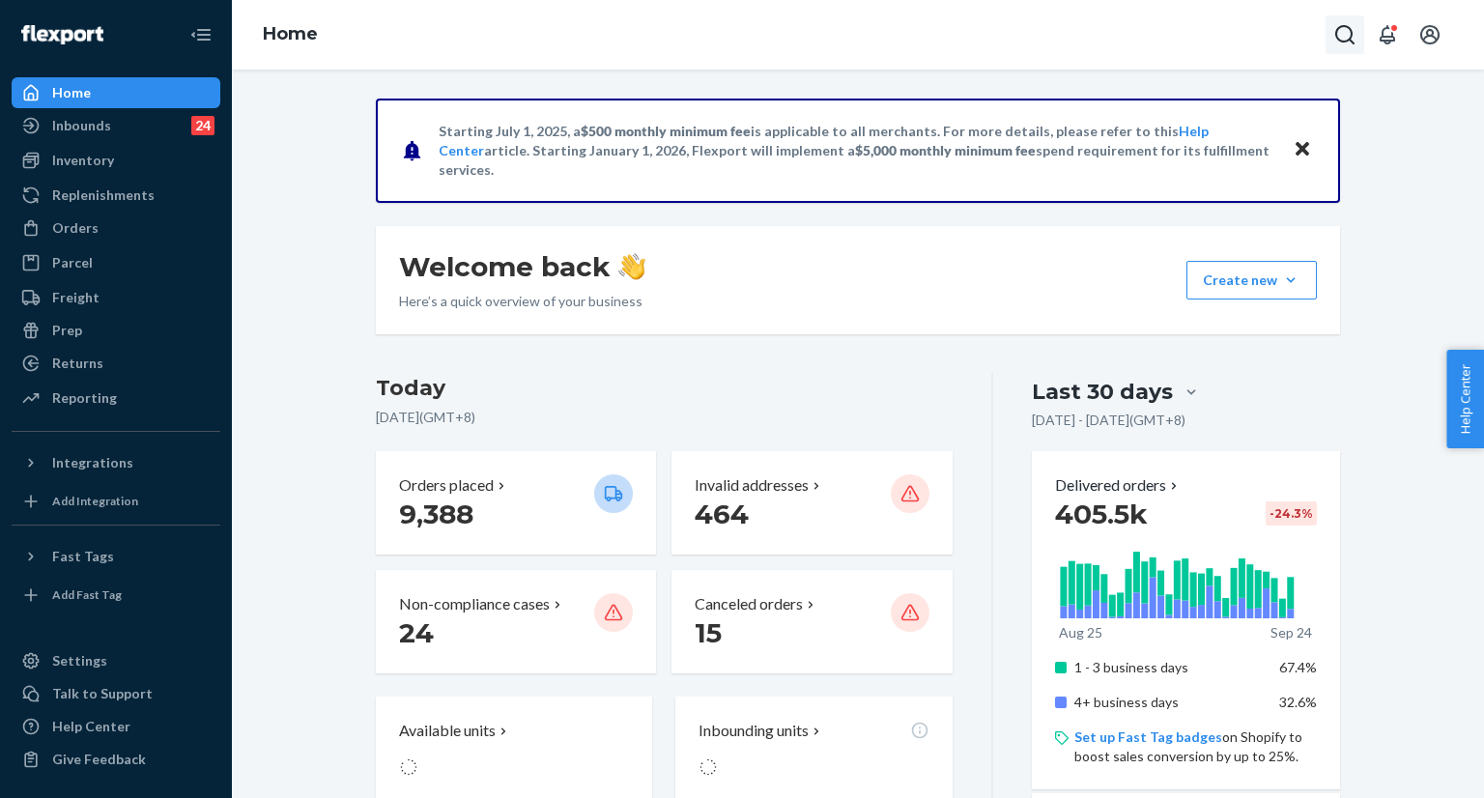
click at [1348, 38] on icon "Open Search Box" at bounding box center [1345, 34] width 23 height 23
click at [1237, 34] on input "Search Input" at bounding box center [1202, 34] width 238 height 19
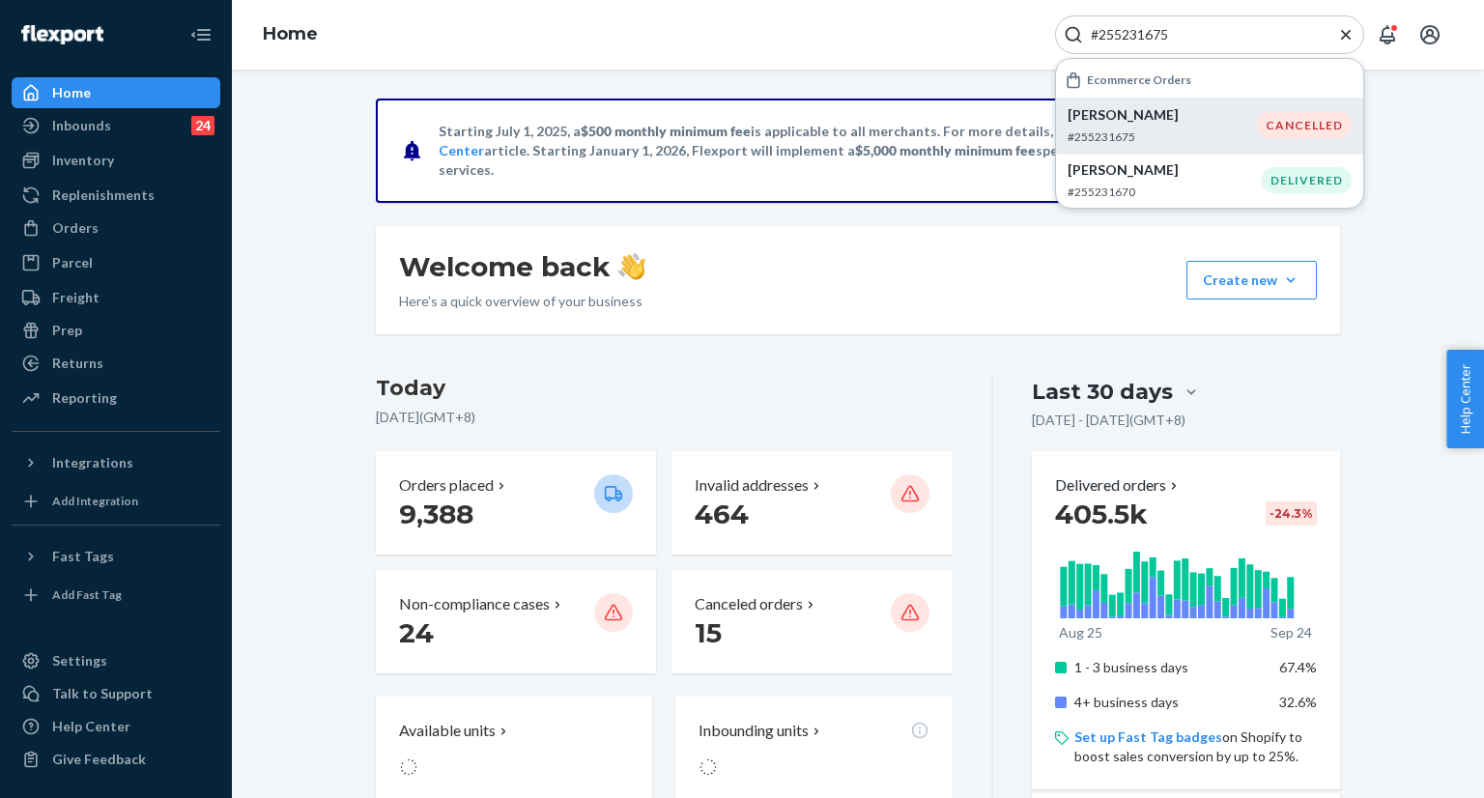
type input "#255231675"
click at [1166, 118] on p "Andrew Byrd" at bounding box center [1162, 114] width 189 height 19
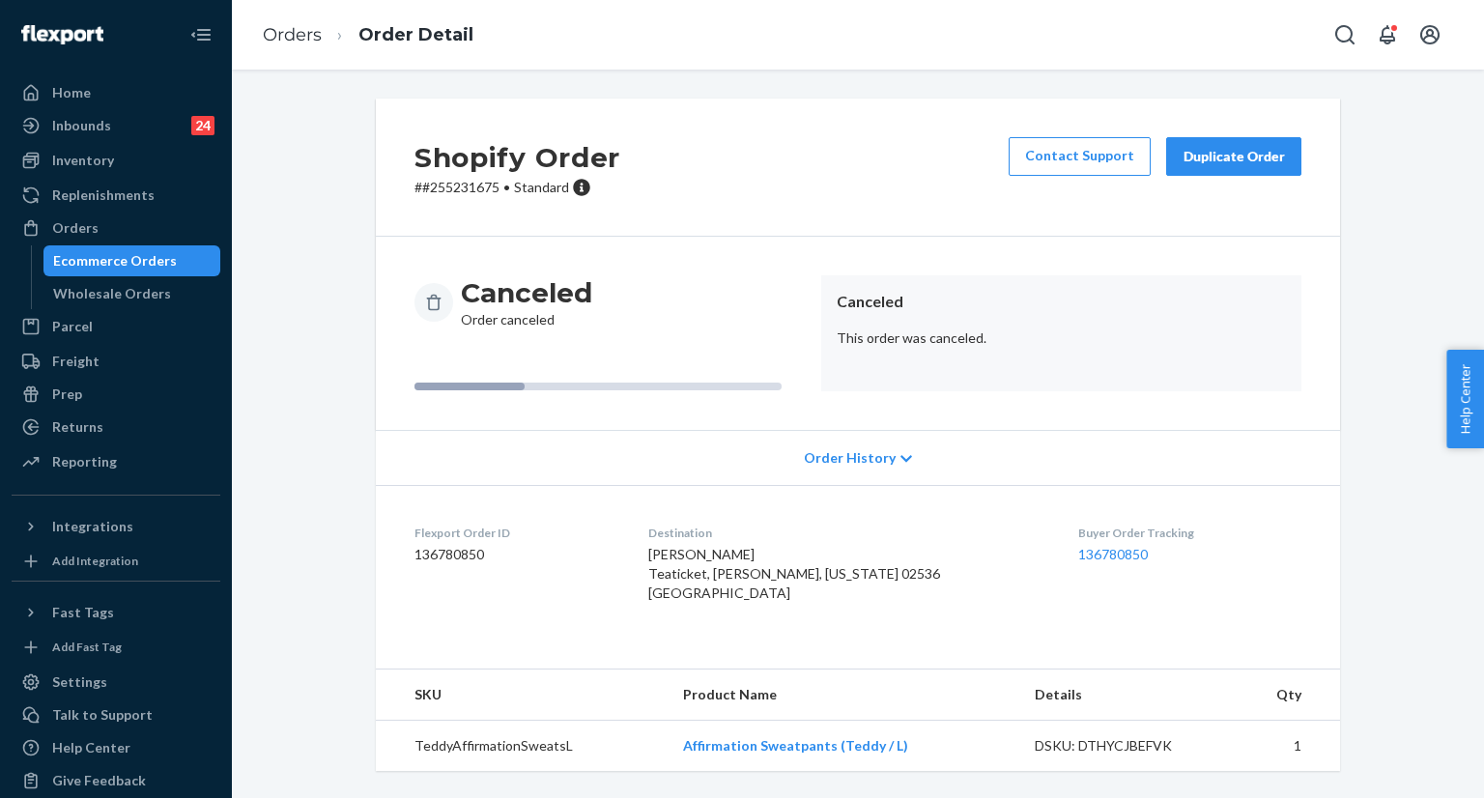
scroll to position [14, 0]
click at [1331, 34] on button "Open Search Box" at bounding box center [1345, 34] width 39 height 39
click at [1239, 38] on input "Search Input" at bounding box center [1202, 34] width 238 height 19
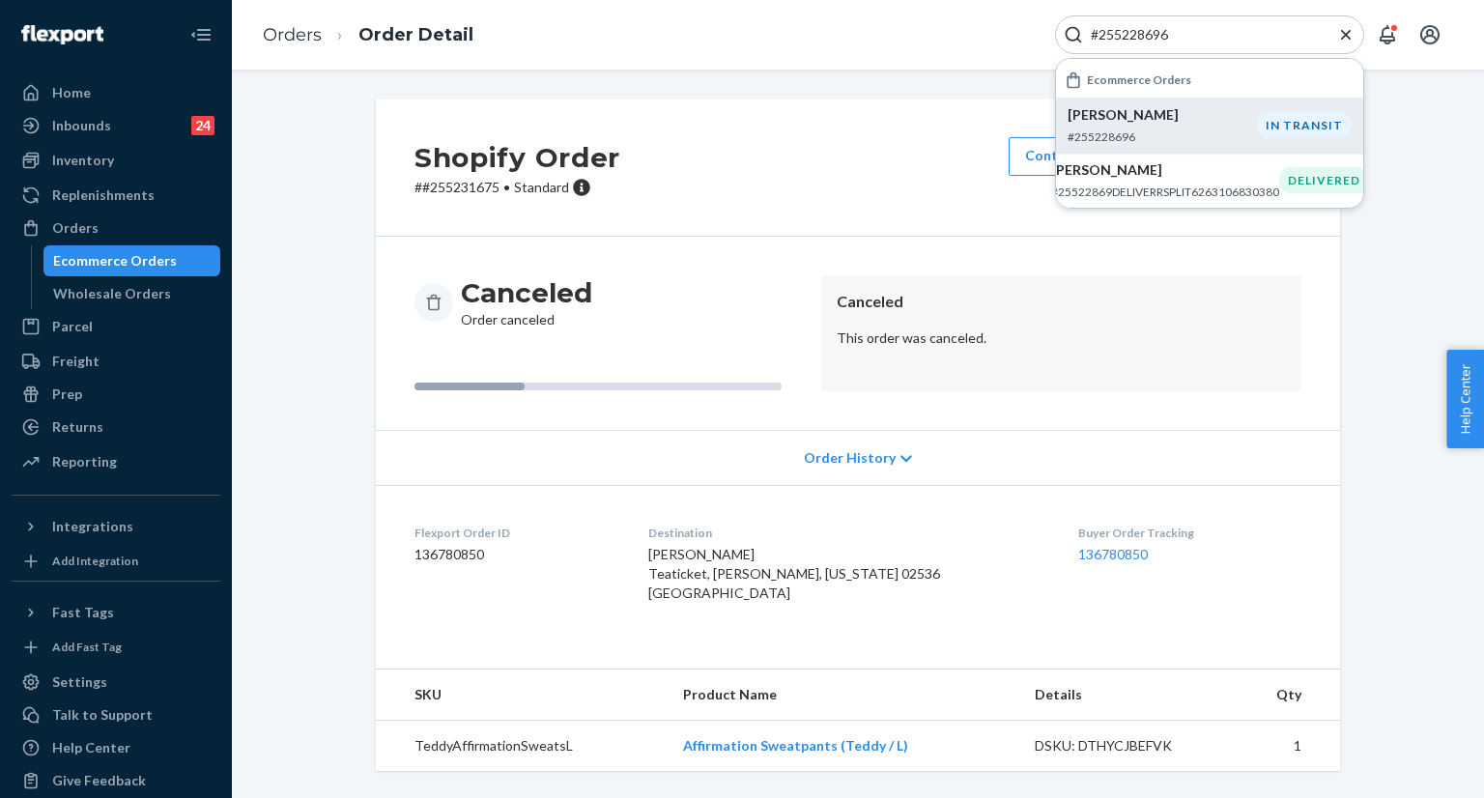
click at [1149, 125] on div "Kesira Rogan #255228696" at bounding box center [1162, 125] width 189 height 40
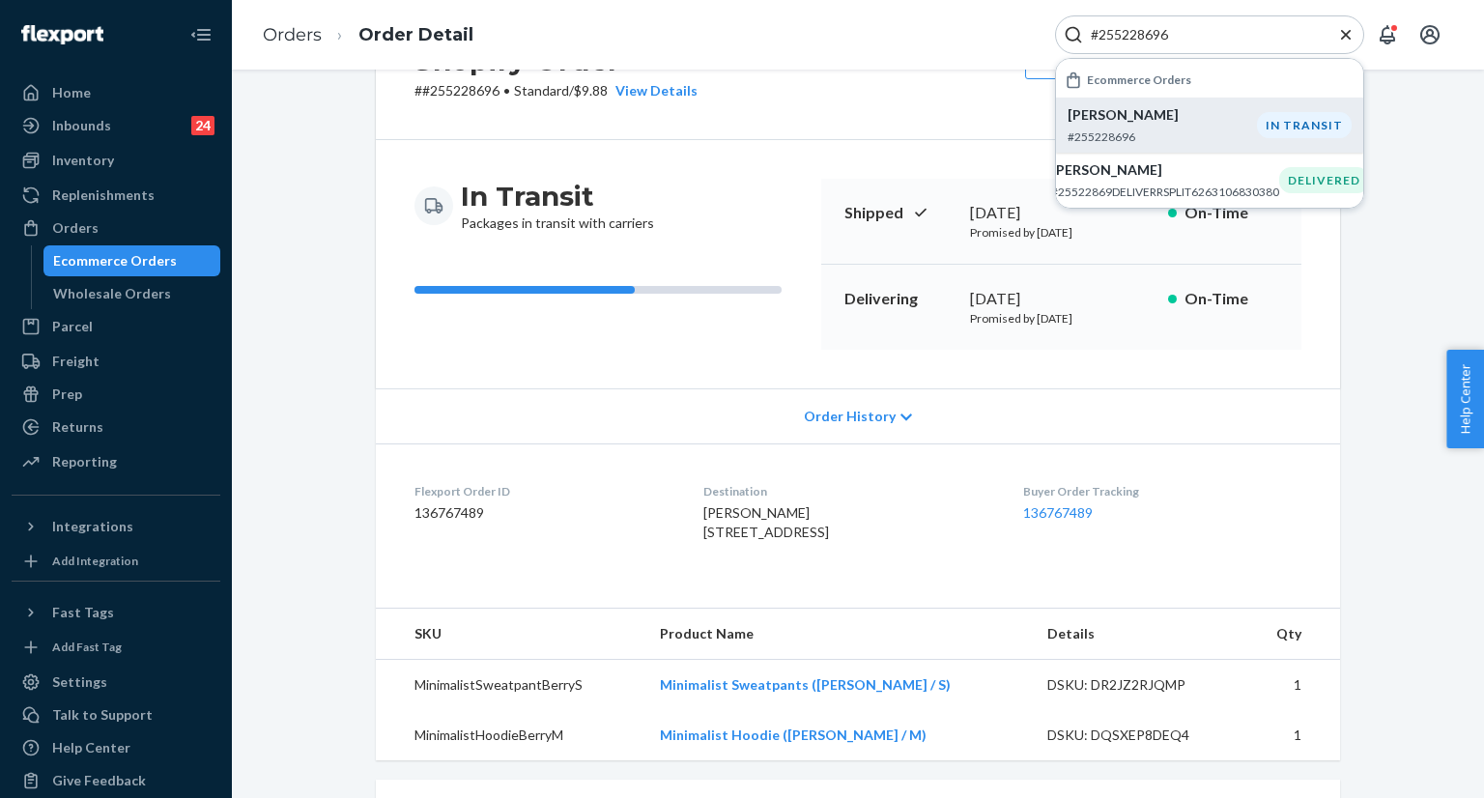
scroll to position [193, 0]
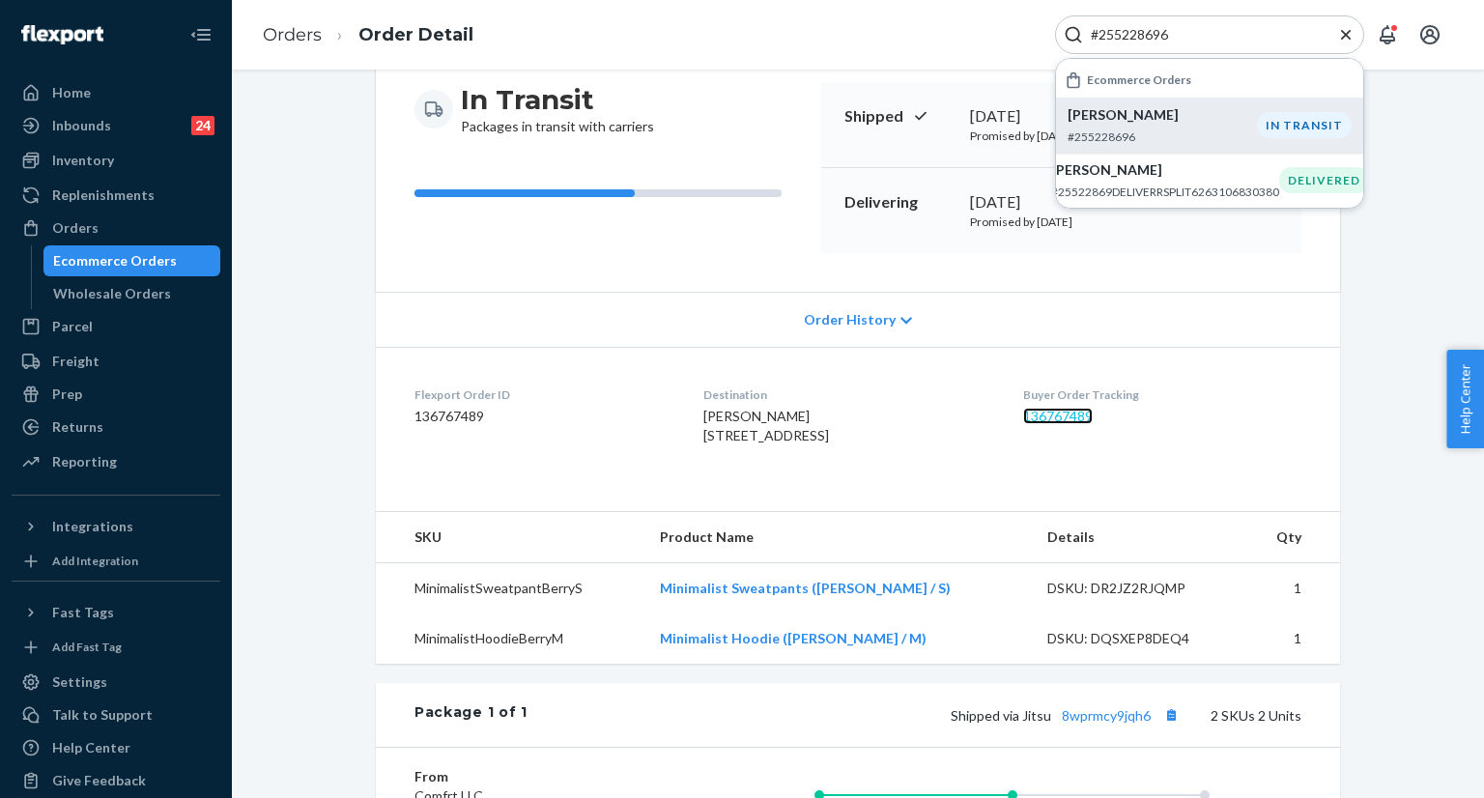
click at [1090, 416] on link "136767489" at bounding box center [1058, 416] width 70 height 16
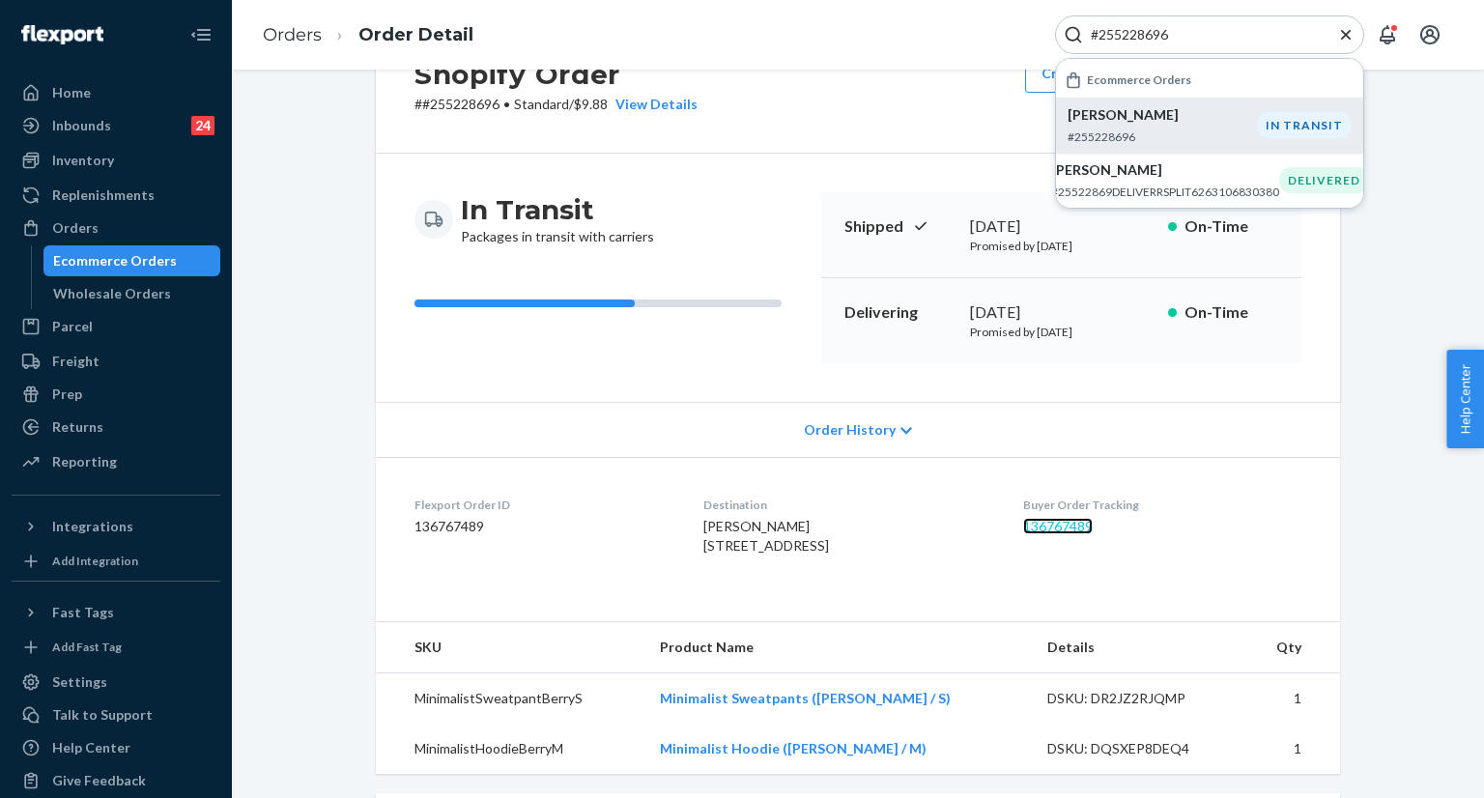
scroll to position [0, 0]
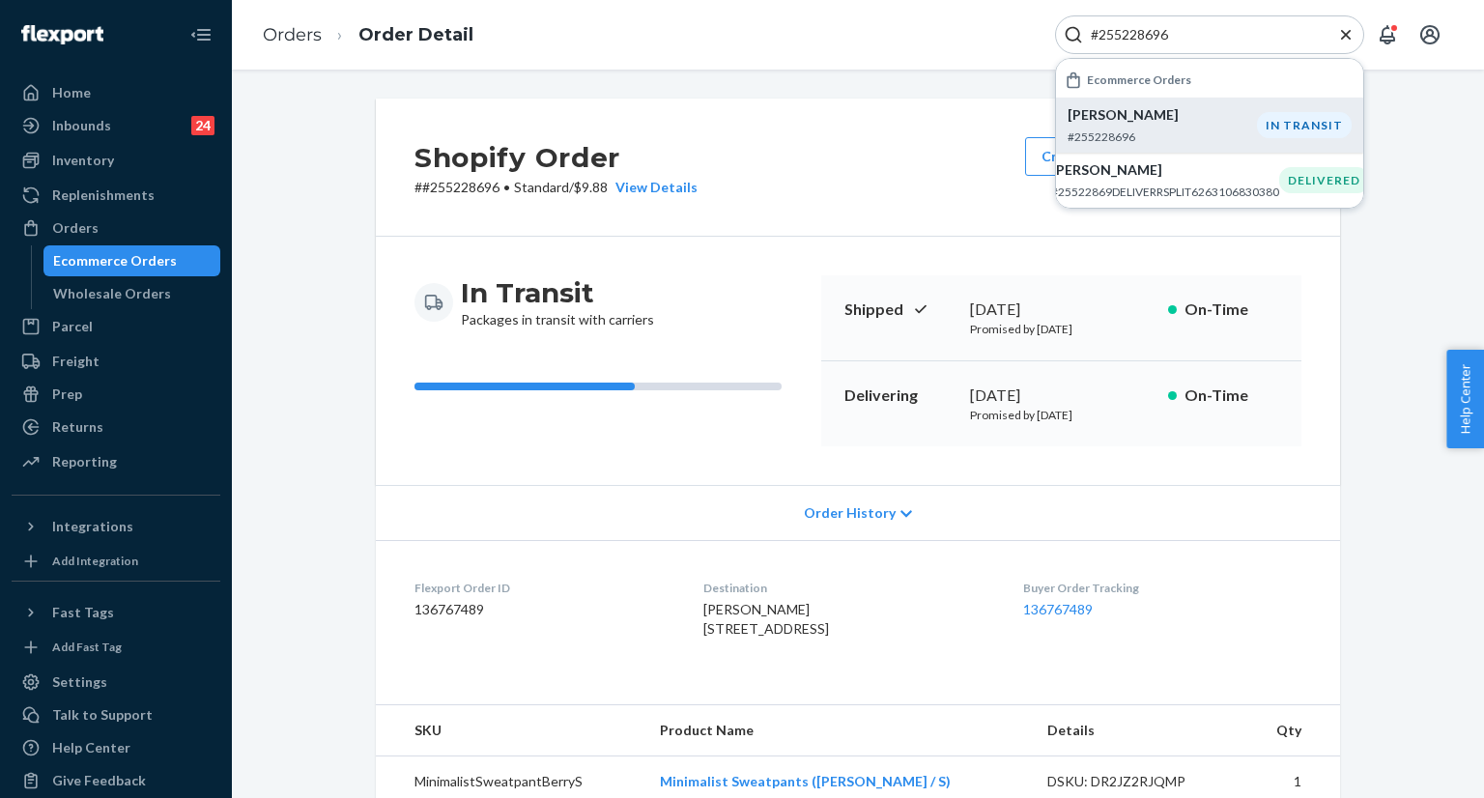
click at [1229, 34] on input "#255228696" at bounding box center [1202, 34] width 238 height 19
paste input "189648"
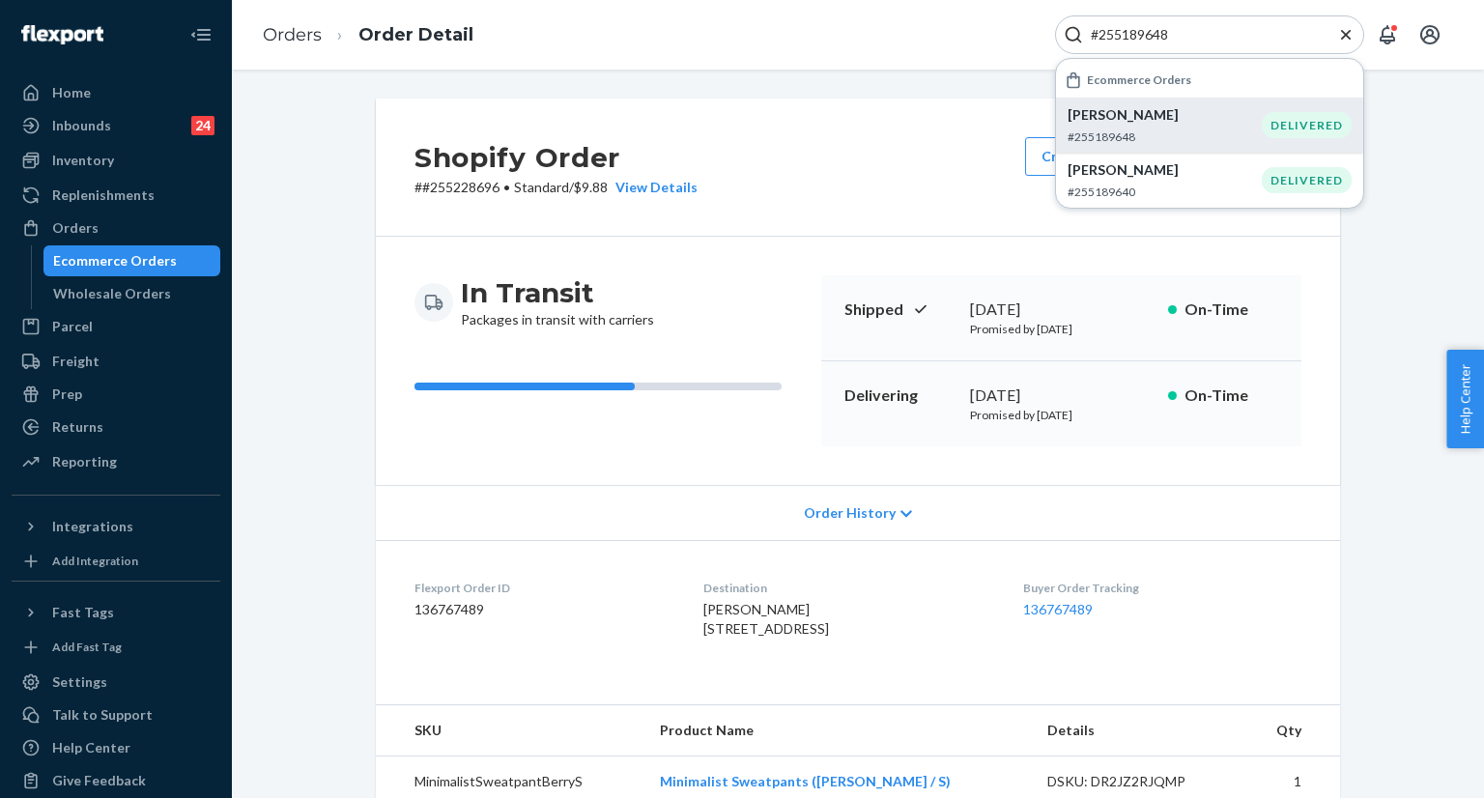
type input "#255189648"
click at [1159, 120] on p "Justin Padilla" at bounding box center [1165, 114] width 194 height 19
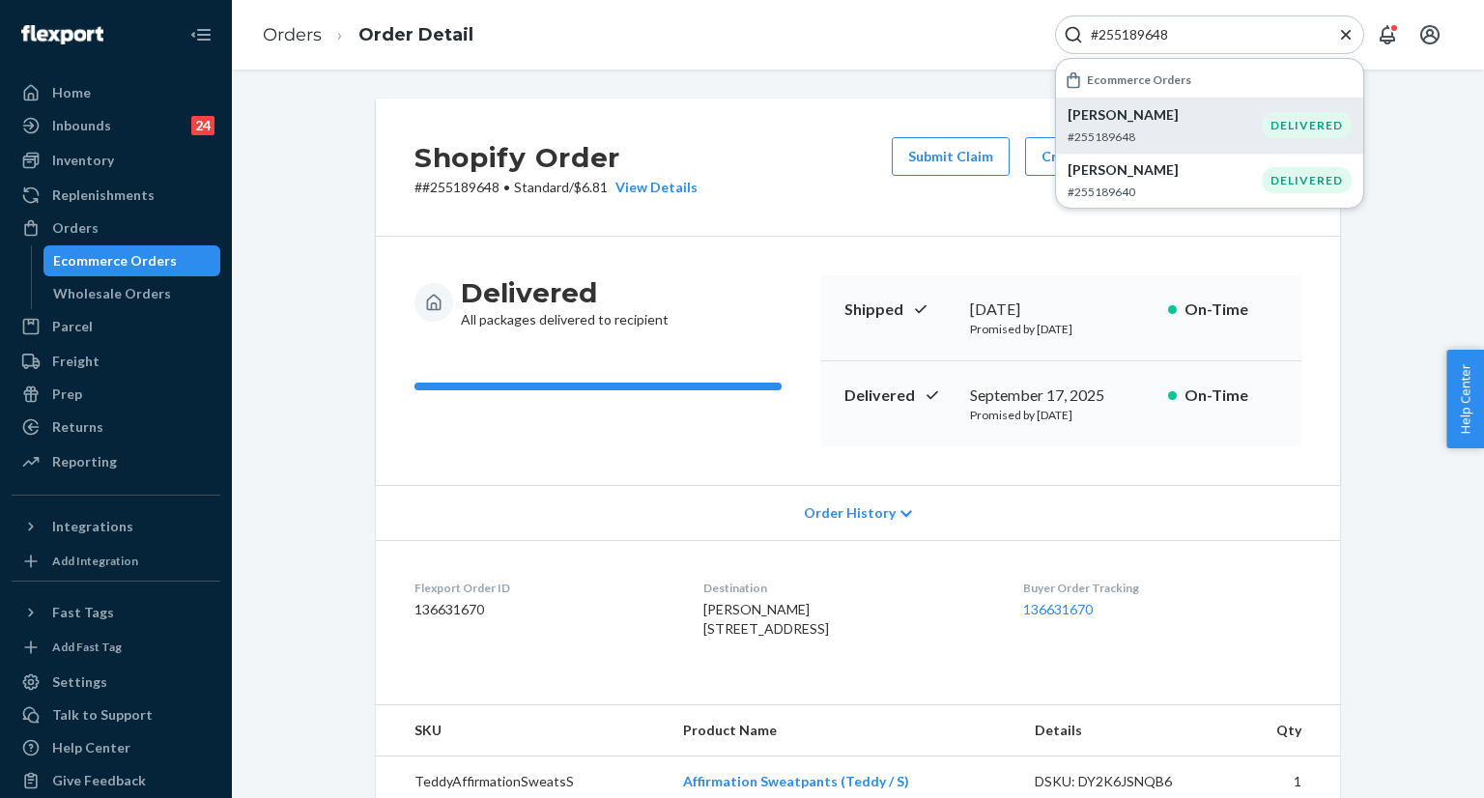
click at [1352, 38] on icon "Close Search" at bounding box center [1346, 34] width 19 height 19
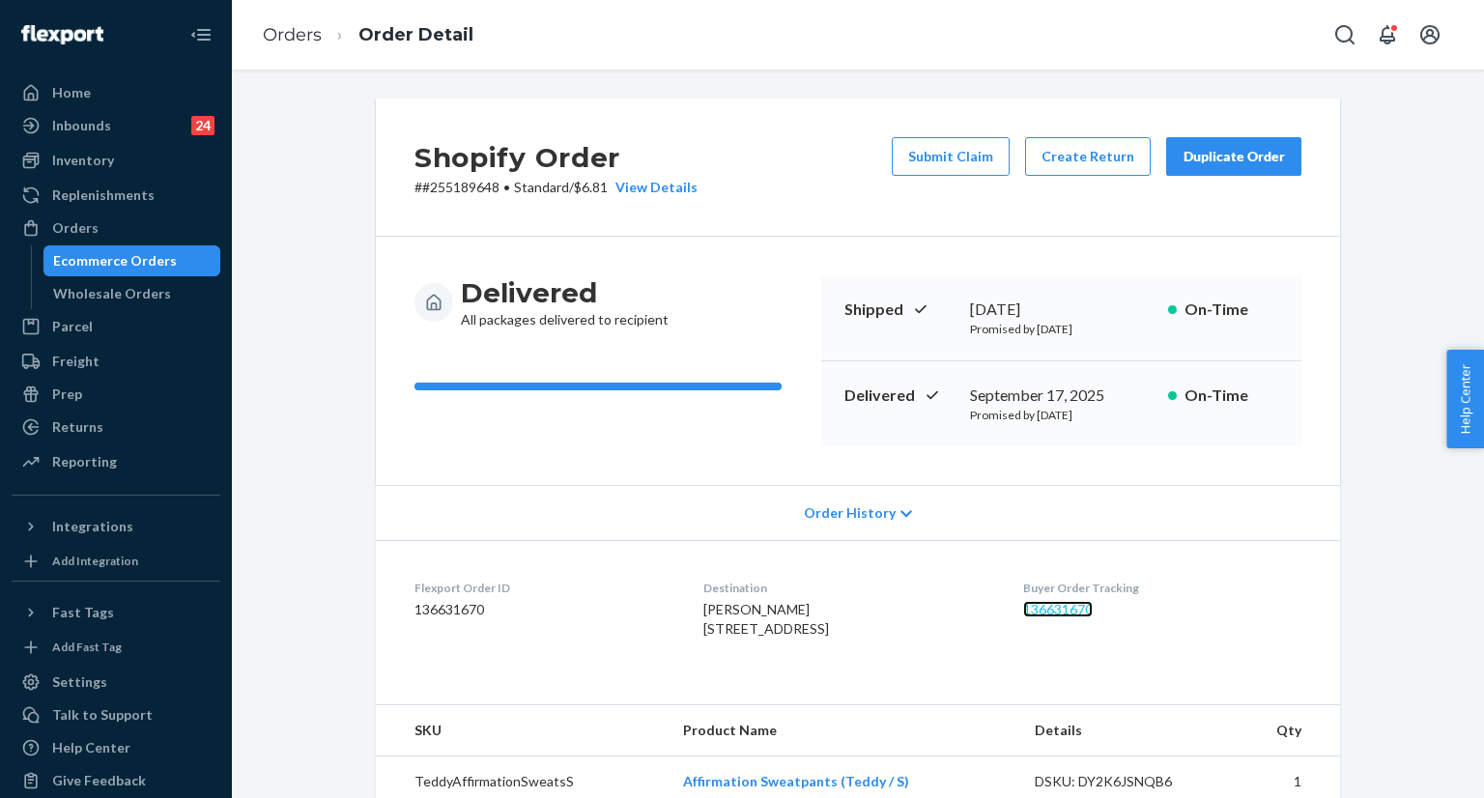
click at [1080, 608] on link "136631670" at bounding box center [1058, 609] width 70 height 16
click at [1341, 42] on icon "Open Search Box" at bounding box center [1345, 34] width 19 height 19
click at [1264, 36] on input "Search Input" at bounding box center [1202, 34] width 238 height 19
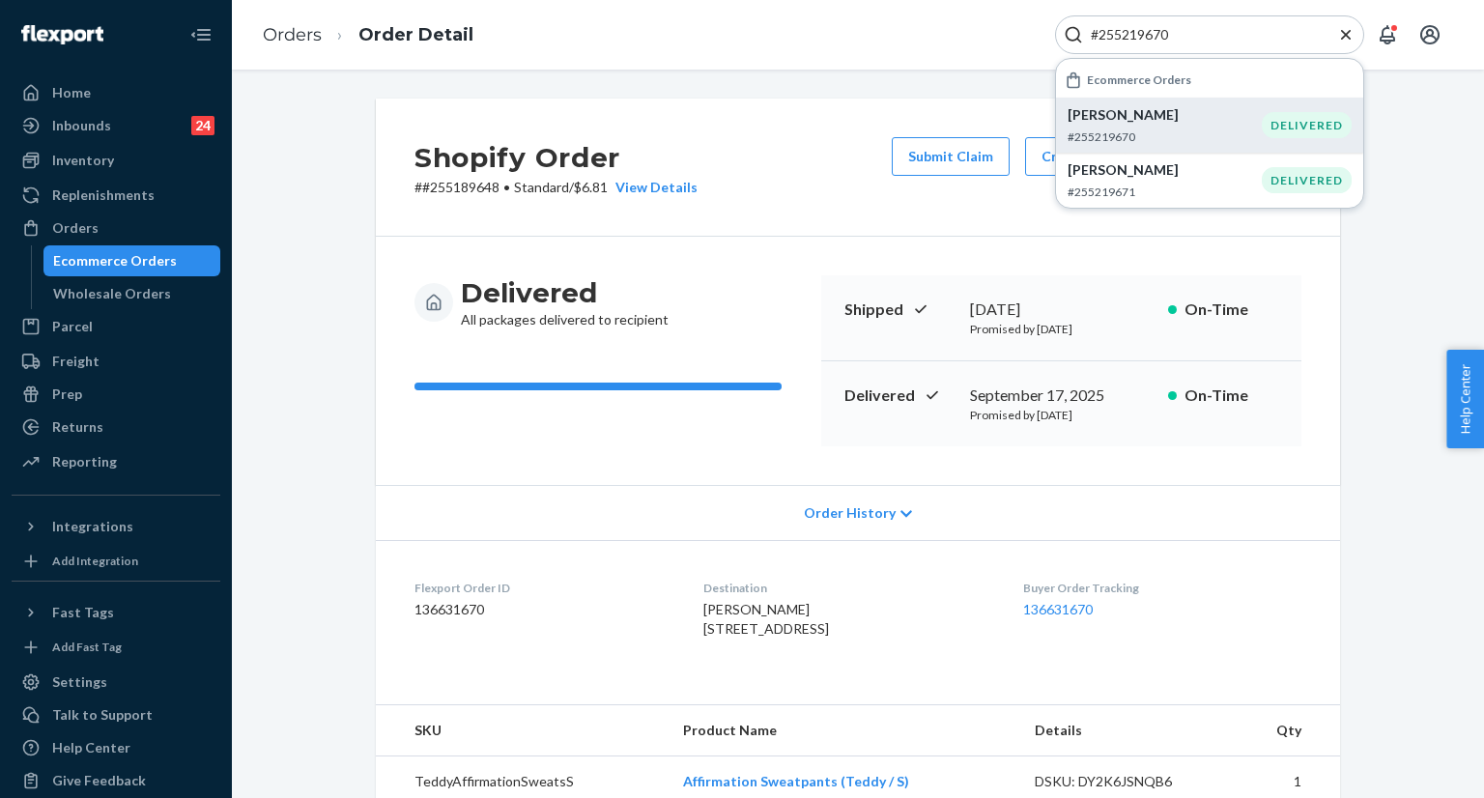
type input "#255219670"
click at [1162, 121] on p "Donnie Froehlich" at bounding box center [1165, 114] width 194 height 19
click at [1161, 121] on p "Donnie Froehlich" at bounding box center [1165, 114] width 194 height 19
click at [1344, 29] on icon "Close Search" at bounding box center [1346, 34] width 19 height 19
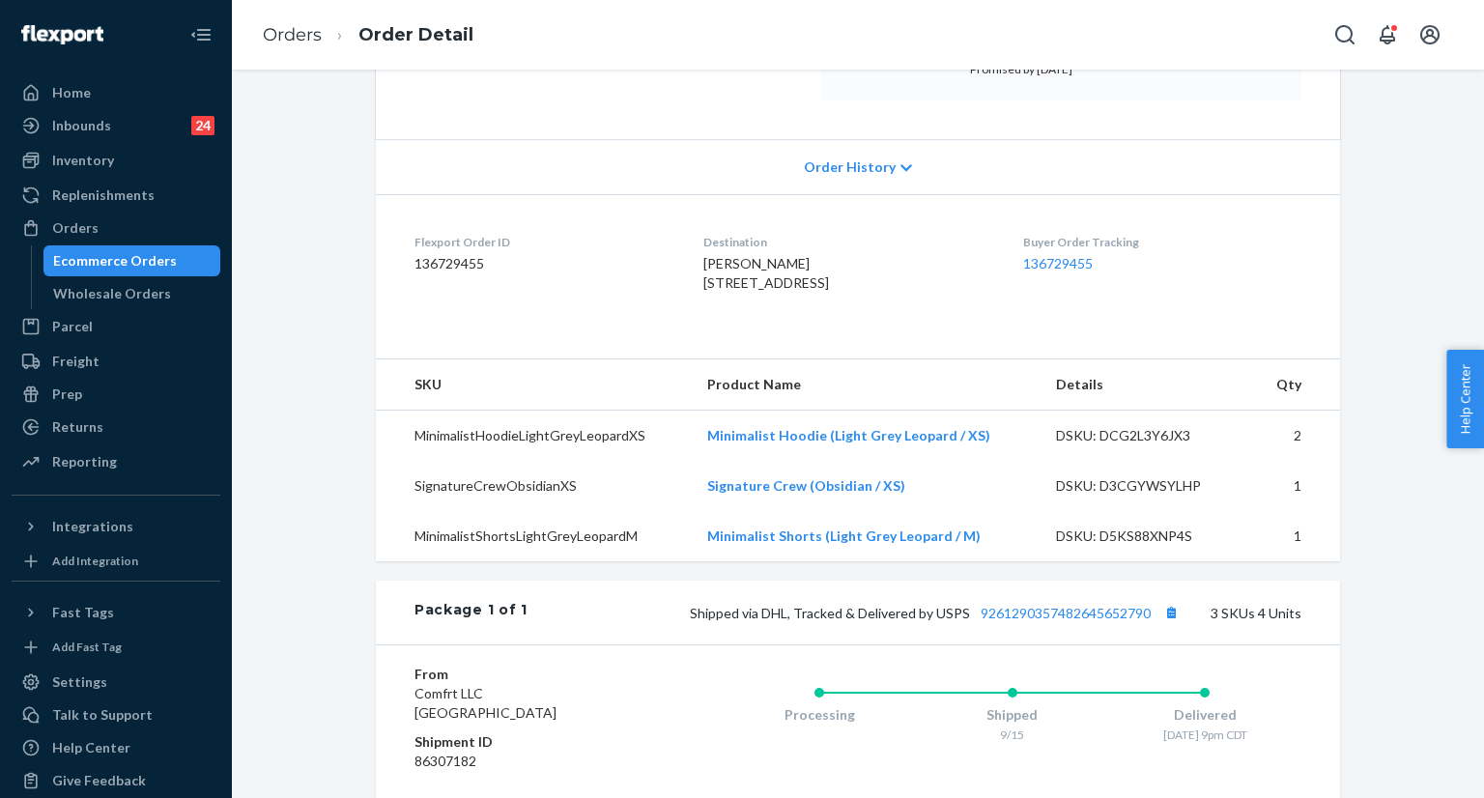
scroll to position [193, 0]
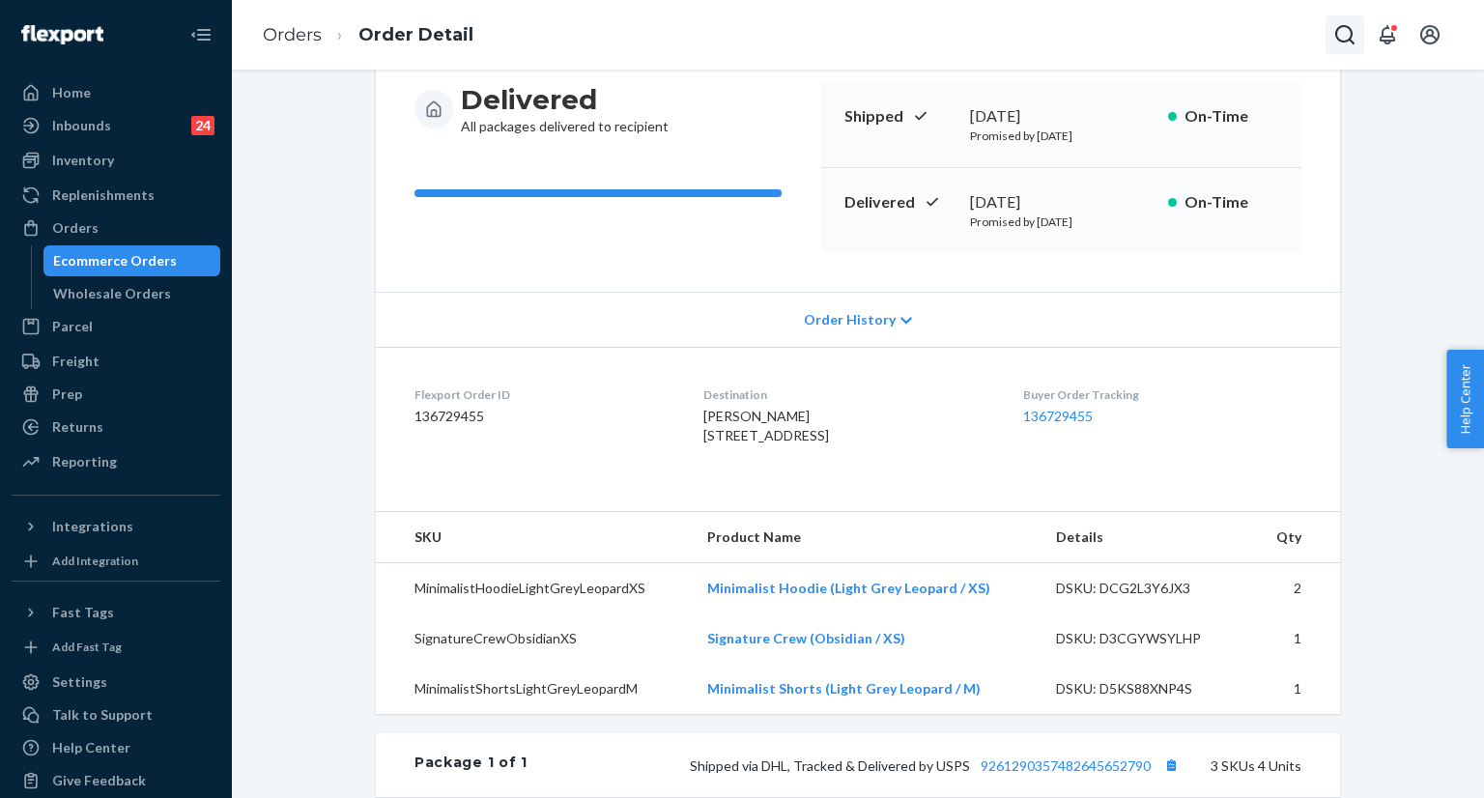
click at [1341, 36] on icon "Open Search Box" at bounding box center [1345, 34] width 23 height 23
click at [1225, 43] on input "Search Input" at bounding box center [1202, 34] width 238 height 19
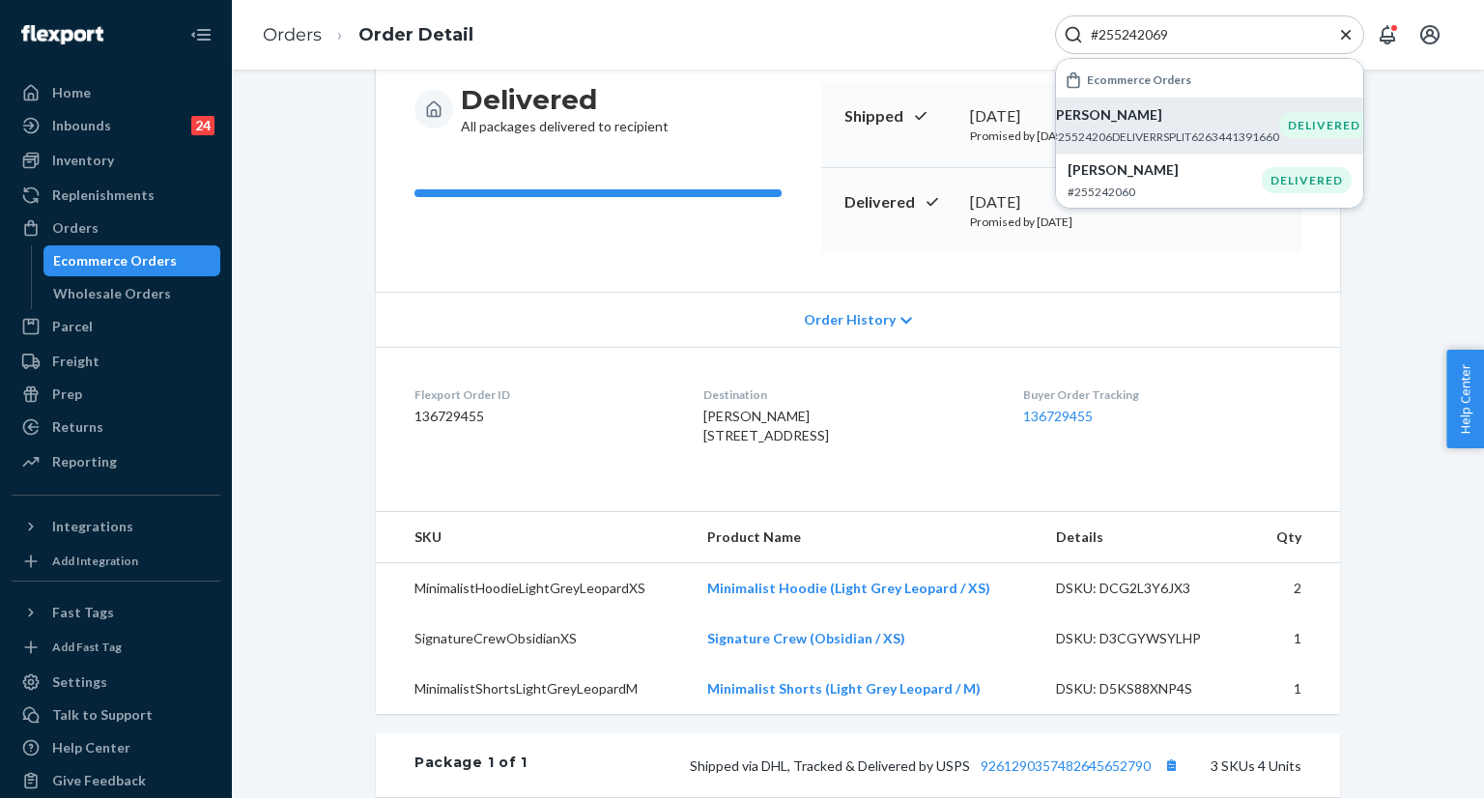
type input "#255242069"
click at [1104, 123] on p "[PERSON_NAME]" at bounding box center [1165, 114] width 228 height 19
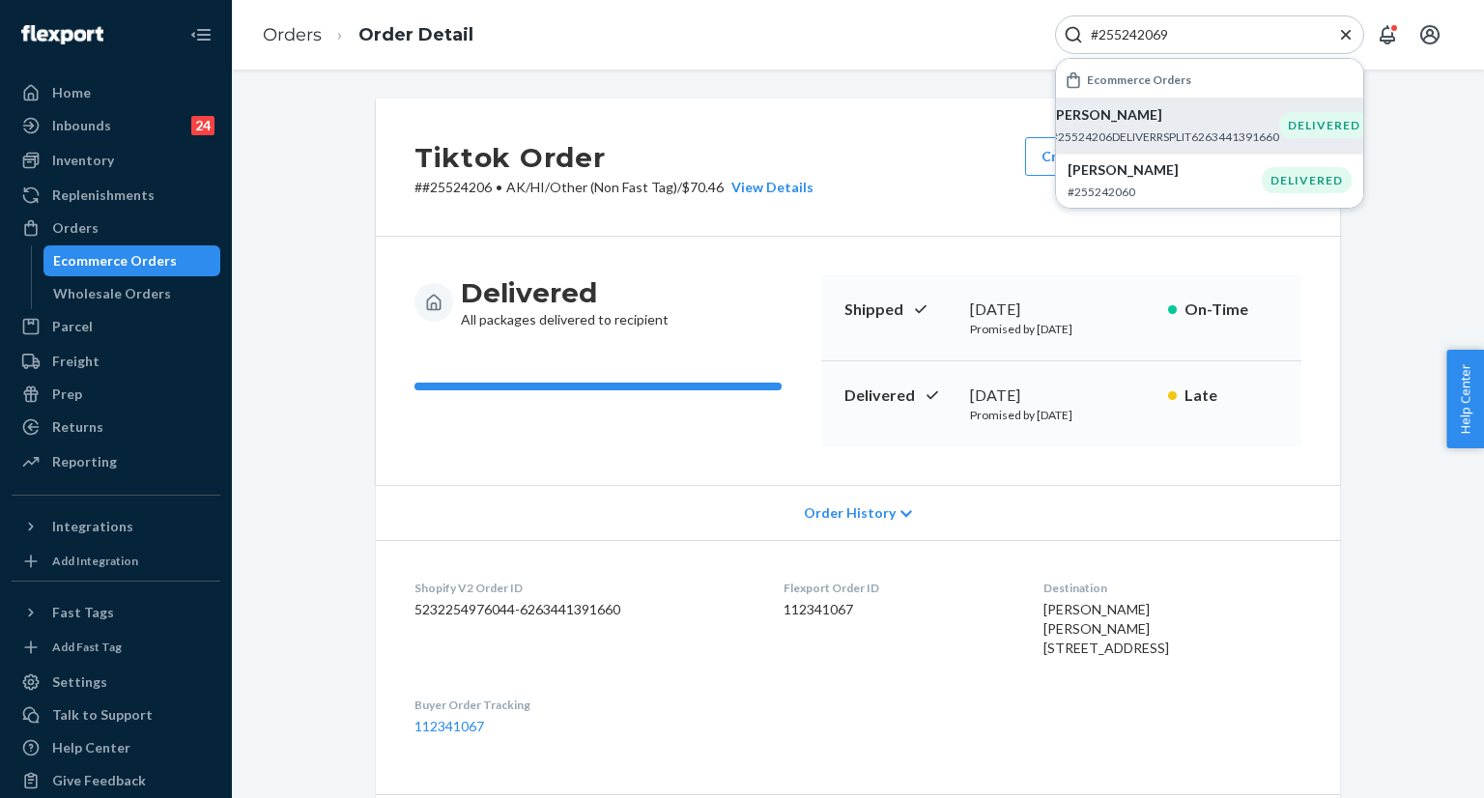
click at [789, 156] on h2 "Tiktok Order" at bounding box center [614, 157] width 399 height 41
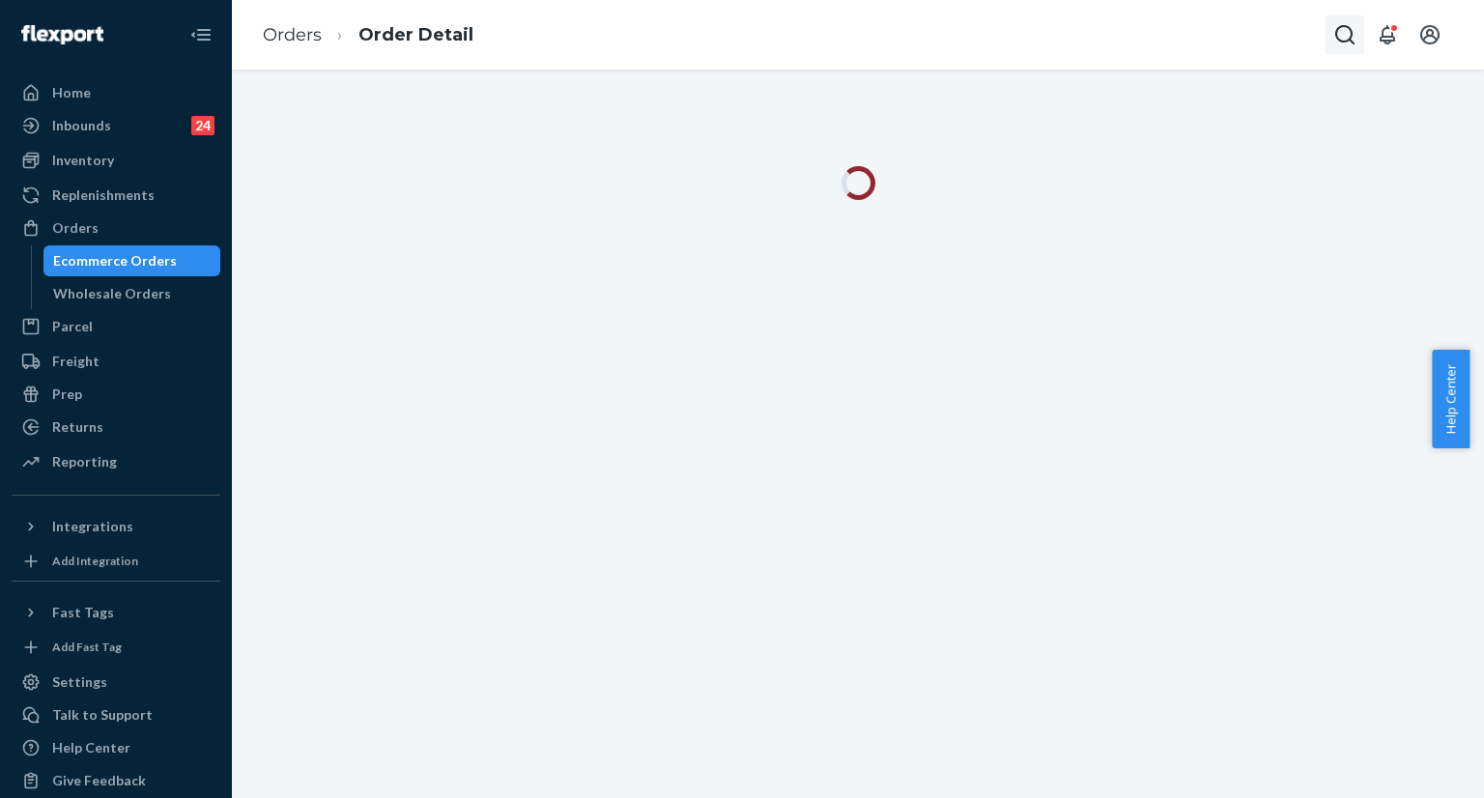
click at [1334, 37] on icon "Open Search Box" at bounding box center [1345, 34] width 23 height 23
click at [1237, 39] on input "Search Input" at bounding box center [1202, 34] width 238 height 19
click at [1174, 36] on input "#255242069 Complete" at bounding box center [1202, 34] width 238 height 19
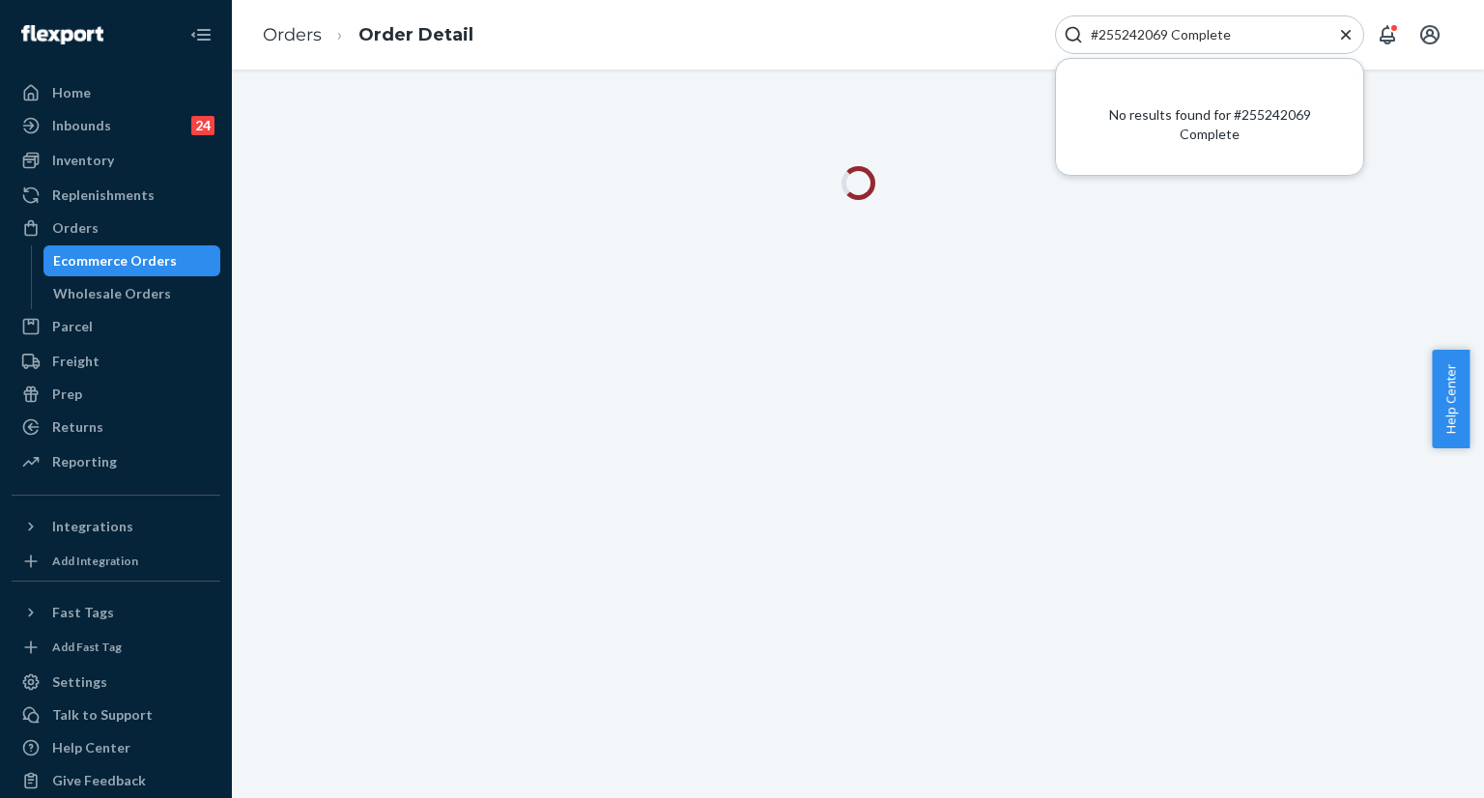
drag, startPoint x: 1174, startPoint y: 36, endPoint x: 1243, endPoint y: 35, distance: 68.6
click at [1243, 35] on input "#255242069 Complete" at bounding box center [1202, 34] width 238 height 19
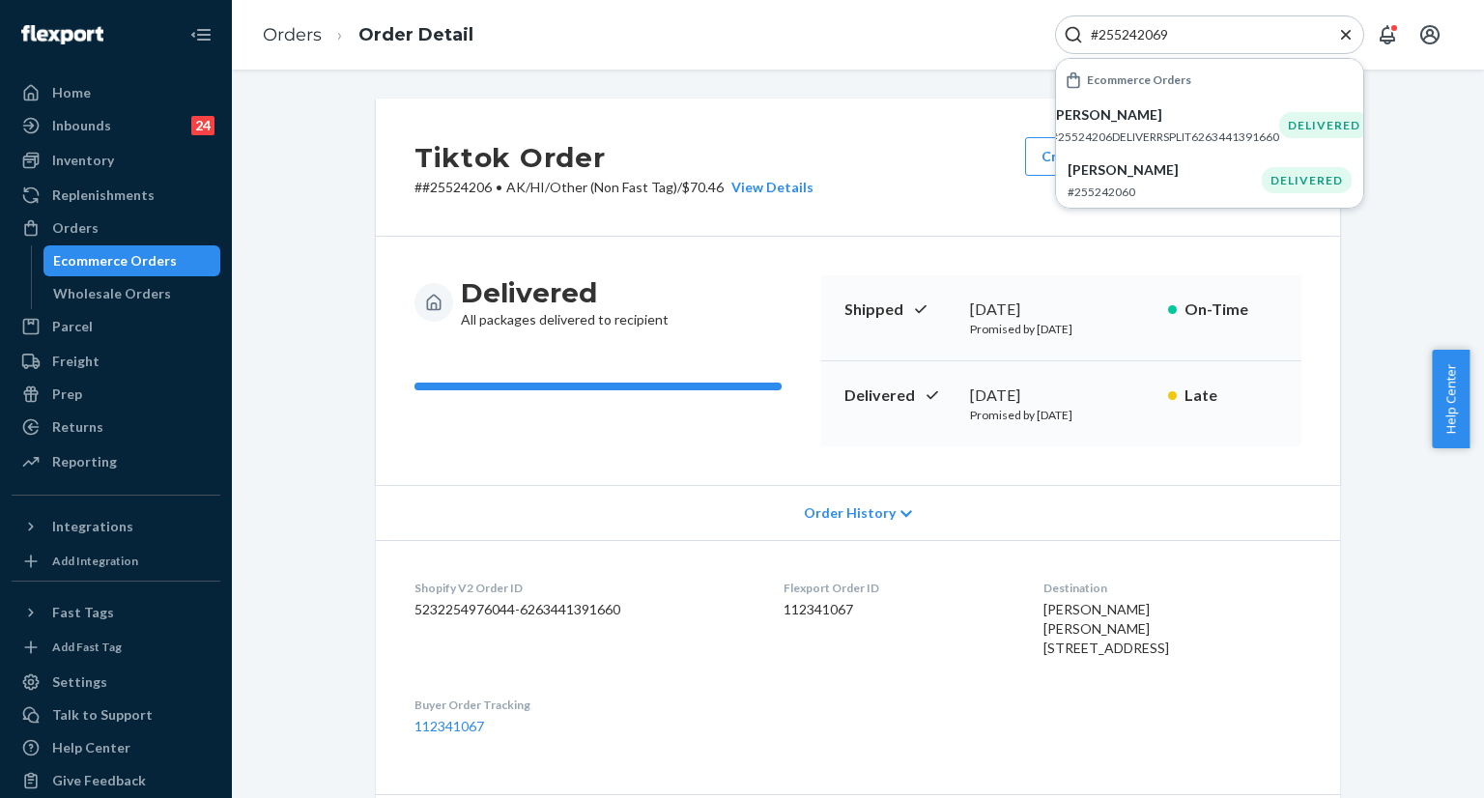
click at [1213, 40] on input "#255242069" at bounding box center [1202, 34] width 238 height 19
paste input "254972756"
type input "# 254972756"
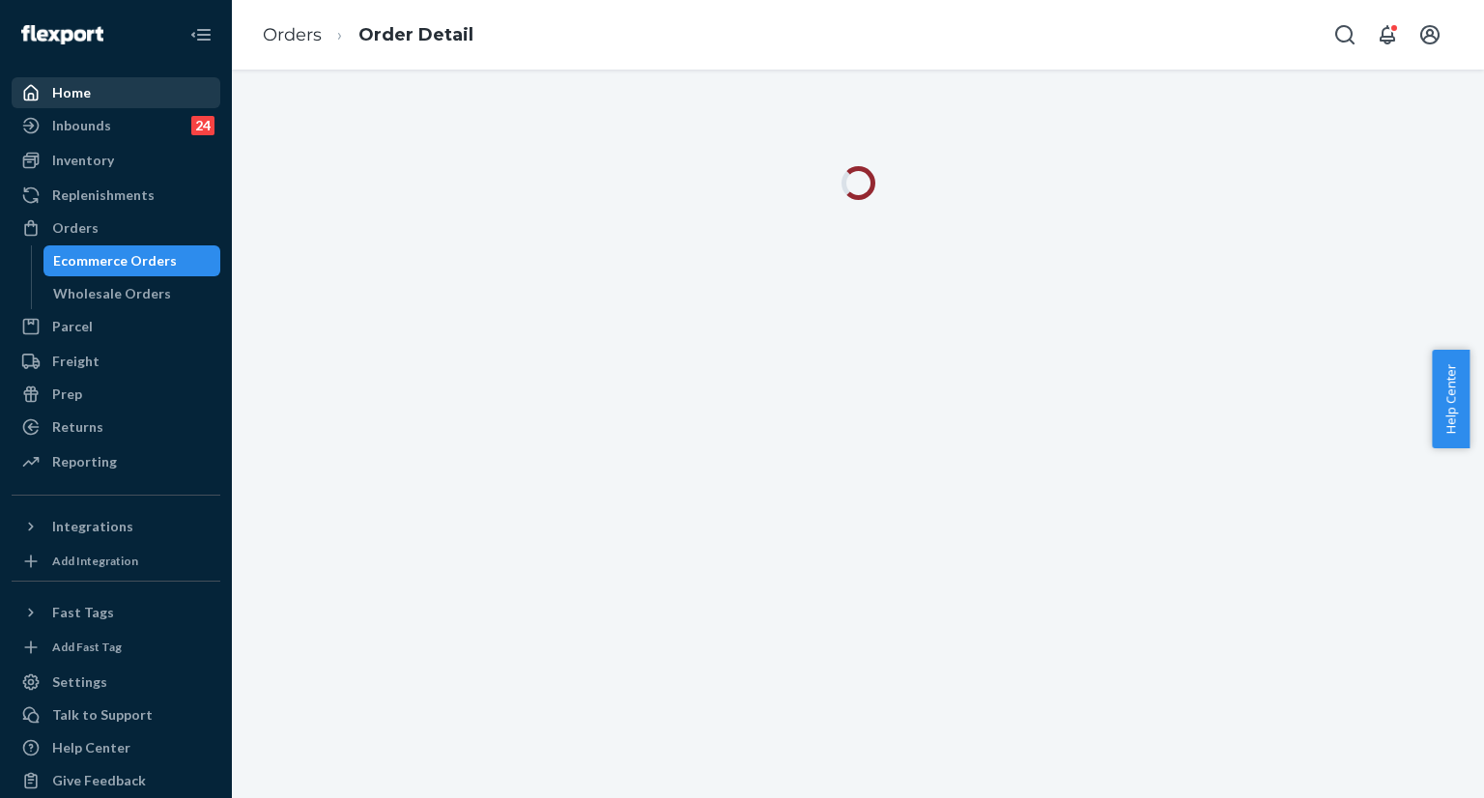
click at [163, 98] on div "Home" at bounding box center [116, 92] width 205 height 27
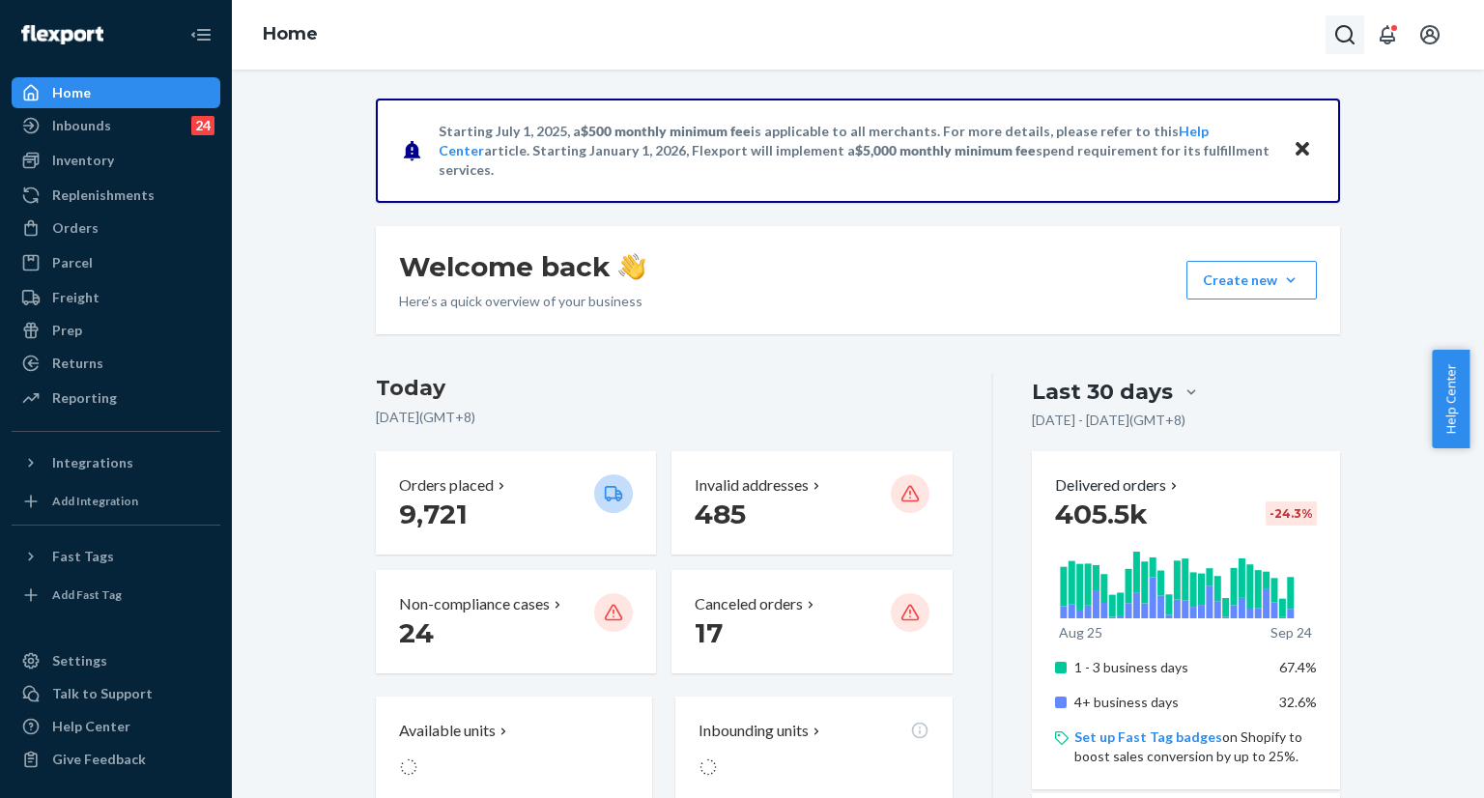
click at [1330, 35] on button "Open Search Box" at bounding box center [1345, 34] width 39 height 39
click at [1268, 40] on input "Search Input" at bounding box center [1202, 34] width 238 height 19
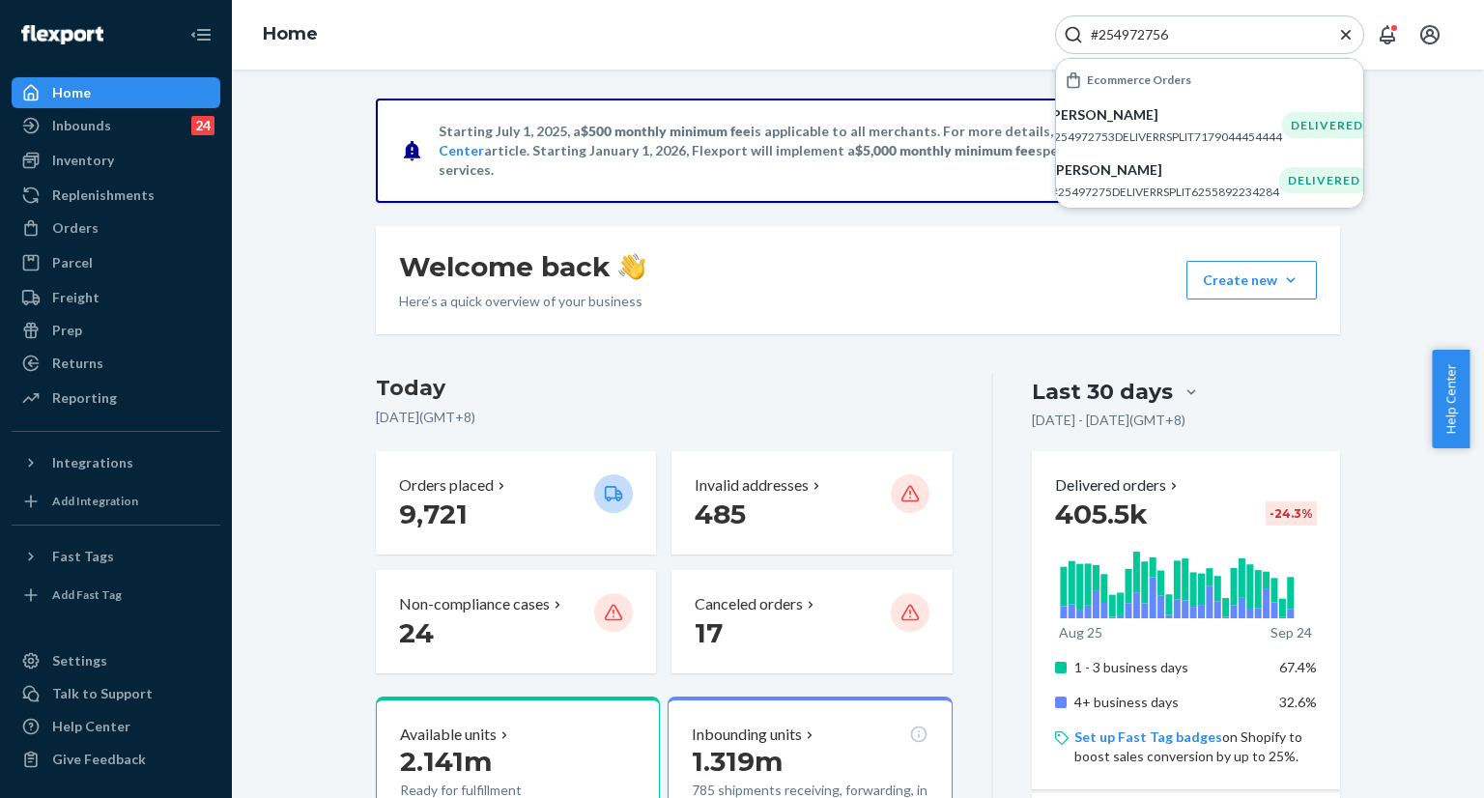
click at [1189, 36] on input "#254972756" at bounding box center [1202, 34] width 238 height 19
paste input "#255124593"
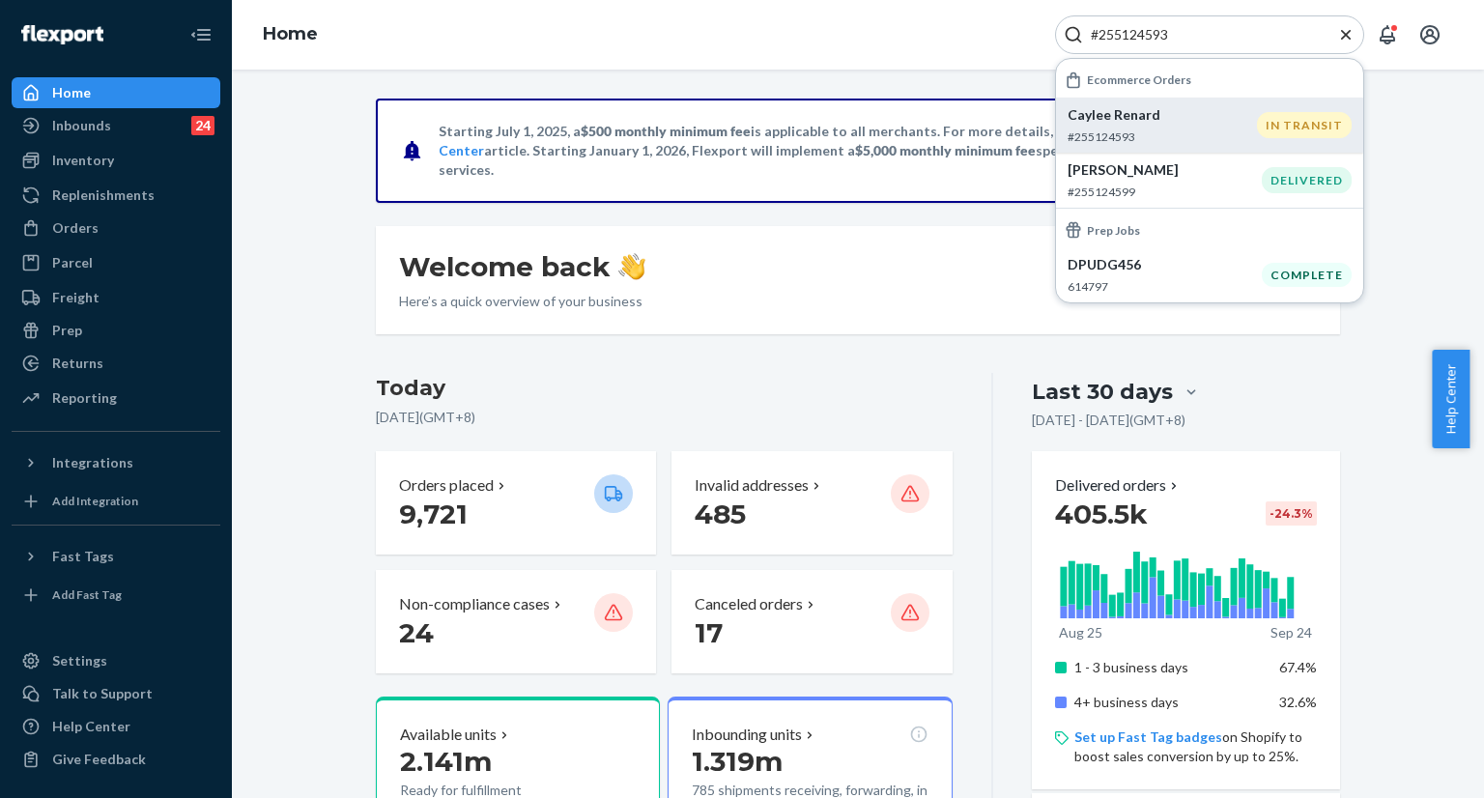
type input "#255124593"
click at [1138, 120] on p "Caylee Renard" at bounding box center [1162, 114] width 189 height 19
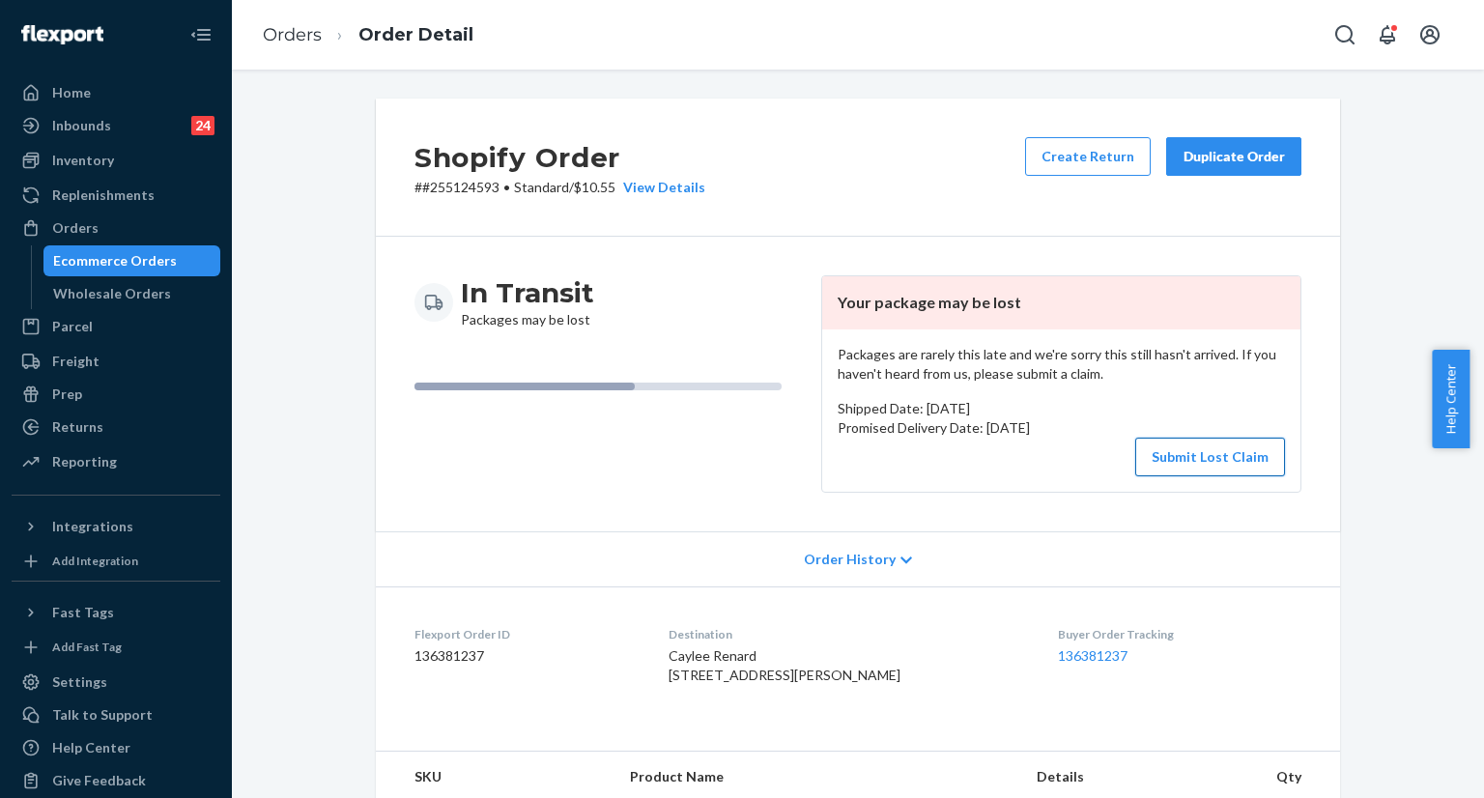
click at [1190, 464] on button "Submit Lost Claim" at bounding box center [1211, 457] width 150 height 39
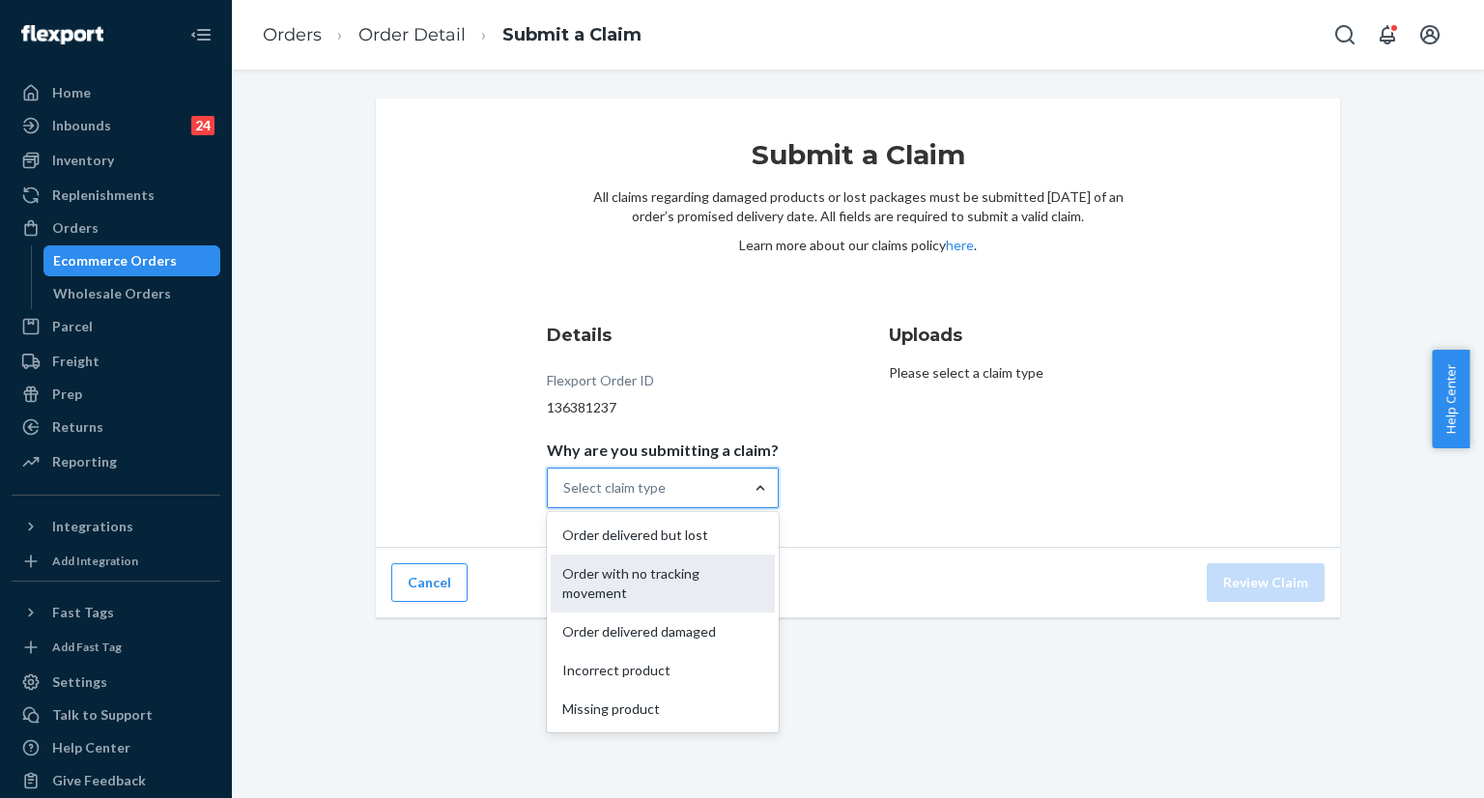
click at [657, 585] on div "Order with no tracking movement" at bounding box center [663, 584] width 224 height 58
click at [565, 498] on input "Why are you submitting a claim? option Order with no tracking movement focused,…" at bounding box center [564, 487] width 2 height 19
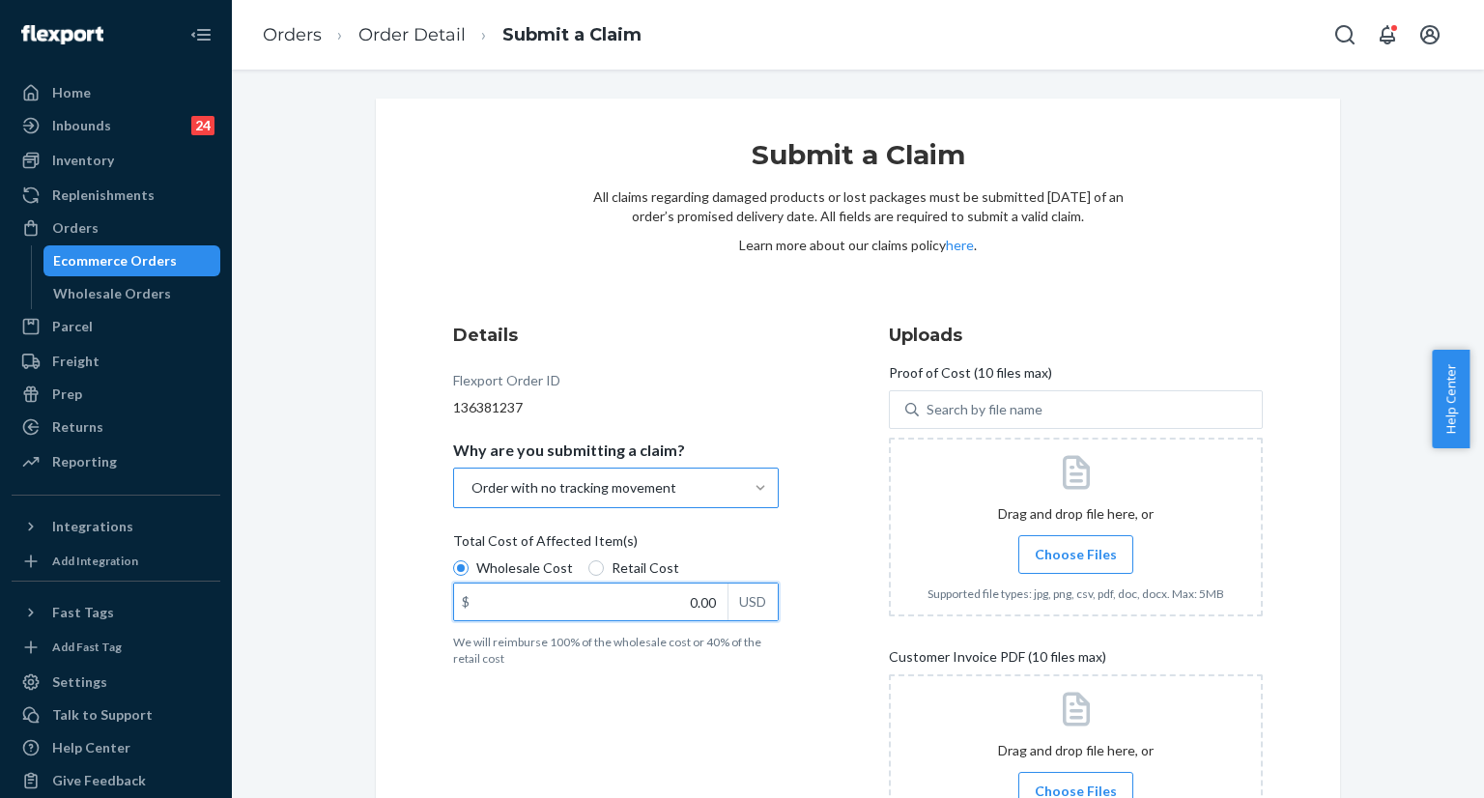
click at [691, 606] on input "0.00" at bounding box center [591, 602] width 274 height 37
paste input "104.88"
type input "104.88"
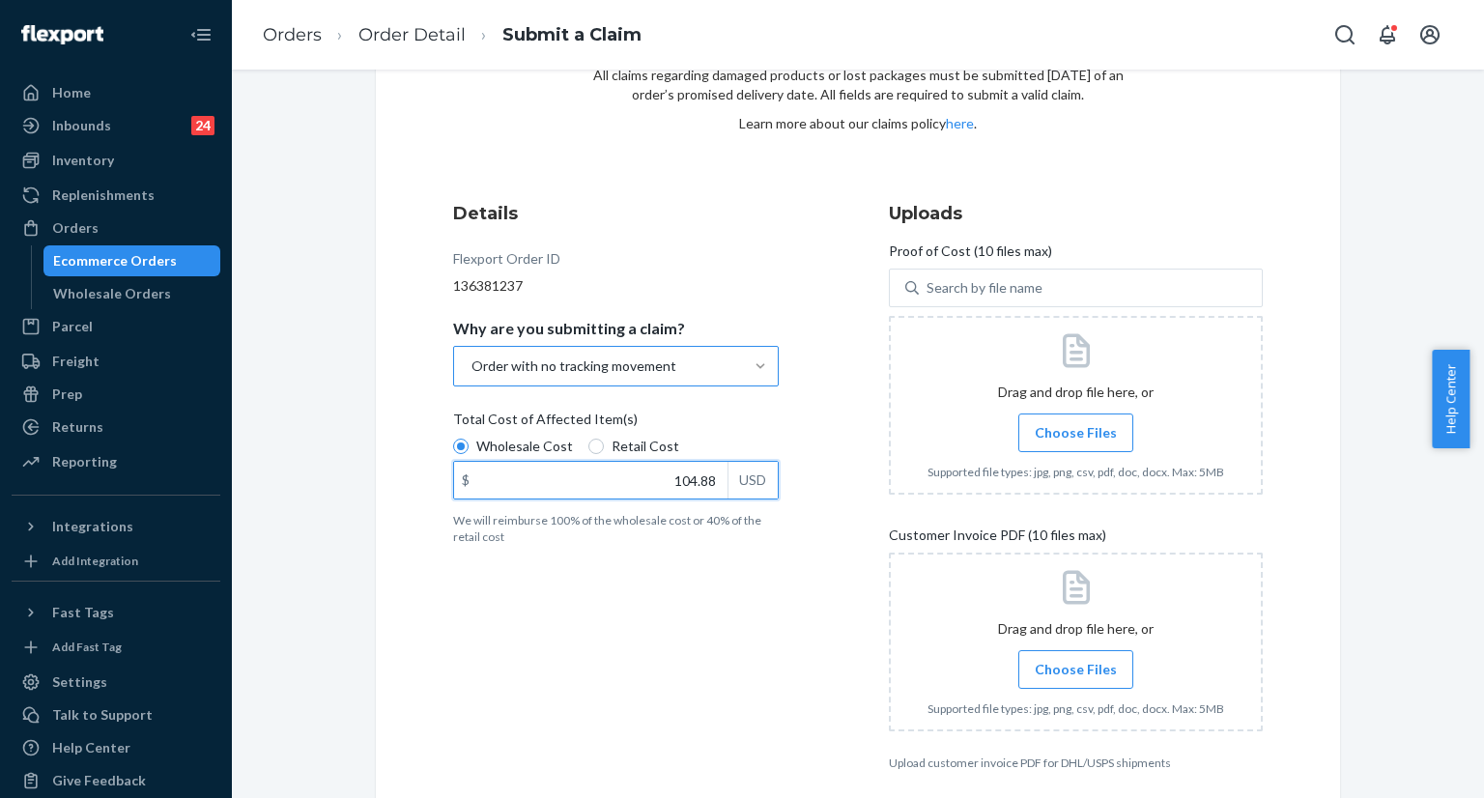
scroll to position [205, 0]
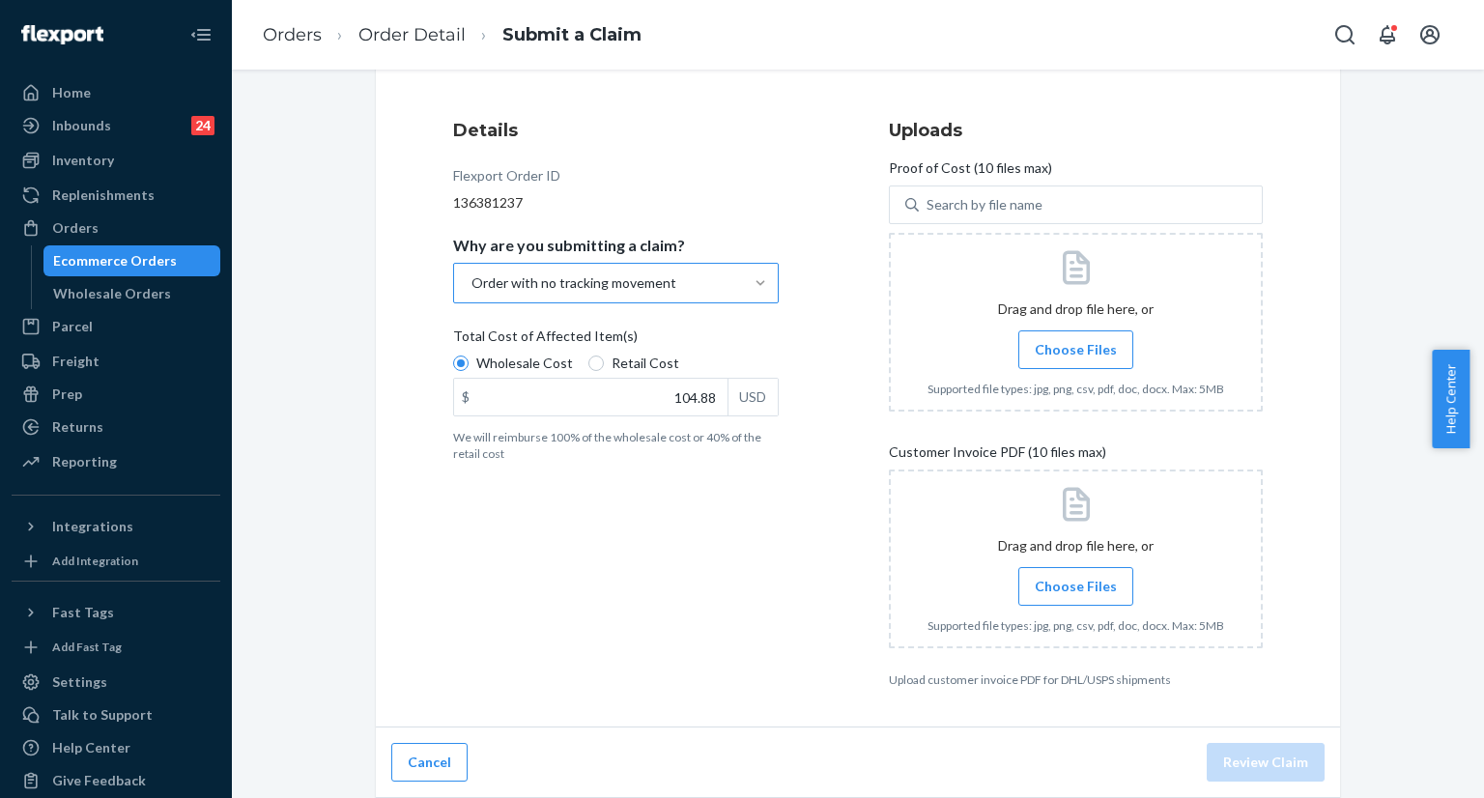
click at [1075, 585] on span "Choose Files" at bounding box center [1076, 586] width 82 height 19
click at [1076, 585] on input "Choose Files" at bounding box center [1076, 586] width 1 height 21
click at [1063, 343] on span "Choose Files" at bounding box center [1076, 349] width 82 height 19
click at [1076, 343] on input "Choose Files" at bounding box center [1076, 349] width 1 height 21
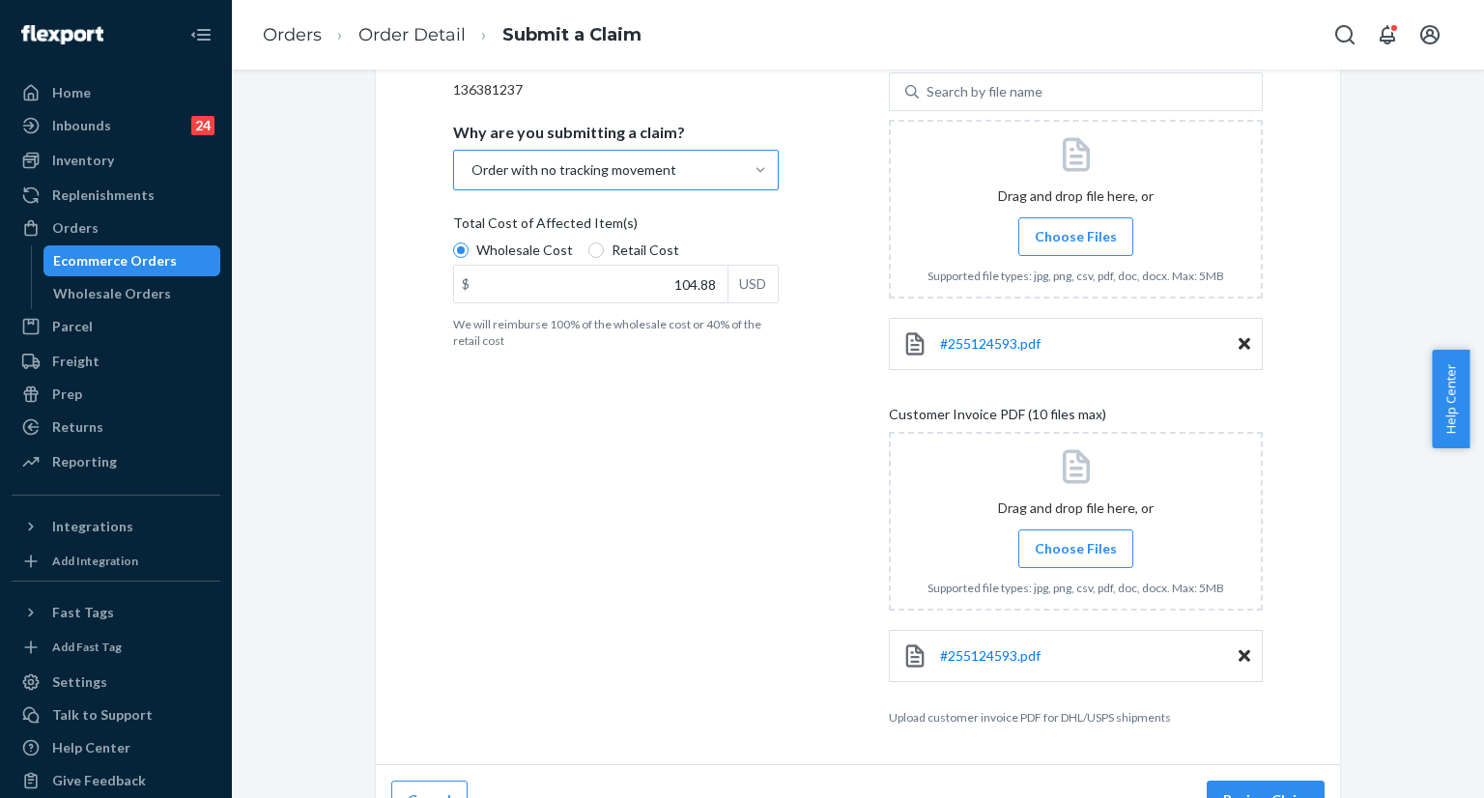
scroll to position [355, 0]
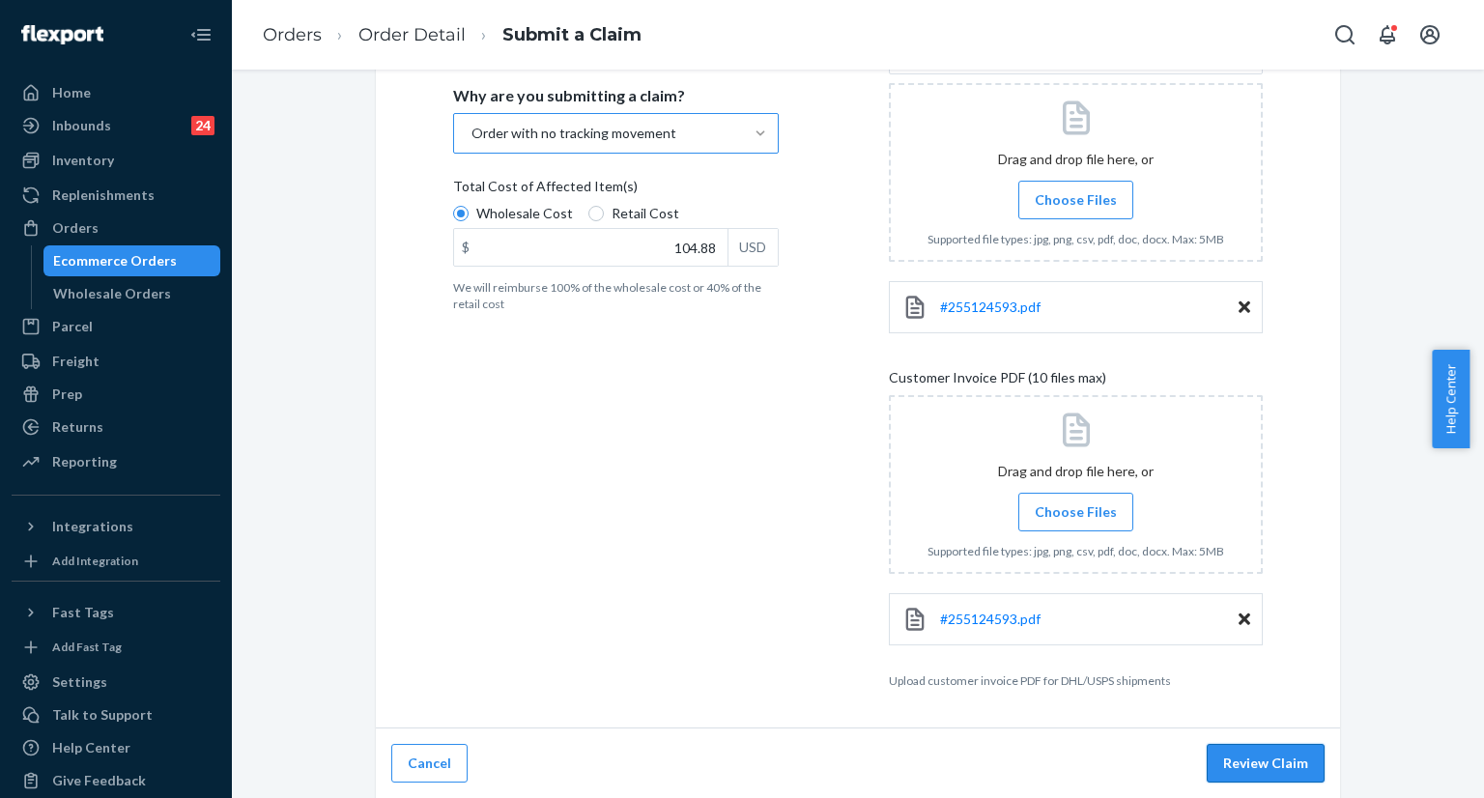
click at [1264, 769] on button "Review Claim" at bounding box center [1266, 763] width 118 height 39
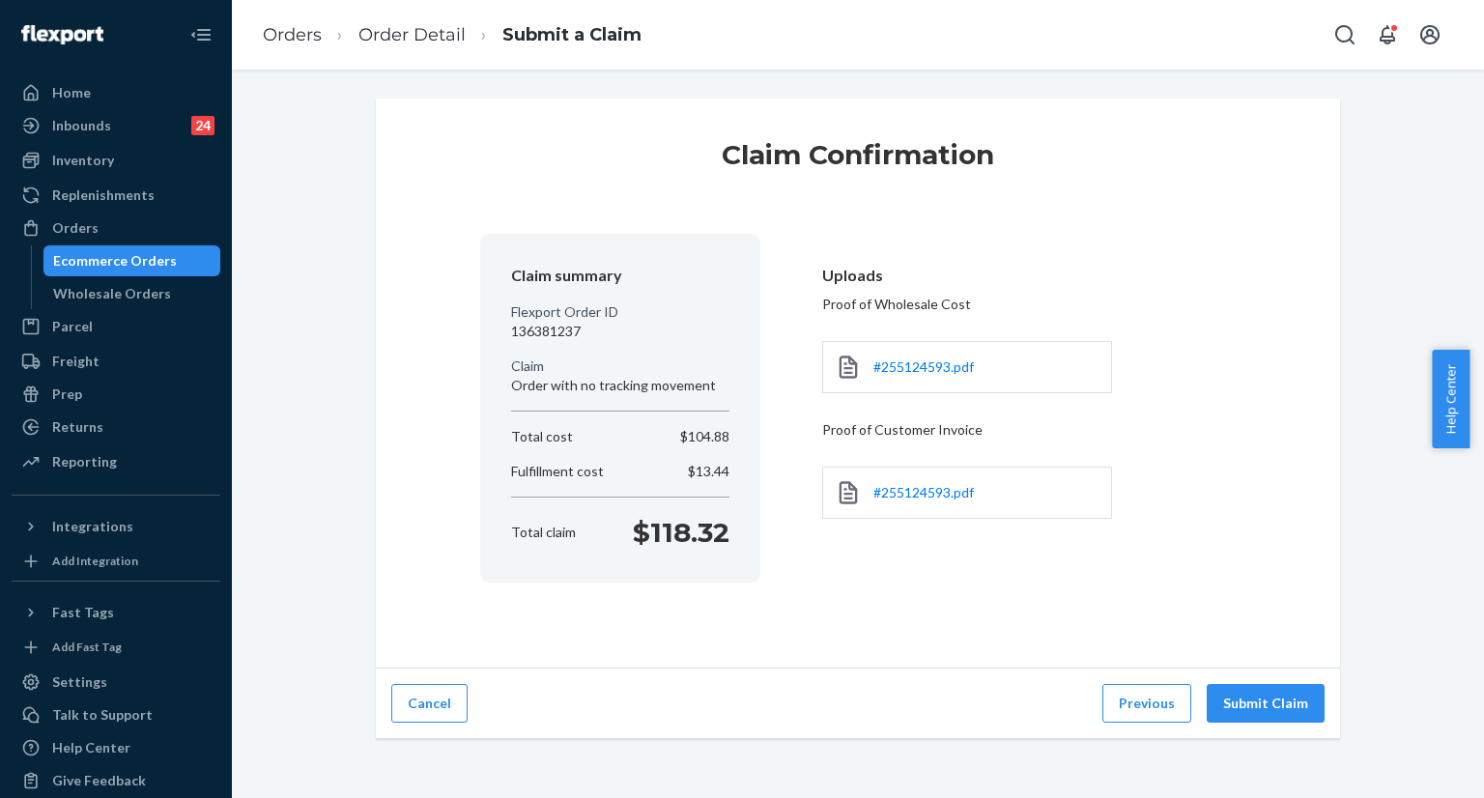
scroll to position [0, 0]
click at [1253, 704] on button "Submit Claim" at bounding box center [1266, 703] width 118 height 39
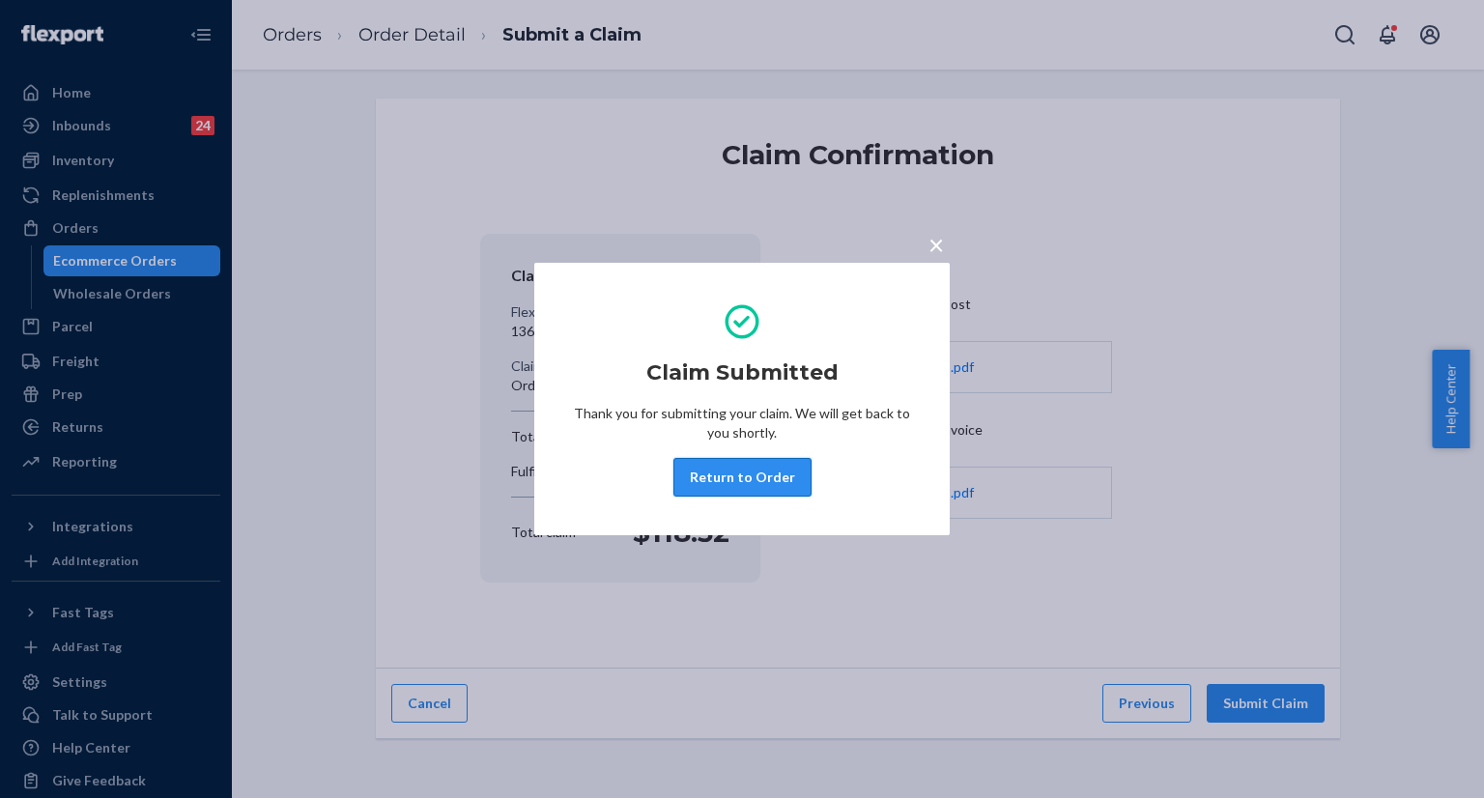
click at [757, 484] on button "Return to Order" at bounding box center [743, 477] width 138 height 39
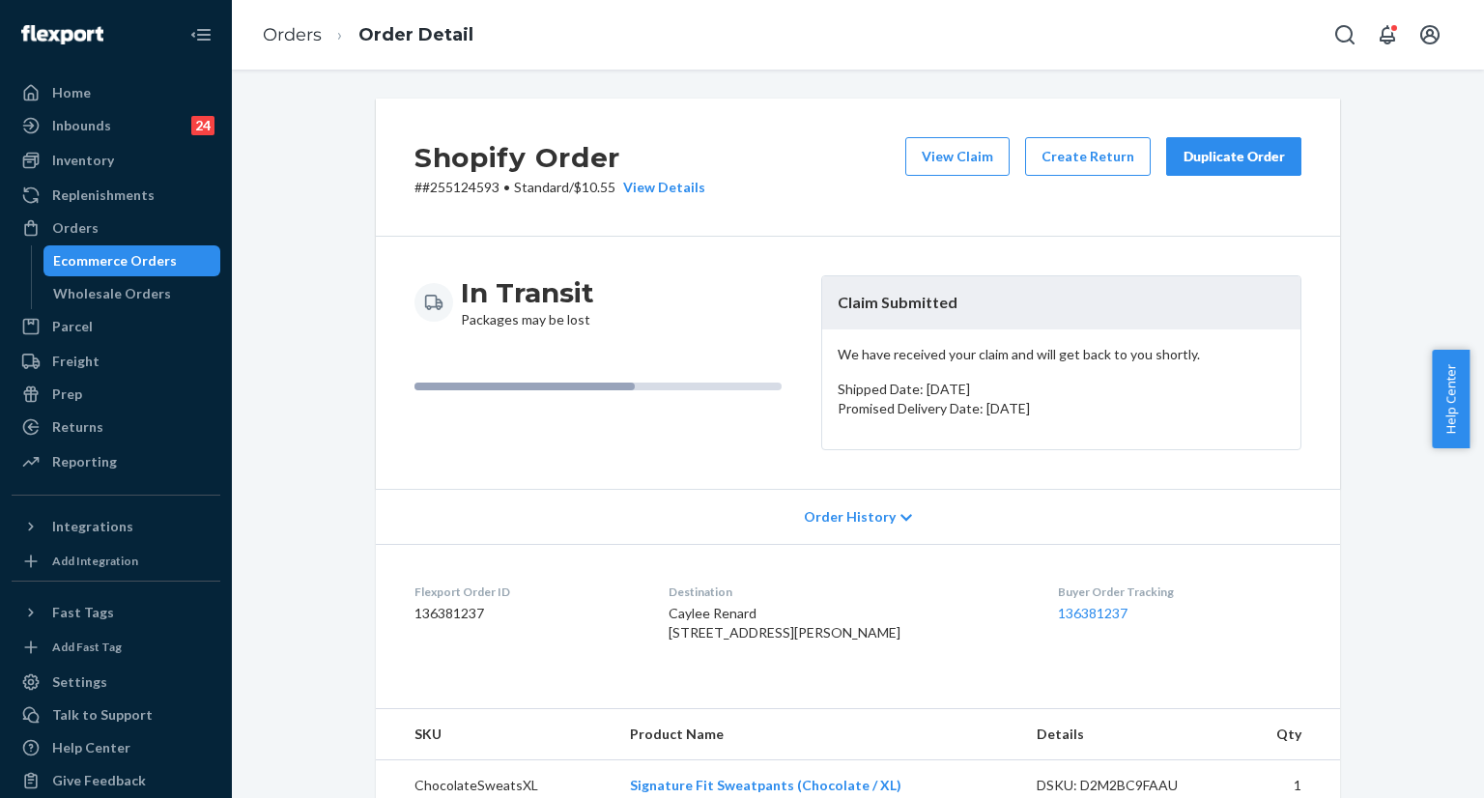
click at [1239, 167] on button "Duplicate Order" at bounding box center [1233, 156] width 135 height 39
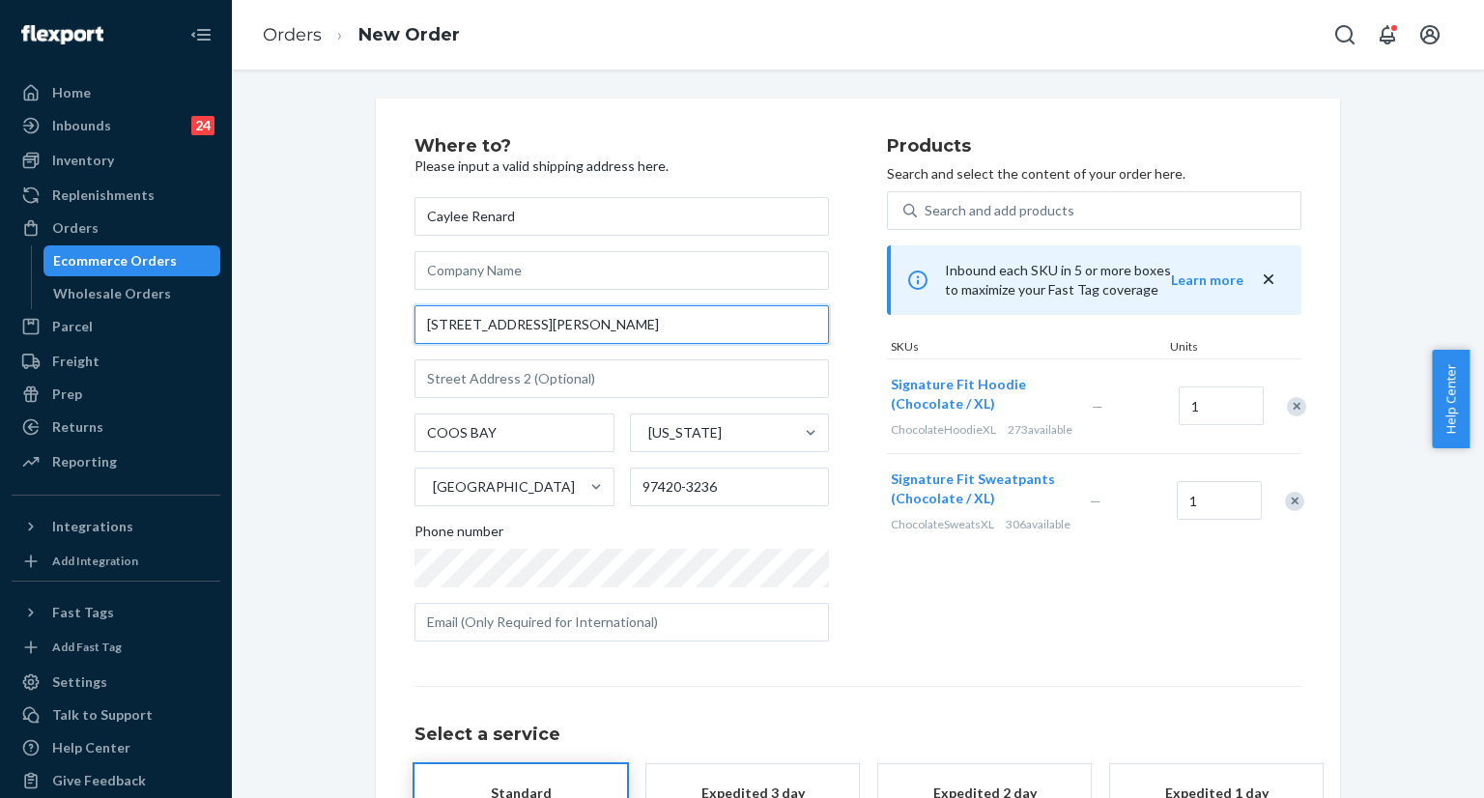
click at [583, 324] on input "175 S CAMMANN ST" at bounding box center [622, 324] width 415 height 39
paste input "8 S Cammann st Coos bay OR Zip 97420"
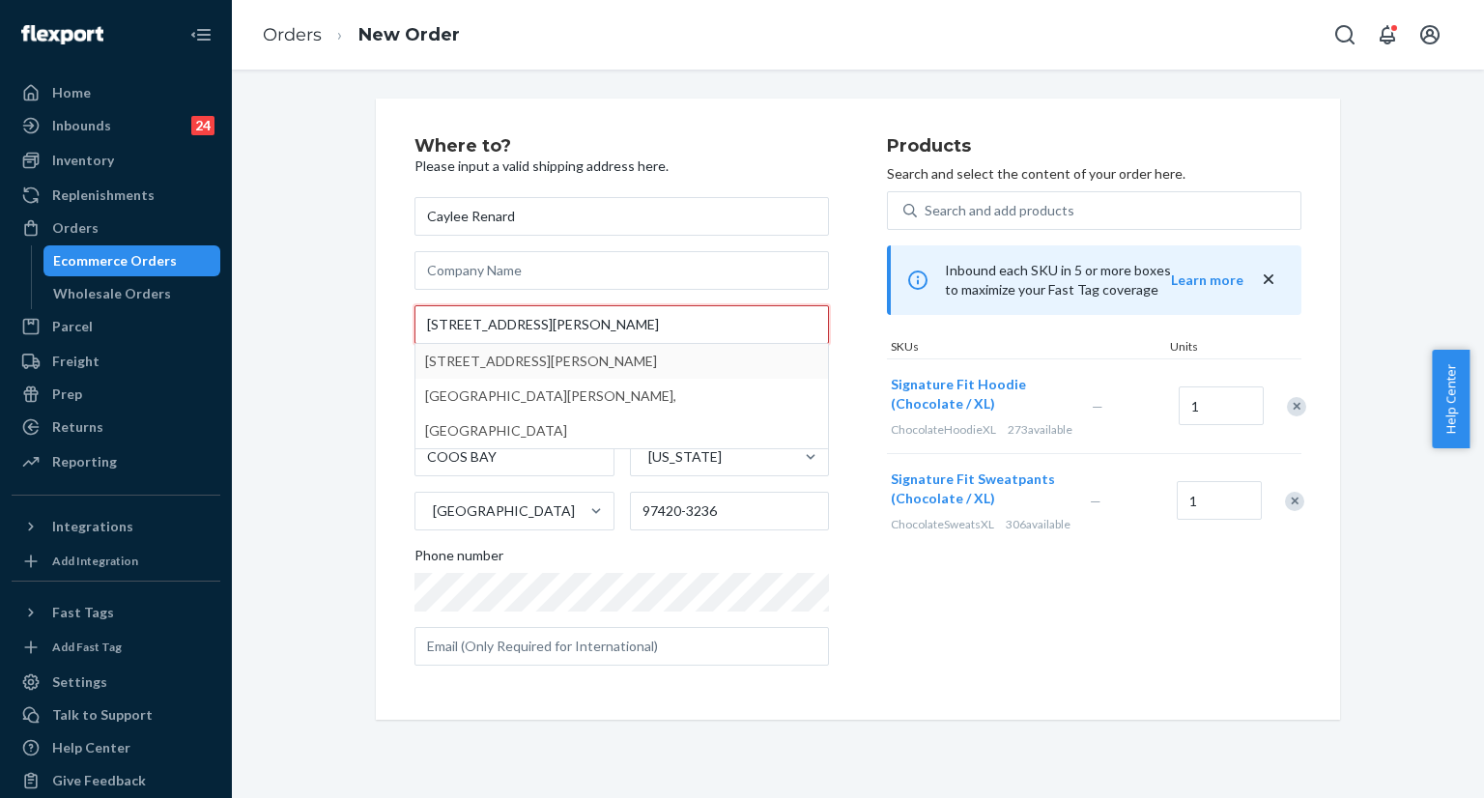
type input "178 S Cammann st Coos bay OR Zip 97420"
type input "Coos Bay"
type input "97420"
type input "178 S Cammann St"
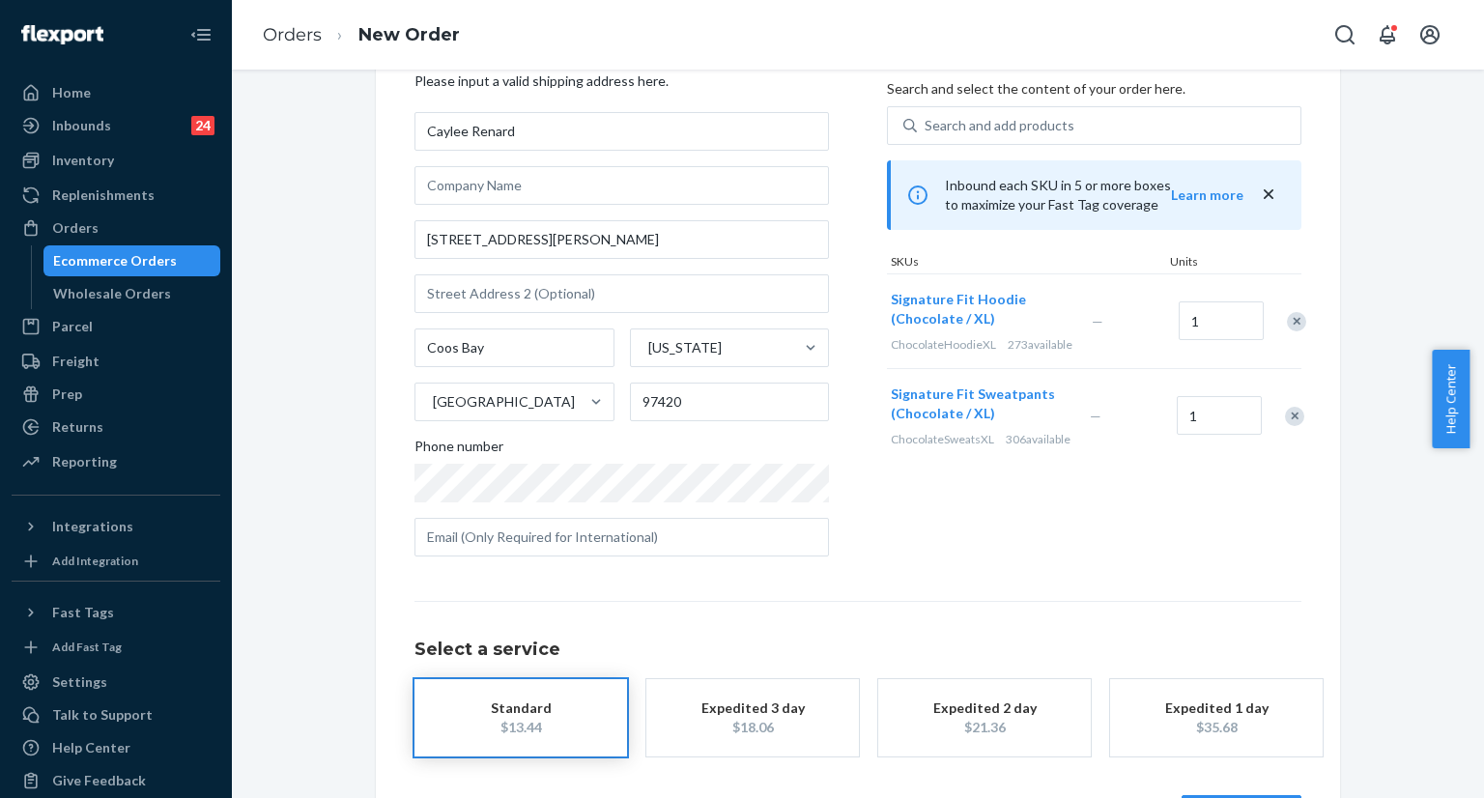
scroll to position [158, 0]
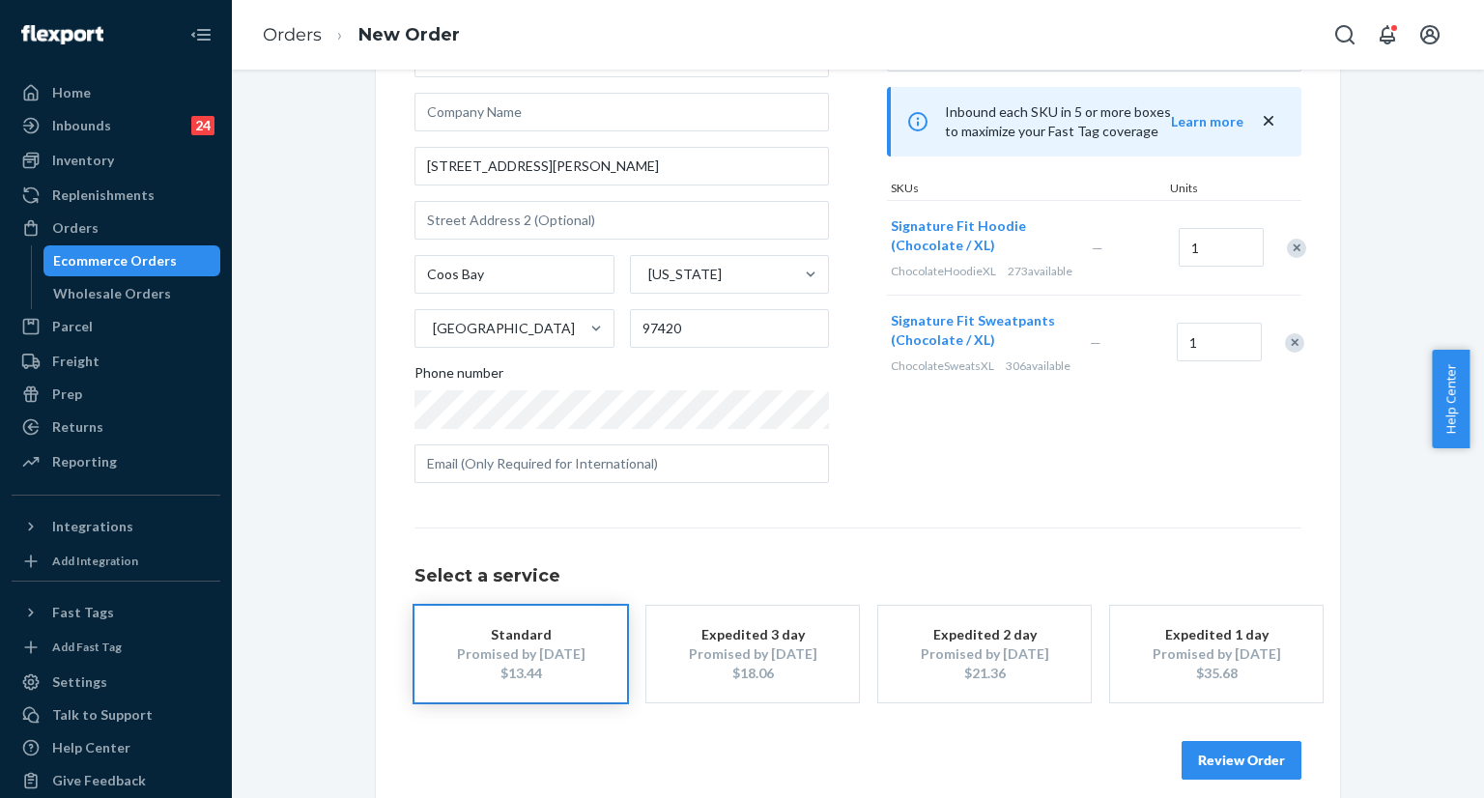
click at [1214, 752] on button "Review Order" at bounding box center [1242, 760] width 120 height 39
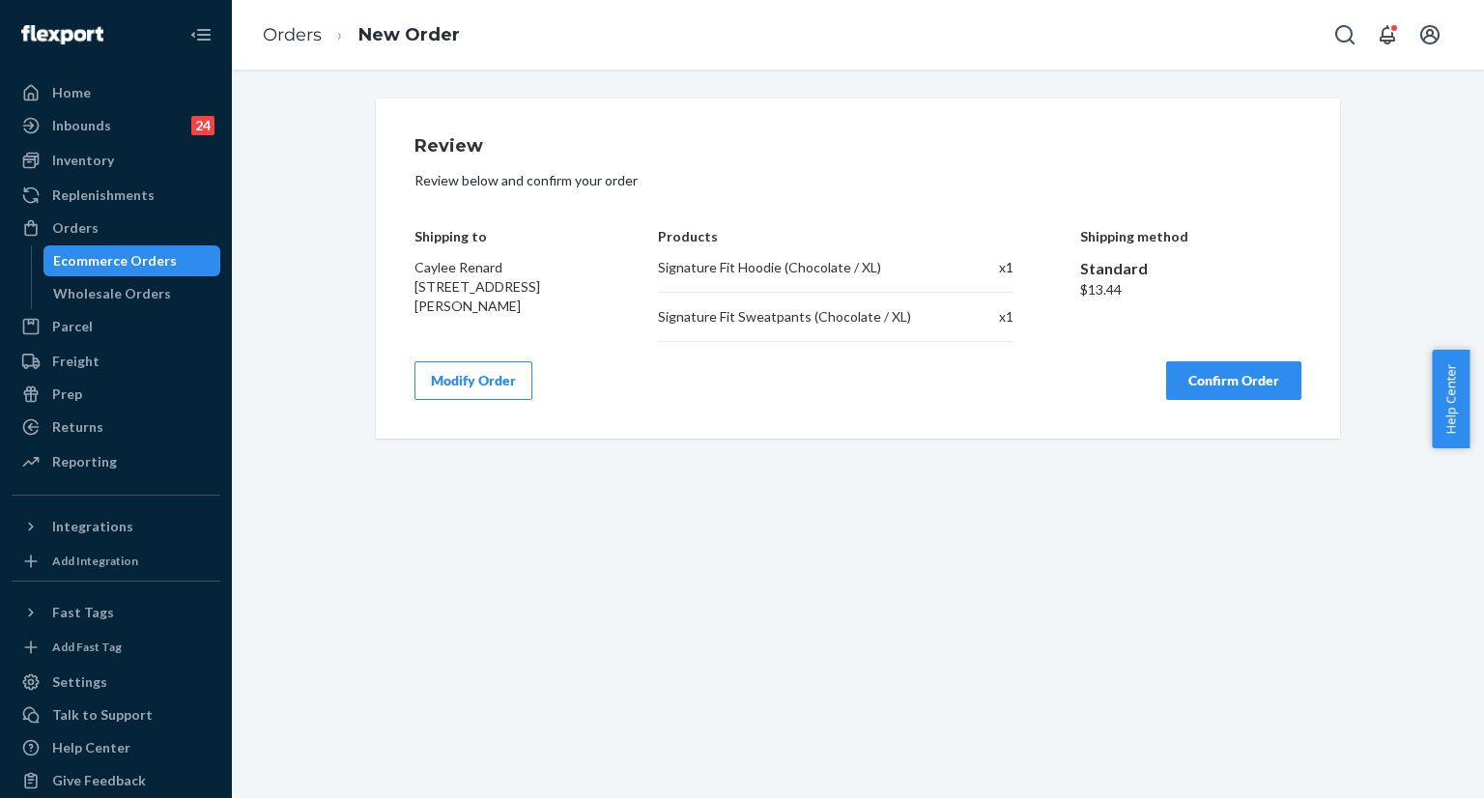
click at [1192, 386] on button "Confirm Order" at bounding box center [1233, 380] width 135 height 39
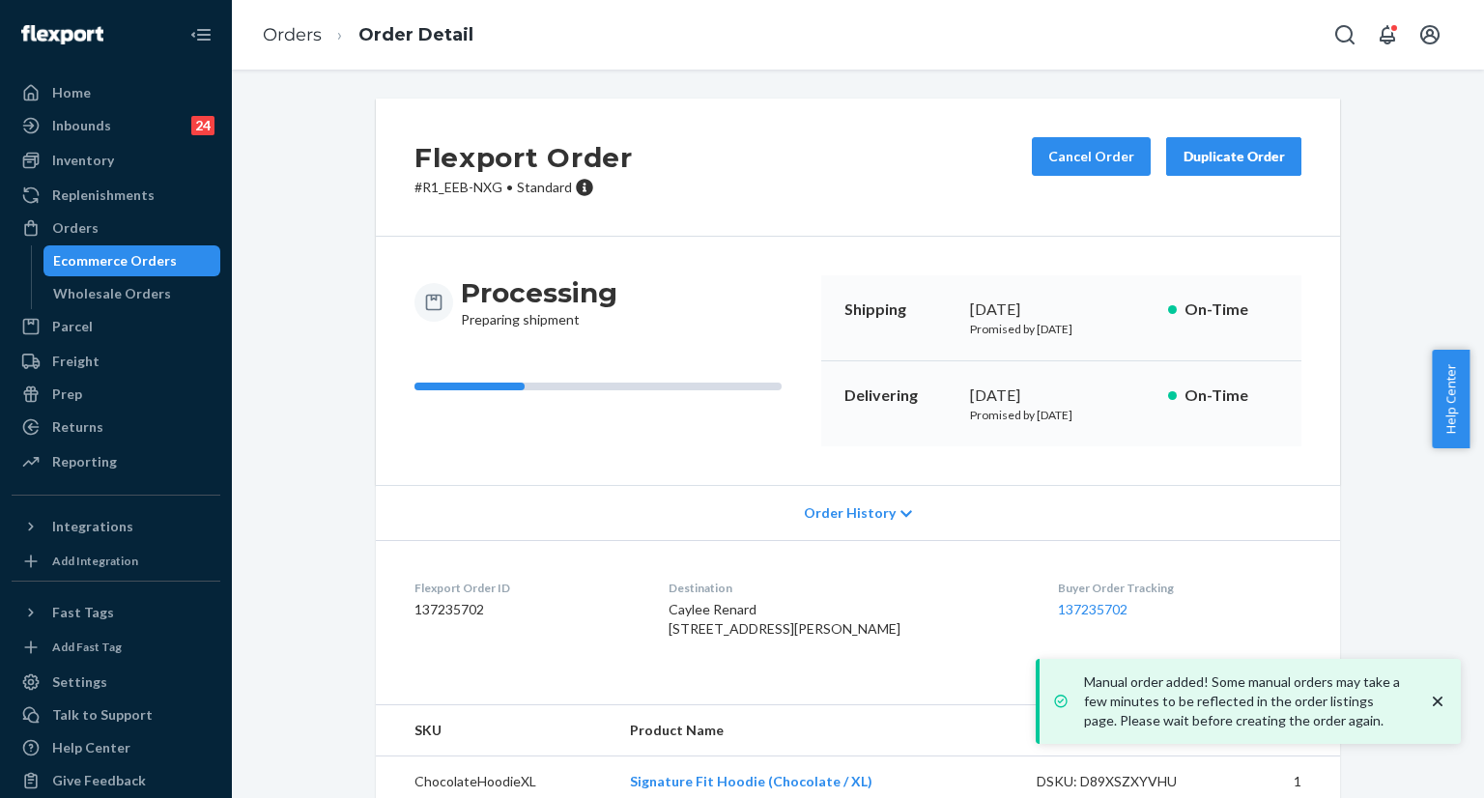
copy div "[DATE]"
drag, startPoint x: 963, startPoint y: 311, endPoint x: 896, endPoint y: 206, distance: 124.7
click at [1112, 312] on div "Shipping September 24, 2025 Promised by September 24, 2025 On-Time" at bounding box center [1061, 318] width 480 height 86
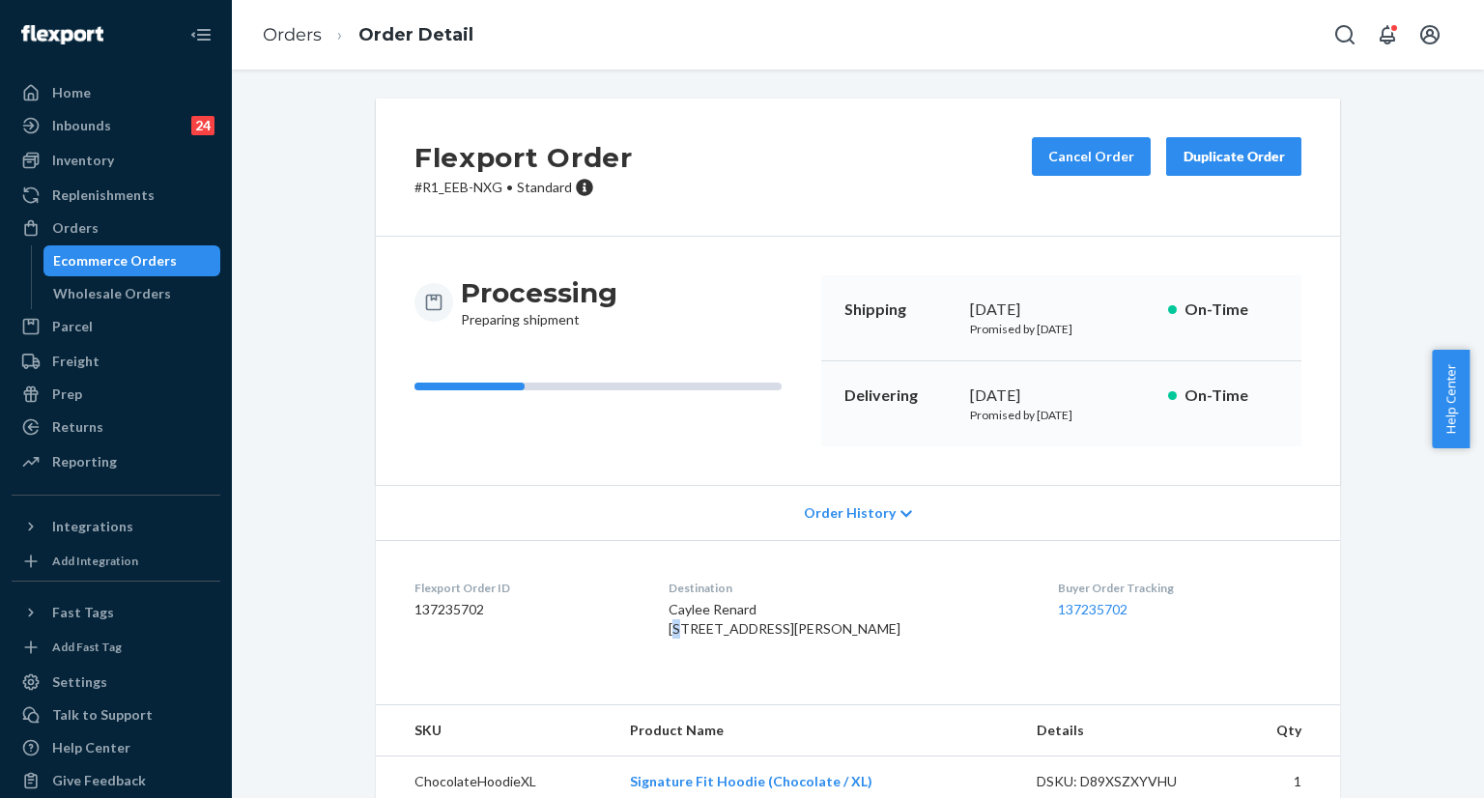
click at [699, 628] on span "Caylee Renard 178 S Cammann St Coos Bay, OR 97420-3237 US" at bounding box center [785, 619] width 232 height 36
copy span "178 S Cammann St Coos Bay, OR 97420-3237 US"
drag, startPoint x: 686, startPoint y: 627, endPoint x: 704, endPoint y: 473, distance: 155.6
click at [722, 639] on div "Caylee Renard 178 S Cammann St Coos Bay, OR 97420-3237 US" at bounding box center [849, 619] width 360 height 39
copy div "October 3, 2025"
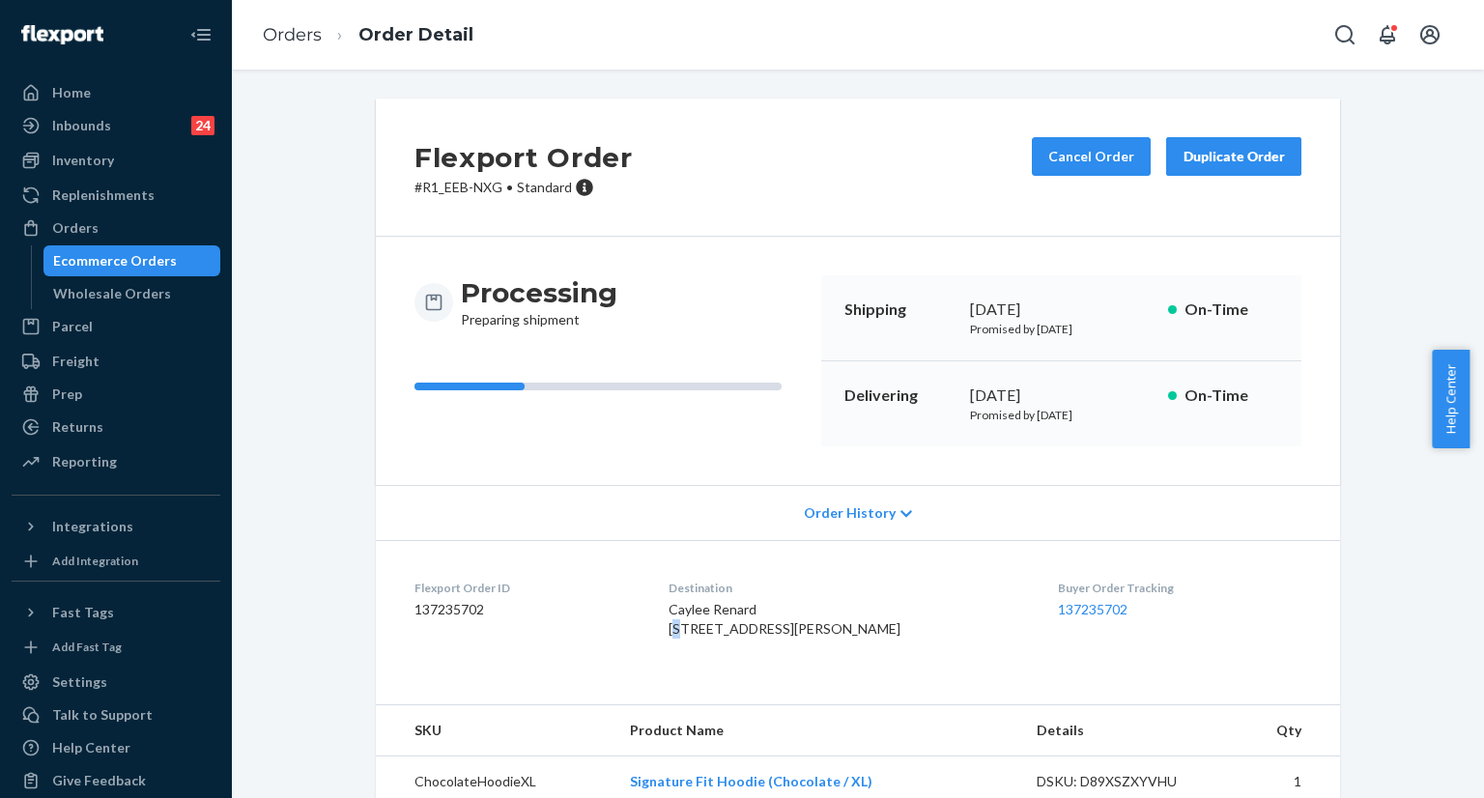
drag, startPoint x: 963, startPoint y: 395, endPoint x: 1098, endPoint y: 392, distance: 135.3
click at [1098, 392] on div "Delivering October 3, 2025 Promised by October 3, 2025 On-Time" at bounding box center [1061, 403] width 480 height 85
drag, startPoint x: 1013, startPoint y: 604, endPoint x: 1103, endPoint y: 609, distance: 90.0
click at [1099, 607] on dl "Flexport Order ID 137235702 Destination Caylee Renard 178 S Cammann St Coos Bay…" at bounding box center [858, 612] width 965 height 145
click at [1191, 647] on div "Buyer Order Tracking 137235702" at bounding box center [1180, 613] width 244 height 67
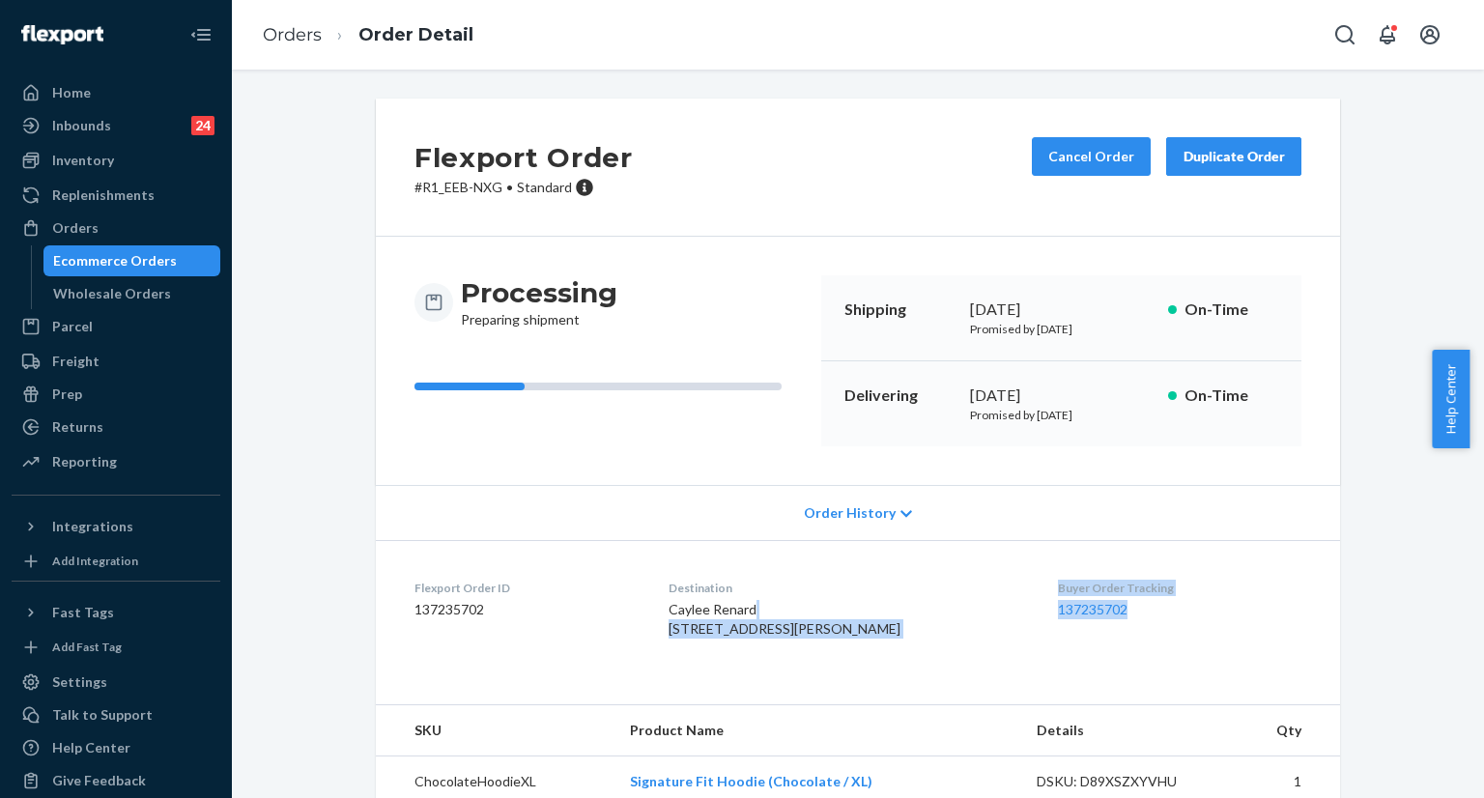
click at [994, 639] on div "Caylee Renard 178 S Cammann St Coos Bay, OR 97420-3237 US" at bounding box center [849, 619] width 360 height 39
copy link "137235702"
drag, startPoint x: 1023, startPoint y: 610, endPoint x: 1116, endPoint y: 614, distance: 92.9
click at [1116, 614] on dl "Flexport Order ID 137235702 Destination Caylee Renard 178 S Cammann St Coos Bay…" at bounding box center [858, 612] width 965 height 145
click at [1334, 27] on icon "Open Search Box" at bounding box center [1345, 34] width 23 height 23
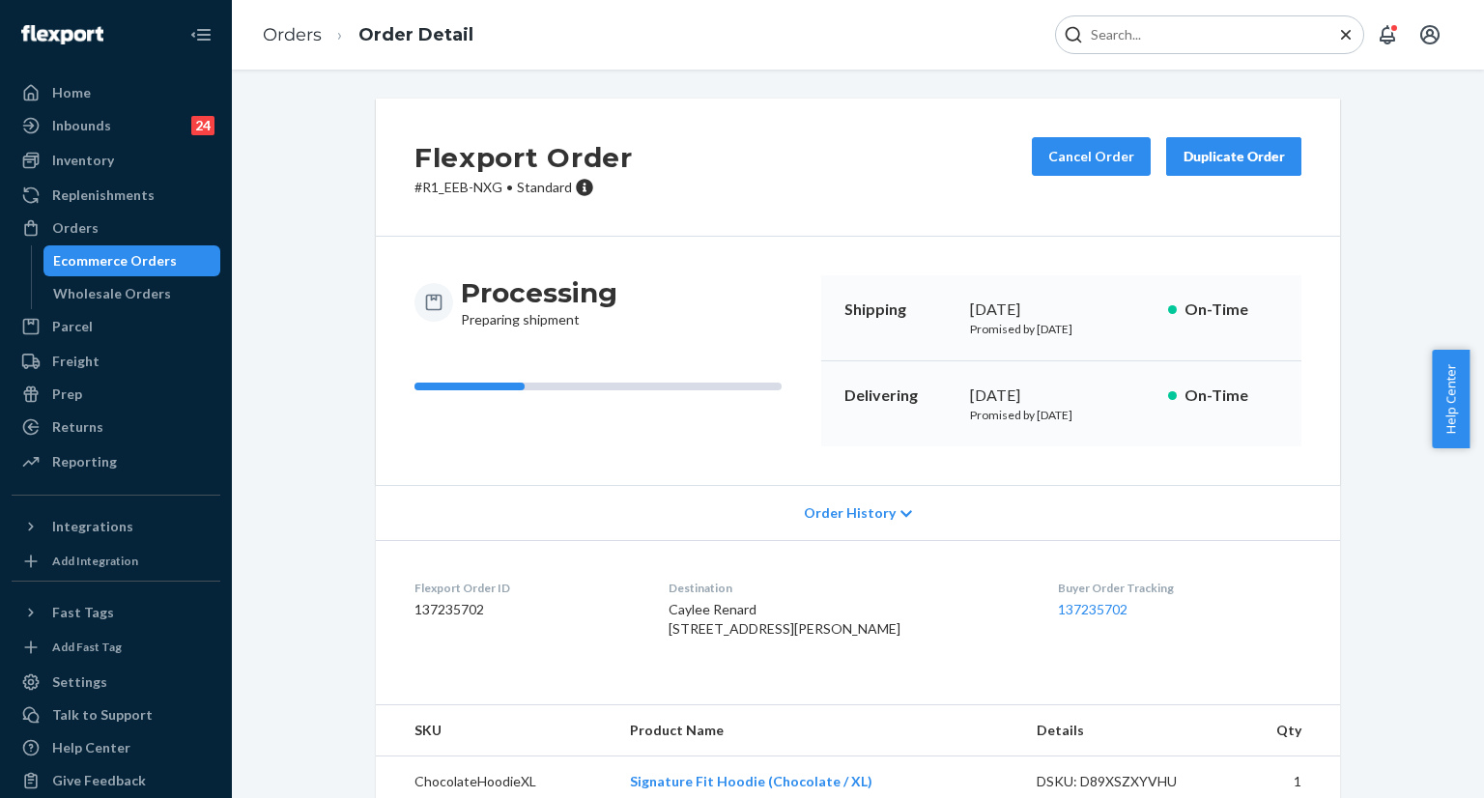
click at [1205, 26] on input "Search Input" at bounding box center [1202, 34] width 238 height 19
click at [1195, 27] on input "#255274375" at bounding box center [1202, 34] width 238 height 19
type input "#255274375"
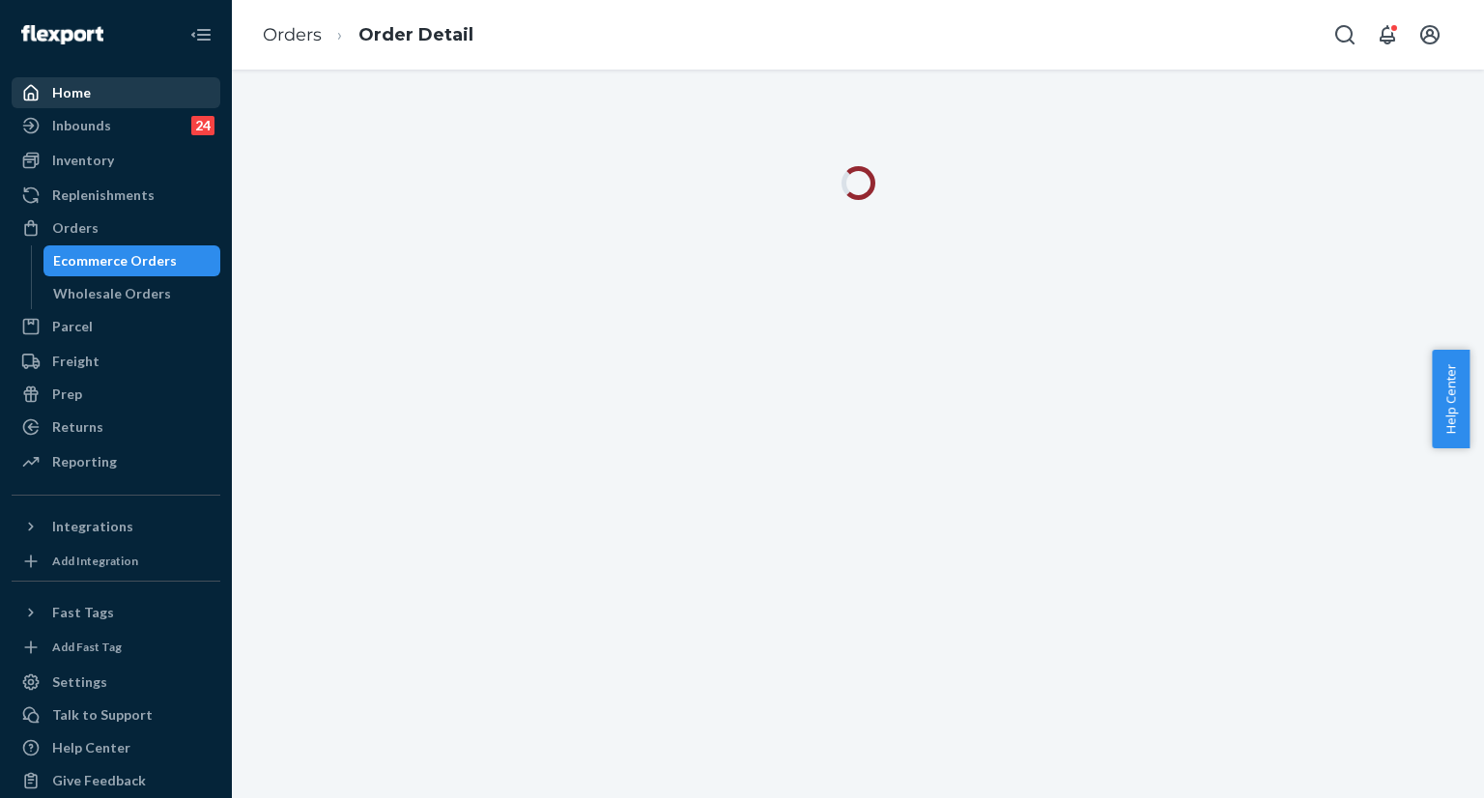
click at [143, 93] on div "Home" at bounding box center [116, 92] width 205 height 27
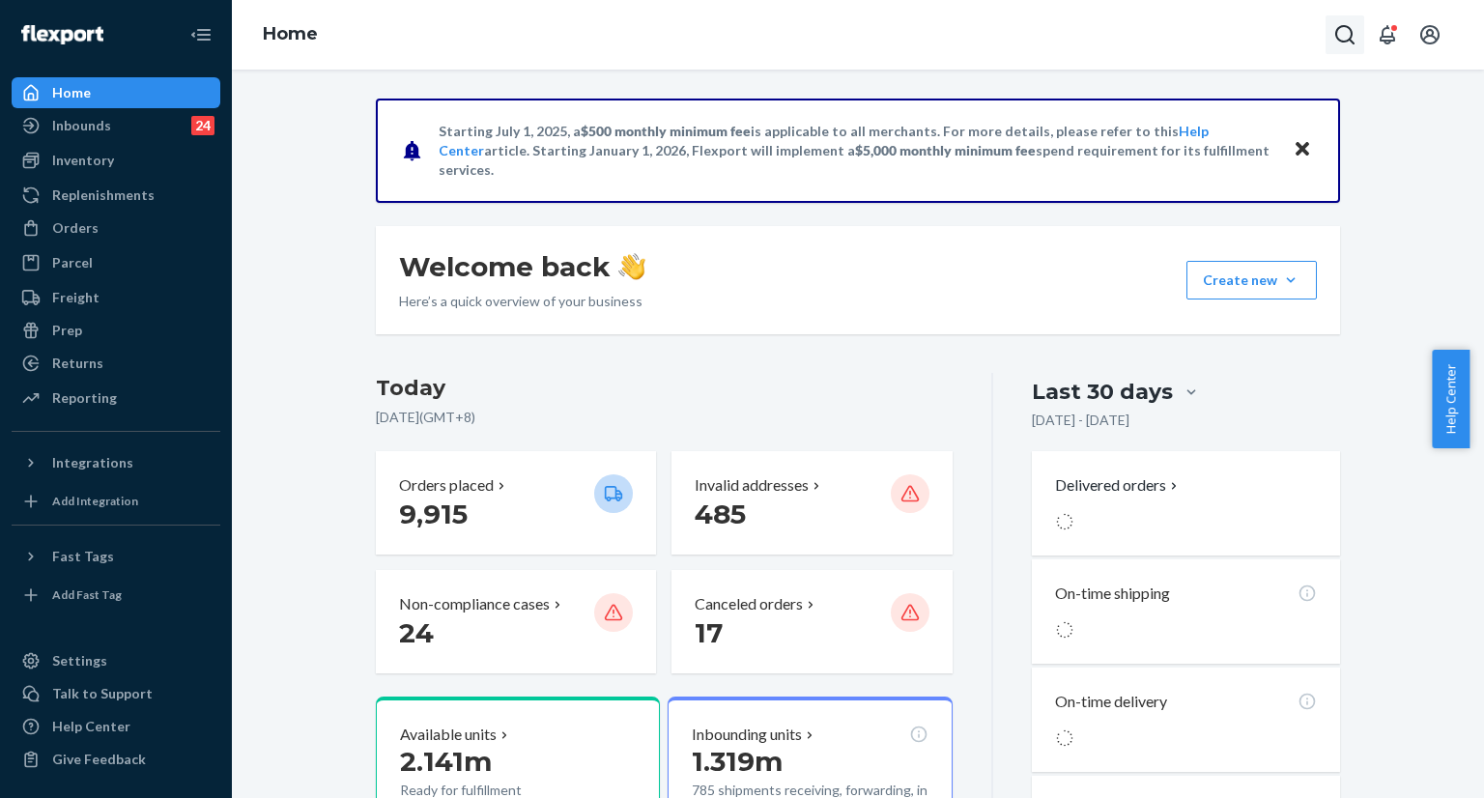
click at [1332, 29] on button "Open Search Box" at bounding box center [1345, 34] width 39 height 39
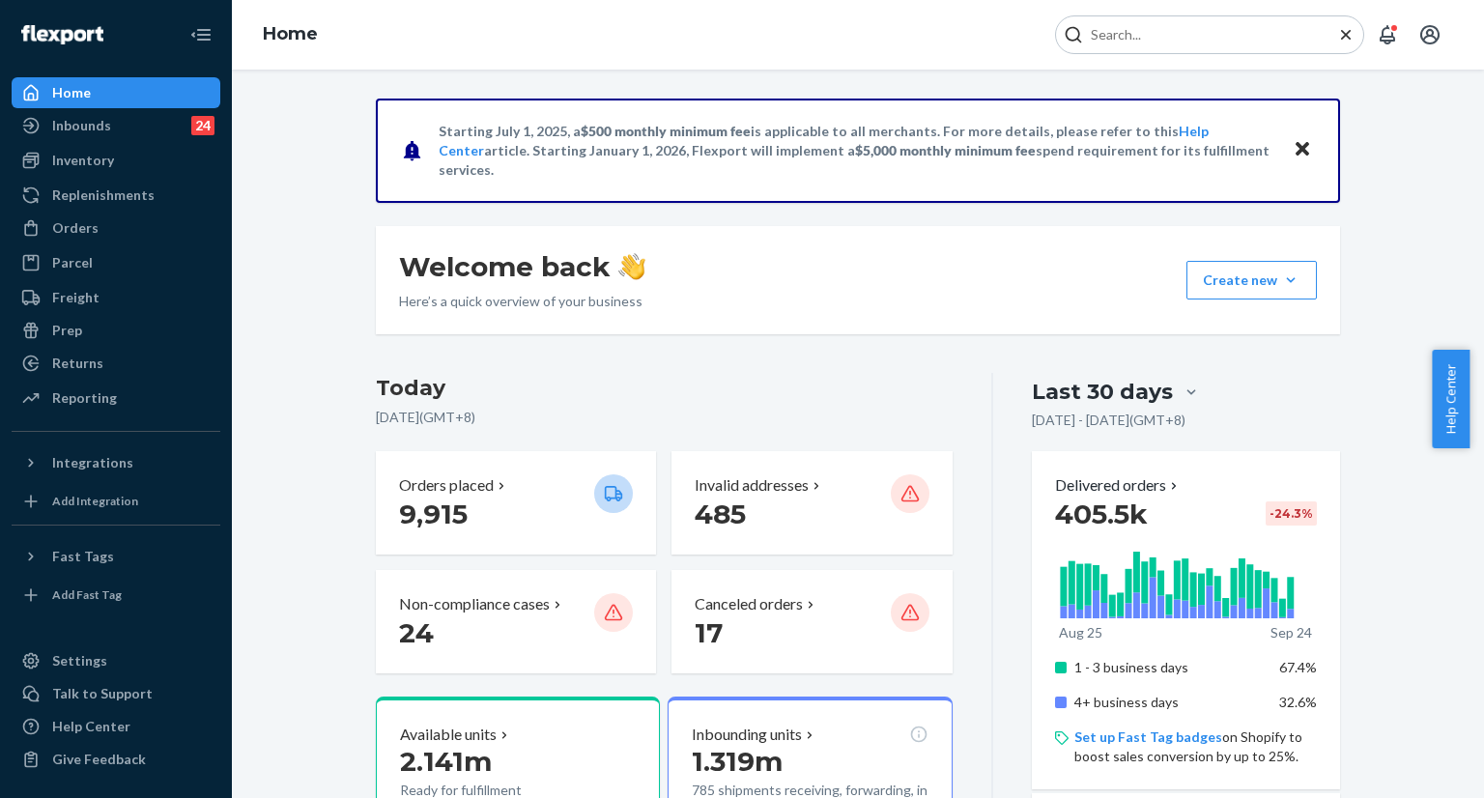
click at [1233, 39] on input "Search Input" at bounding box center [1202, 34] width 238 height 19
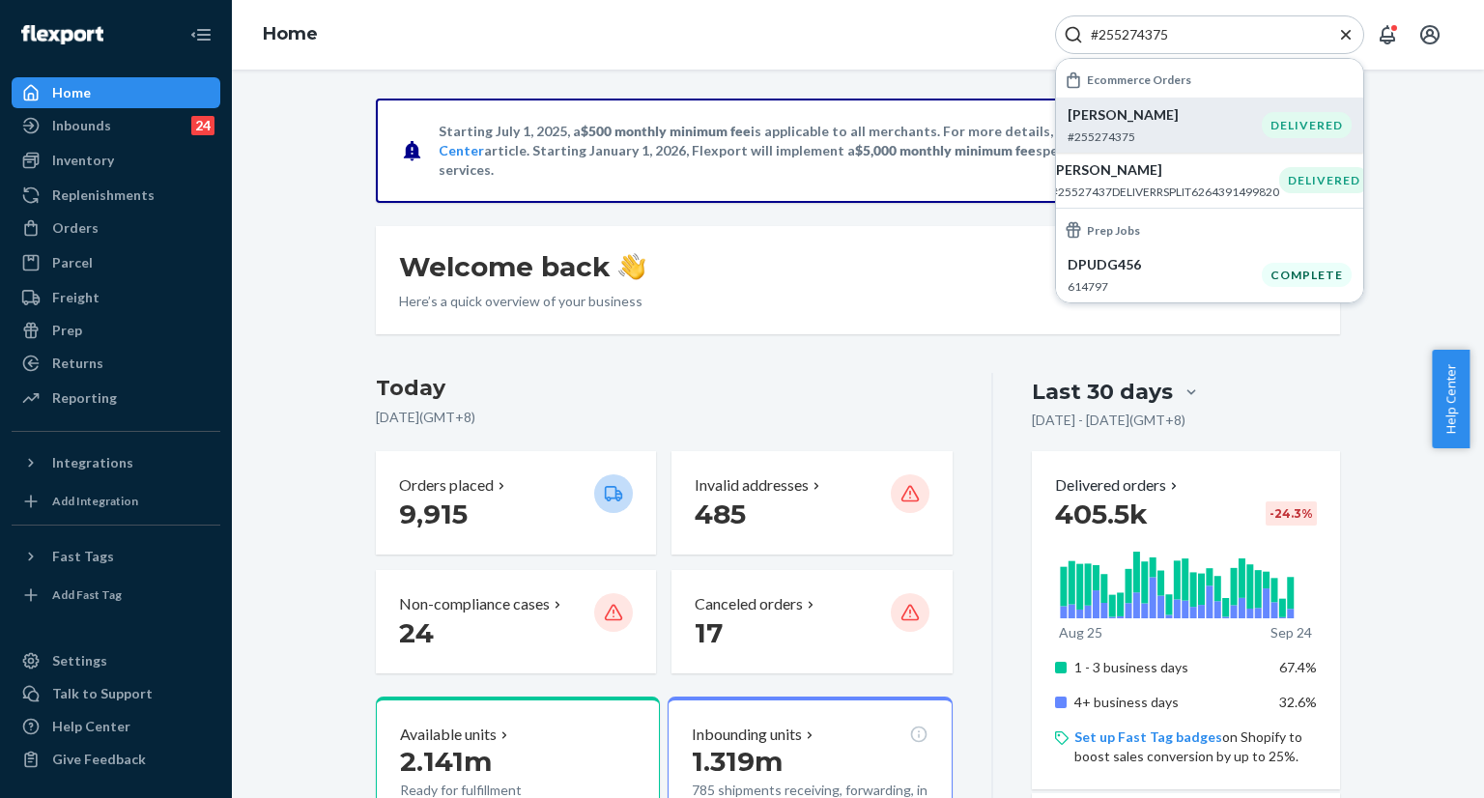
type input "#255274375"
click at [1179, 119] on p "[PERSON_NAME]" at bounding box center [1165, 114] width 194 height 19
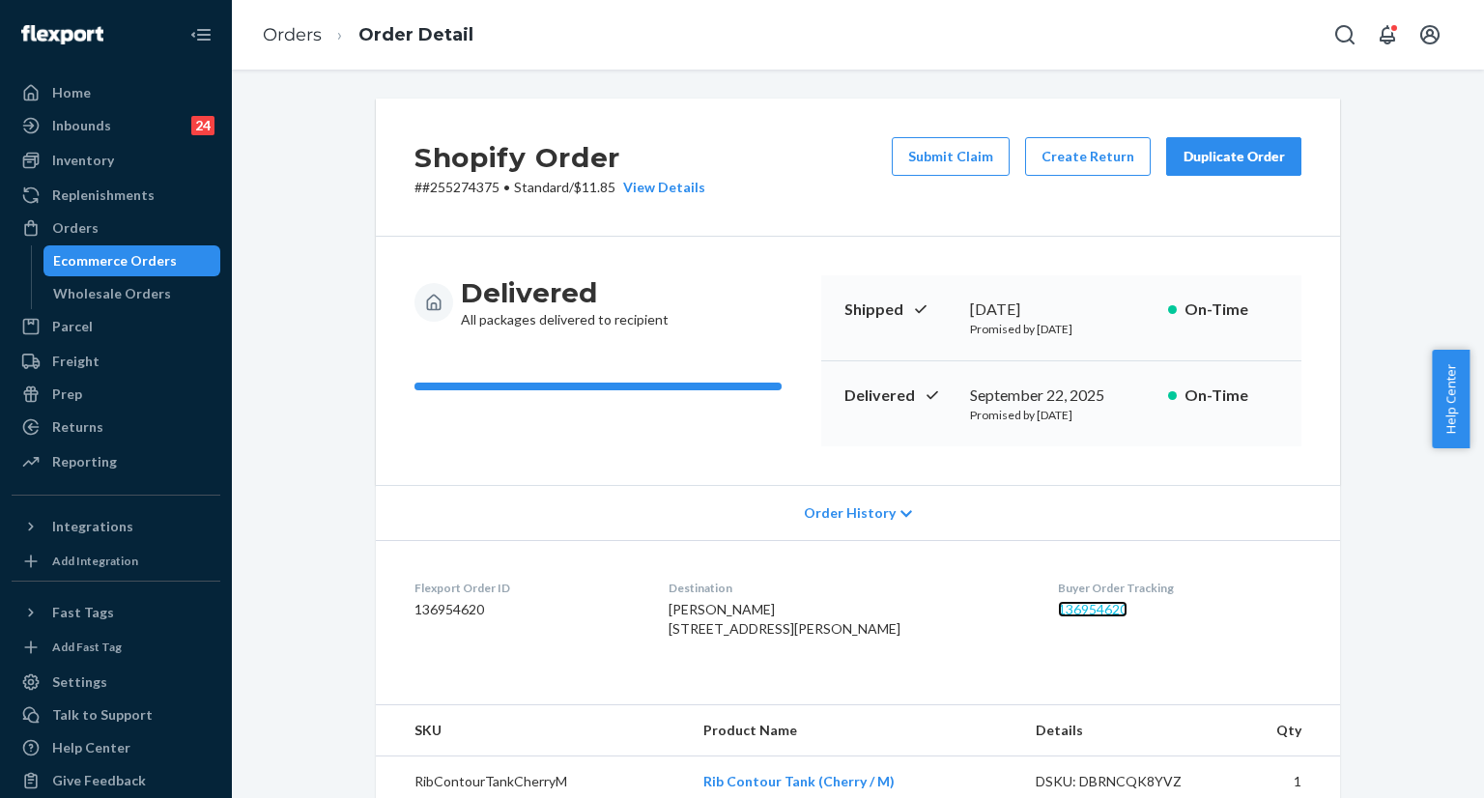
click at [1083, 606] on link "136954620" at bounding box center [1093, 609] width 70 height 16
